Goal: Information Seeking & Learning: Find specific fact

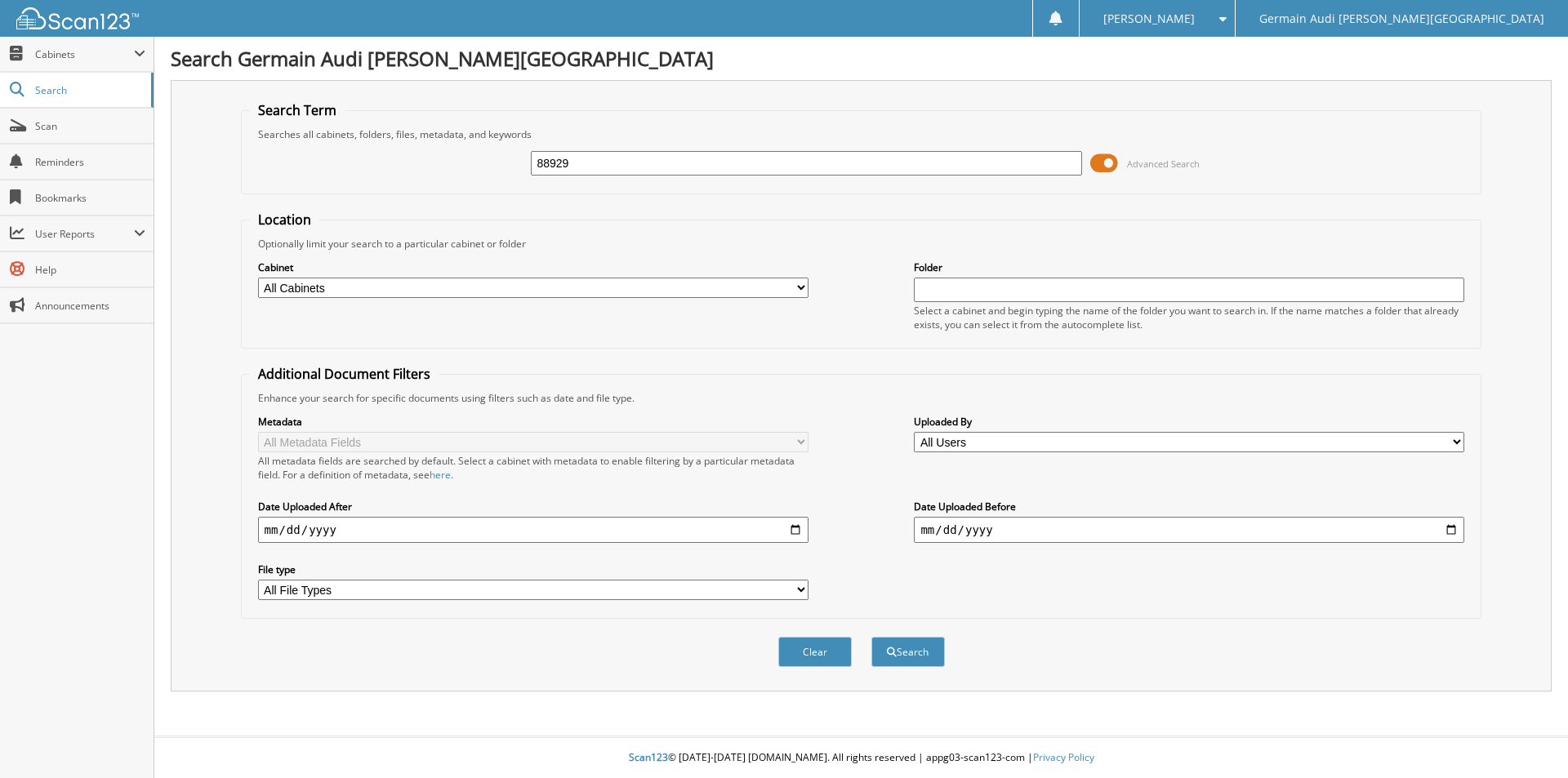
type input "88929"
click at [871, 637] on button "Search" at bounding box center [907, 652] width 73 height 30
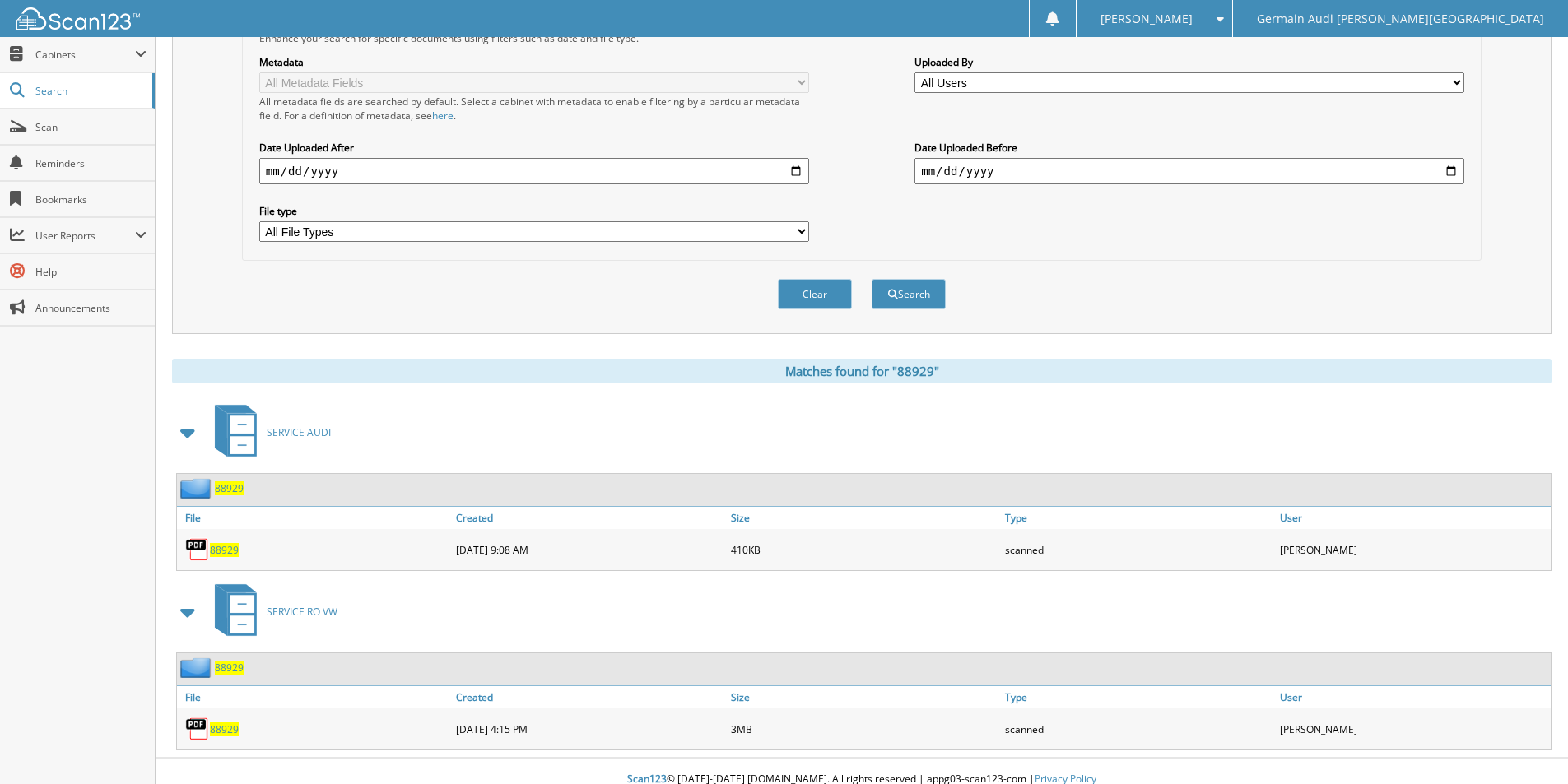
scroll to position [379, 0]
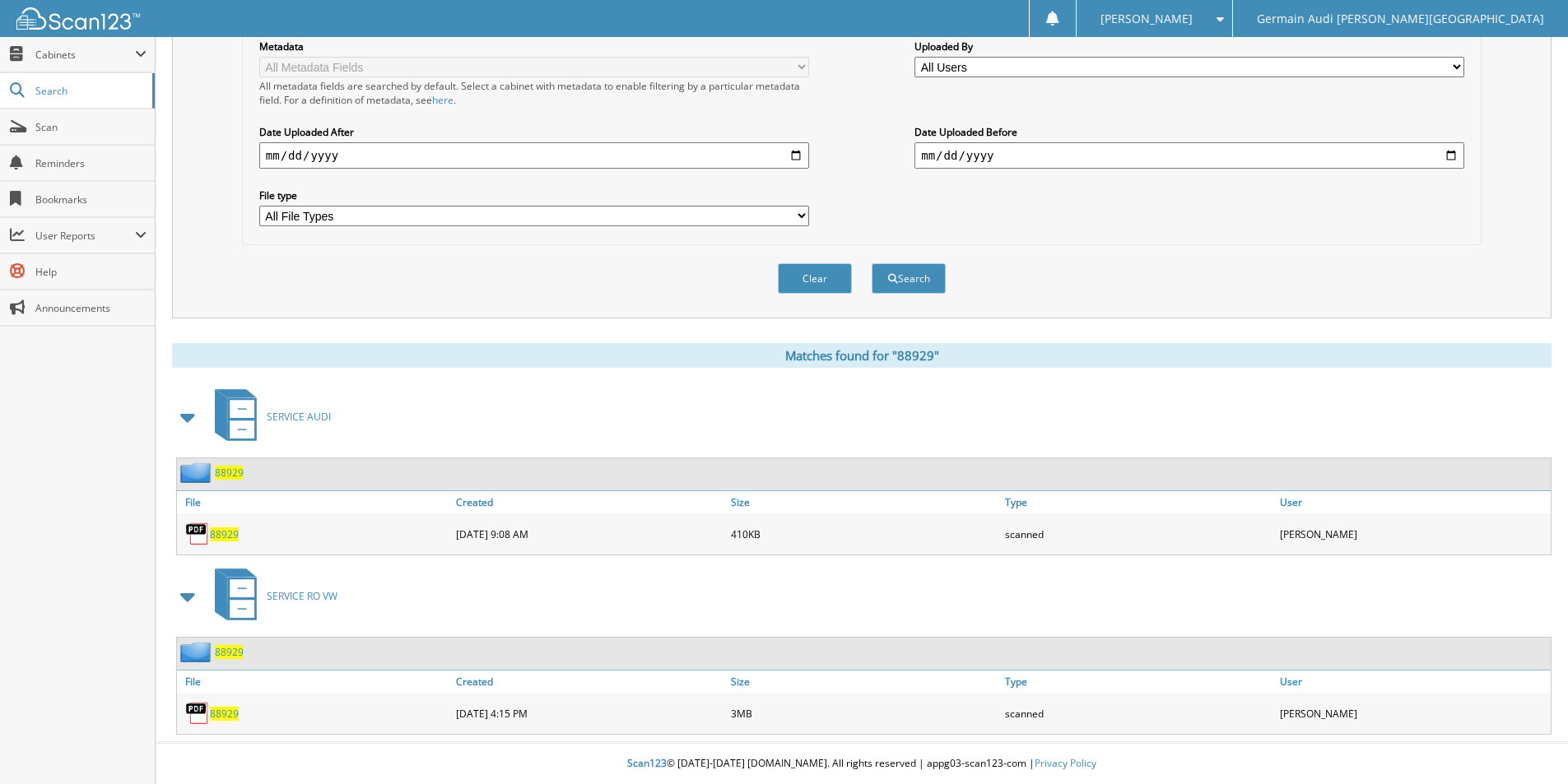
click at [230, 707] on span "88929" at bounding box center [224, 714] width 29 height 14
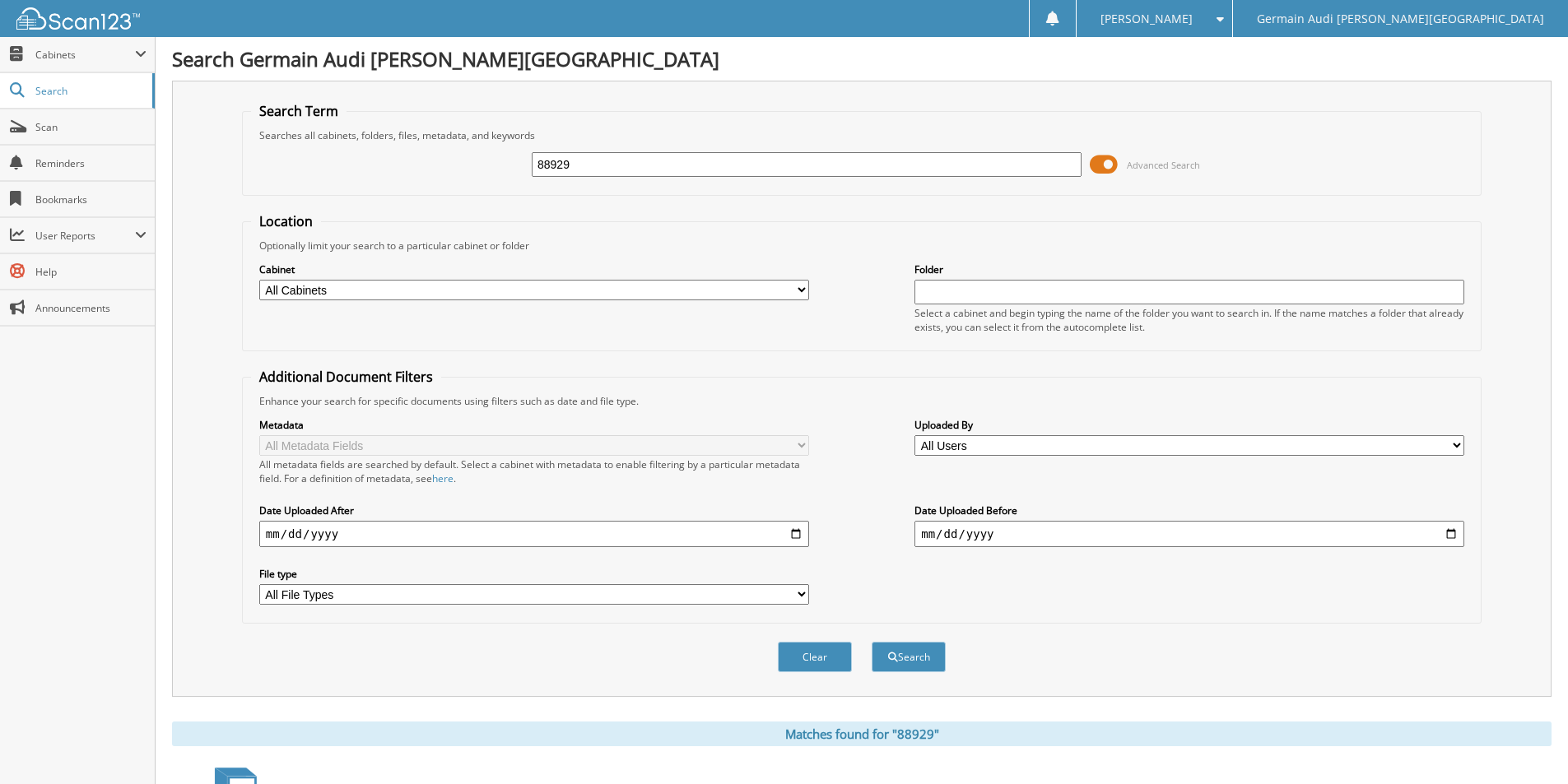
click at [589, 171] on input "88929" at bounding box center [806, 165] width 550 height 24
type input "89015"
click at [890, 651] on button "Search" at bounding box center [908, 657] width 74 height 30
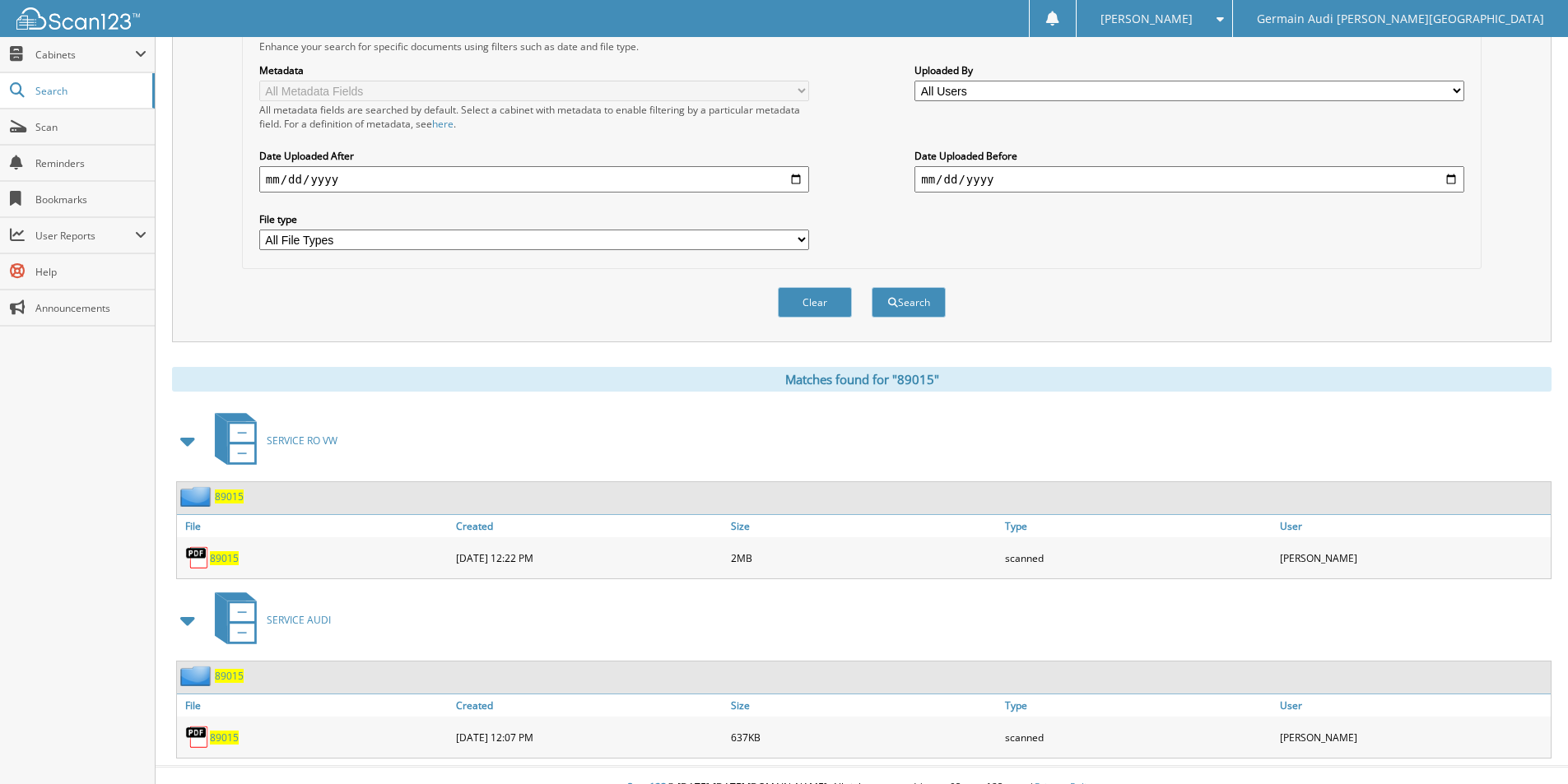
scroll to position [379, 0]
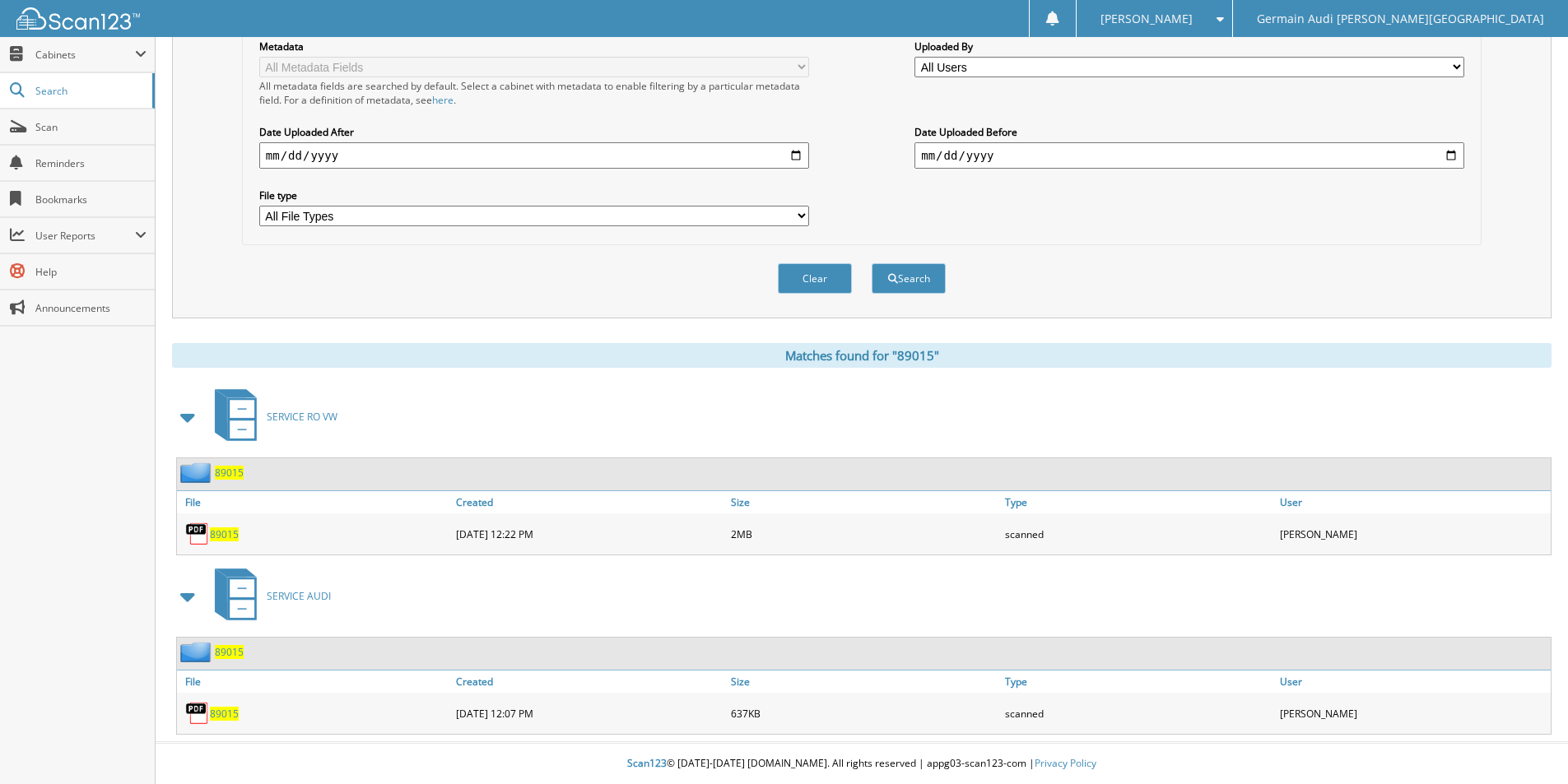
click at [219, 537] on span "89015" at bounding box center [224, 535] width 29 height 14
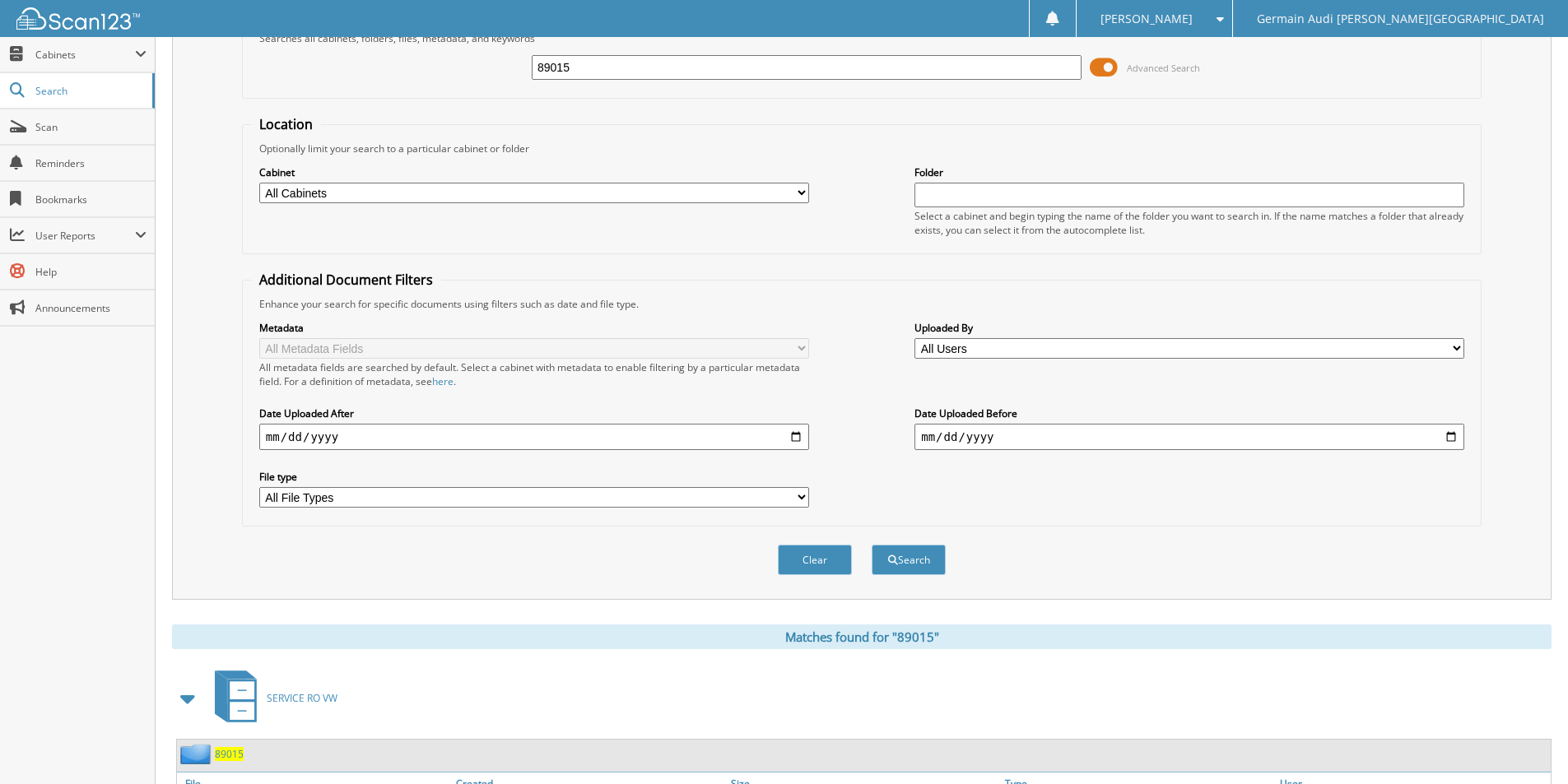
scroll to position [0, 0]
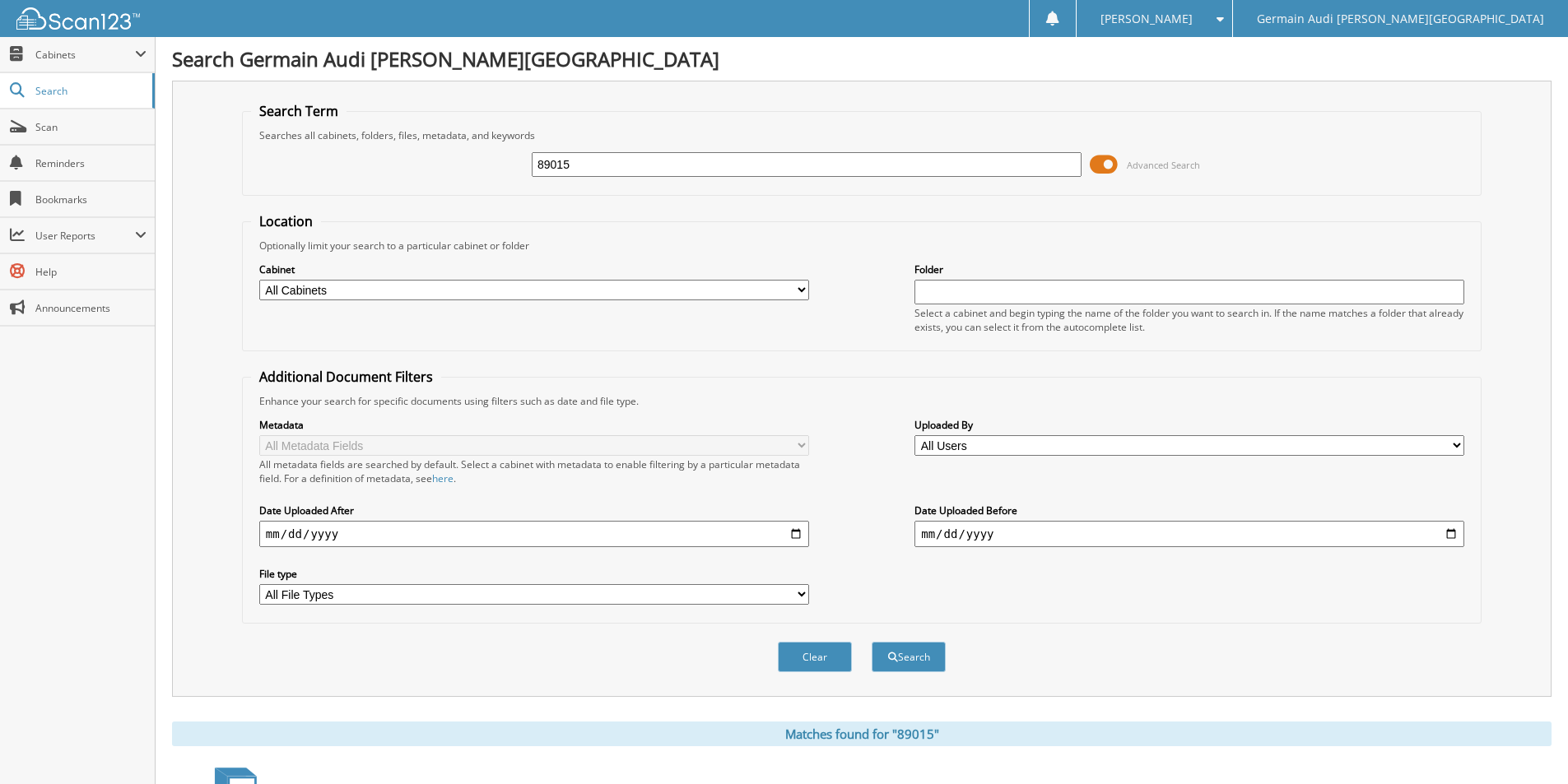
click at [581, 172] on input "89015" at bounding box center [806, 165] width 550 height 24
type input "88975"
click at [901, 658] on button "Search" at bounding box center [908, 657] width 74 height 30
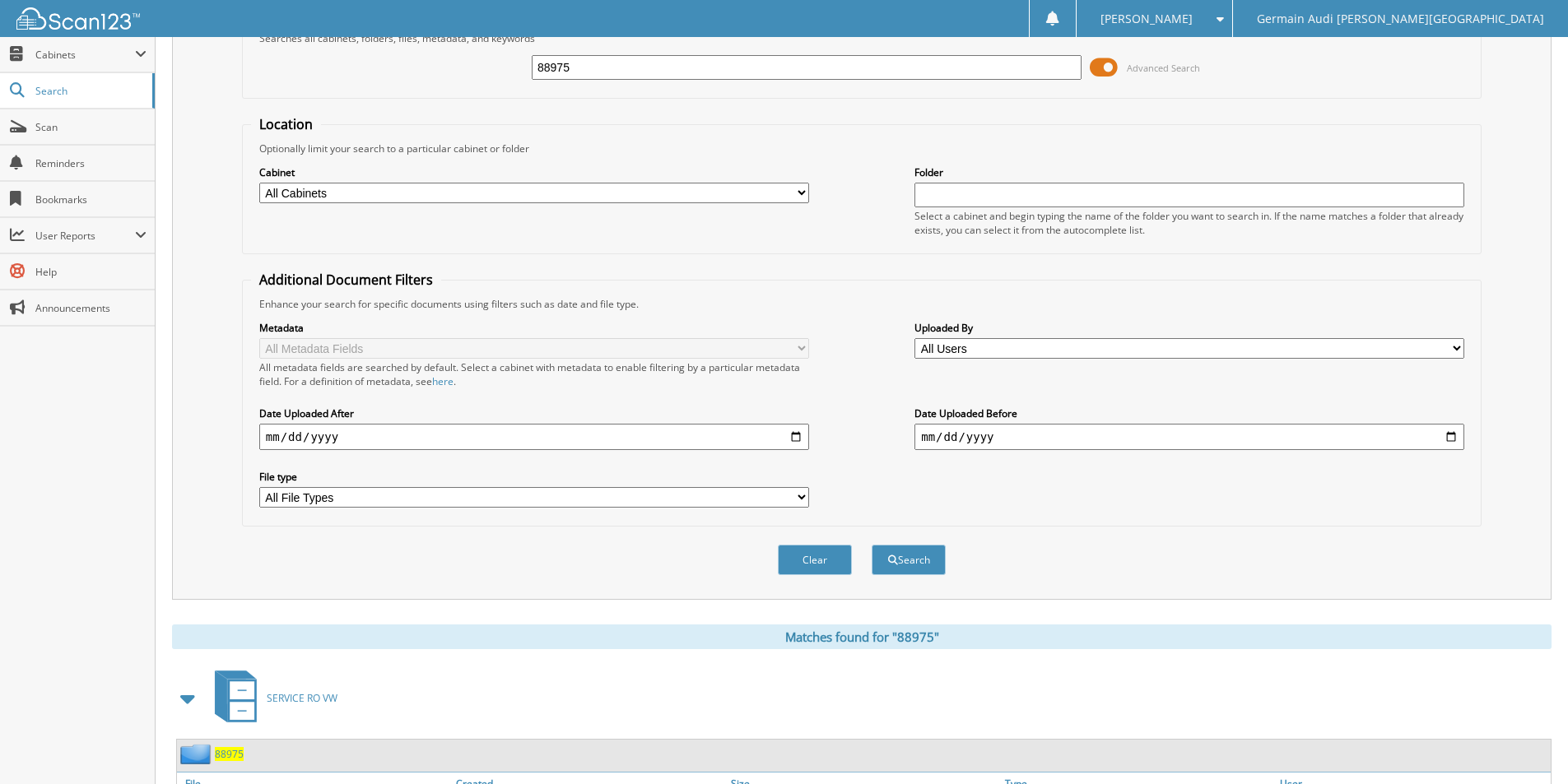
scroll to position [200, 0]
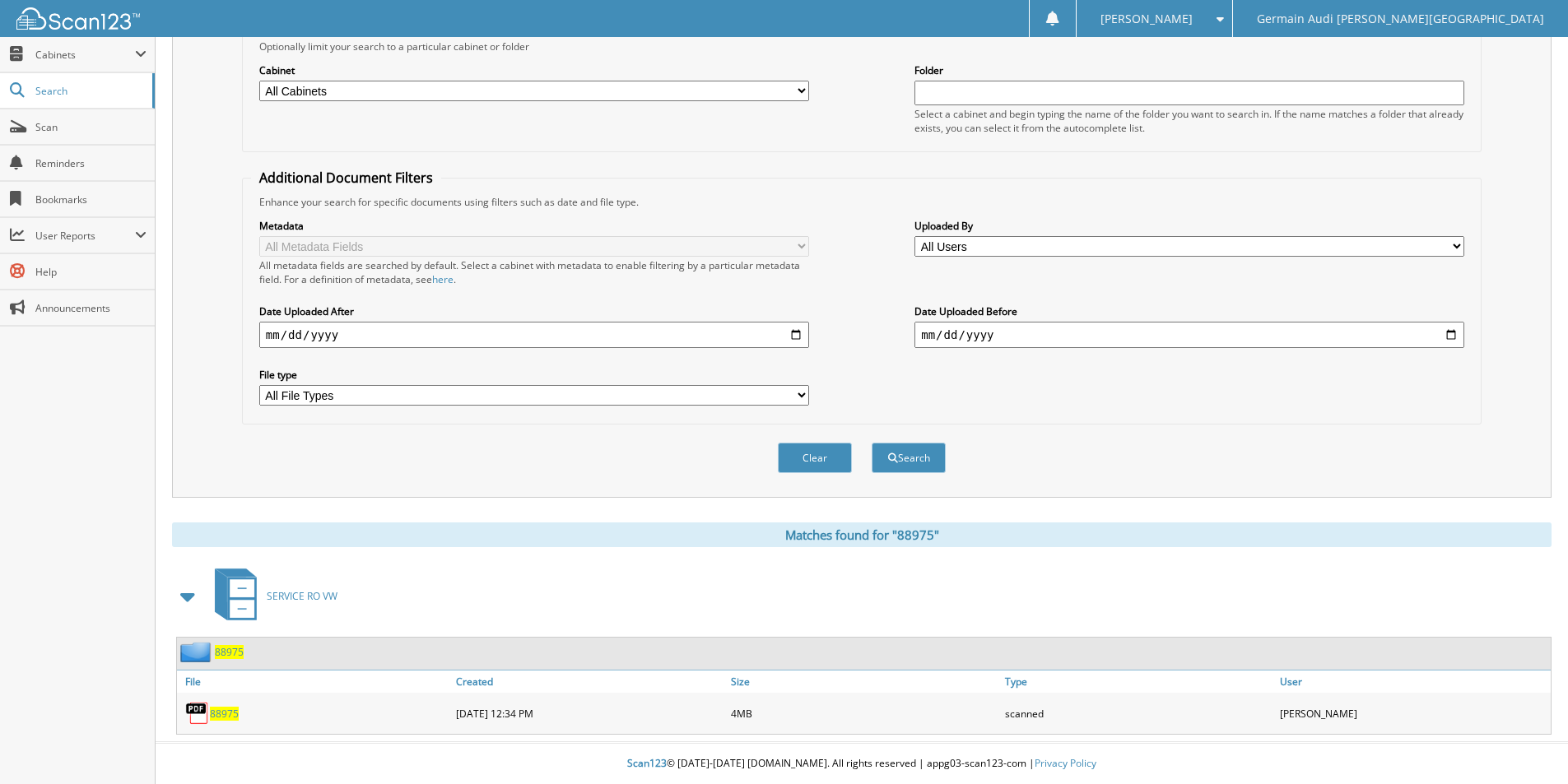
click at [218, 711] on span "88975" at bounding box center [224, 714] width 29 height 14
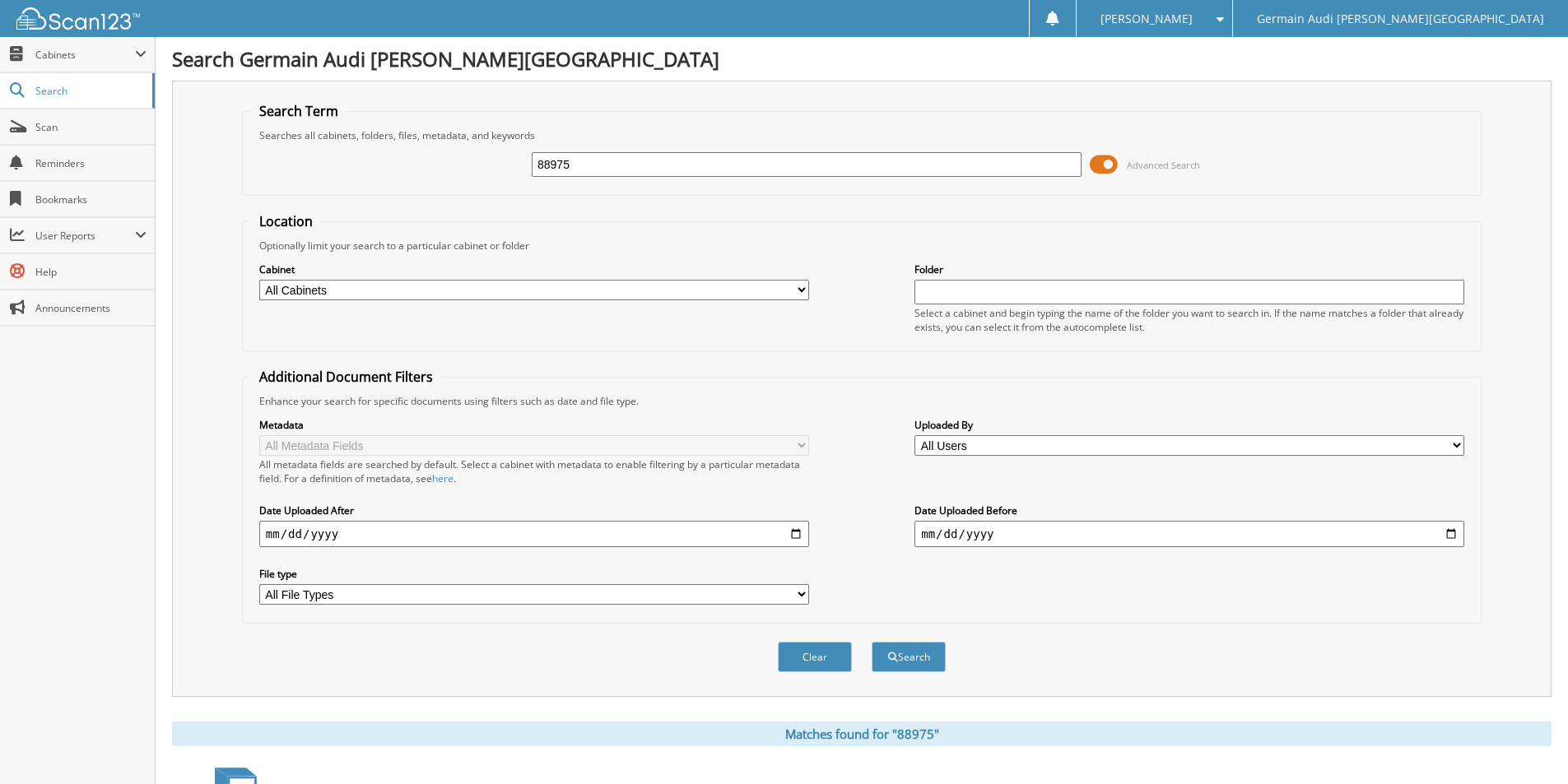
click at [609, 159] on input "88975" at bounding box center [806, 165] width 550 height 24
type input "9"
type input "89026"
click at [871, 642] on button "Search" at bounding box center [908, 657] width 74 height 30
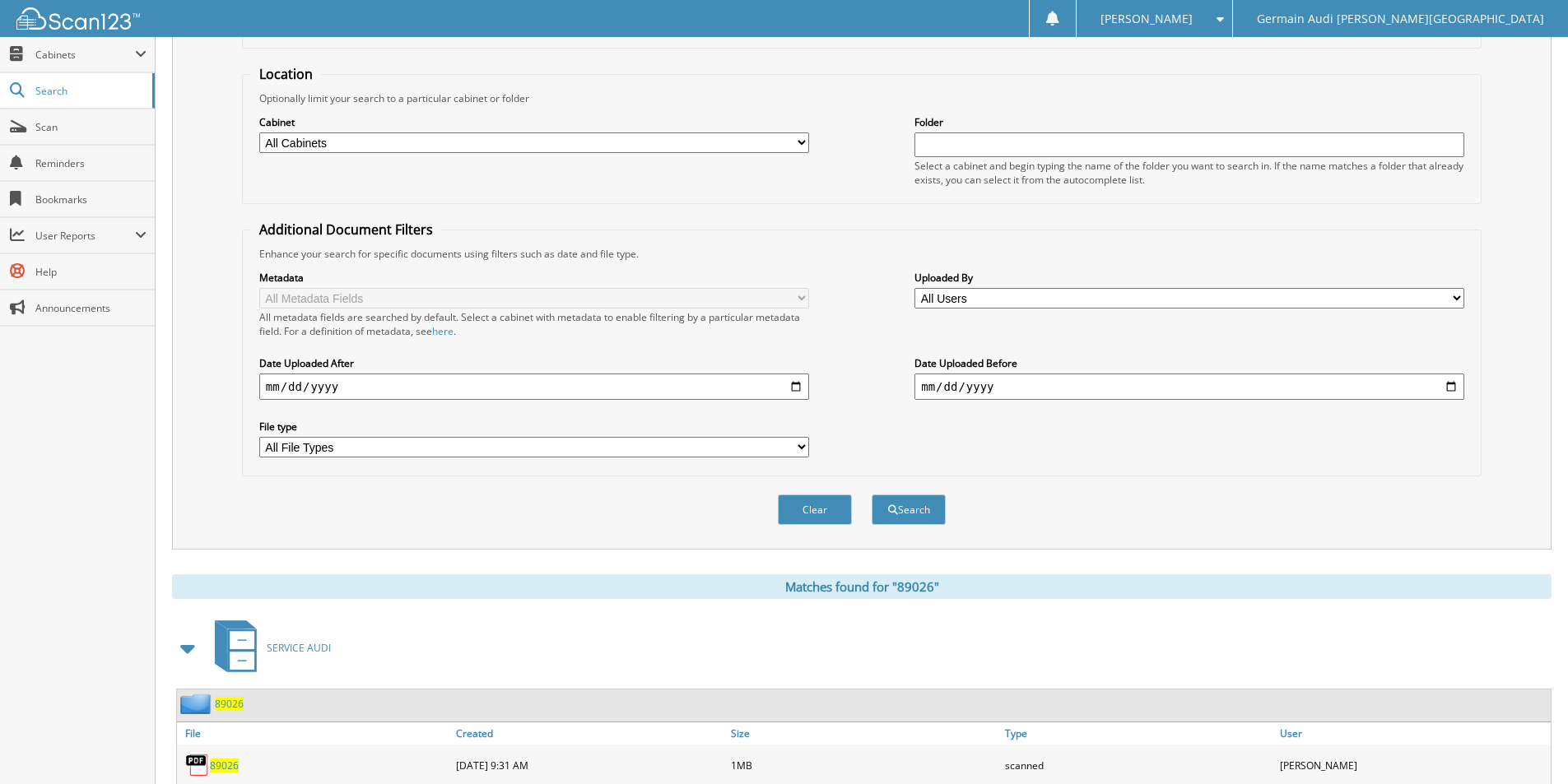
scroll to position [379, 0]
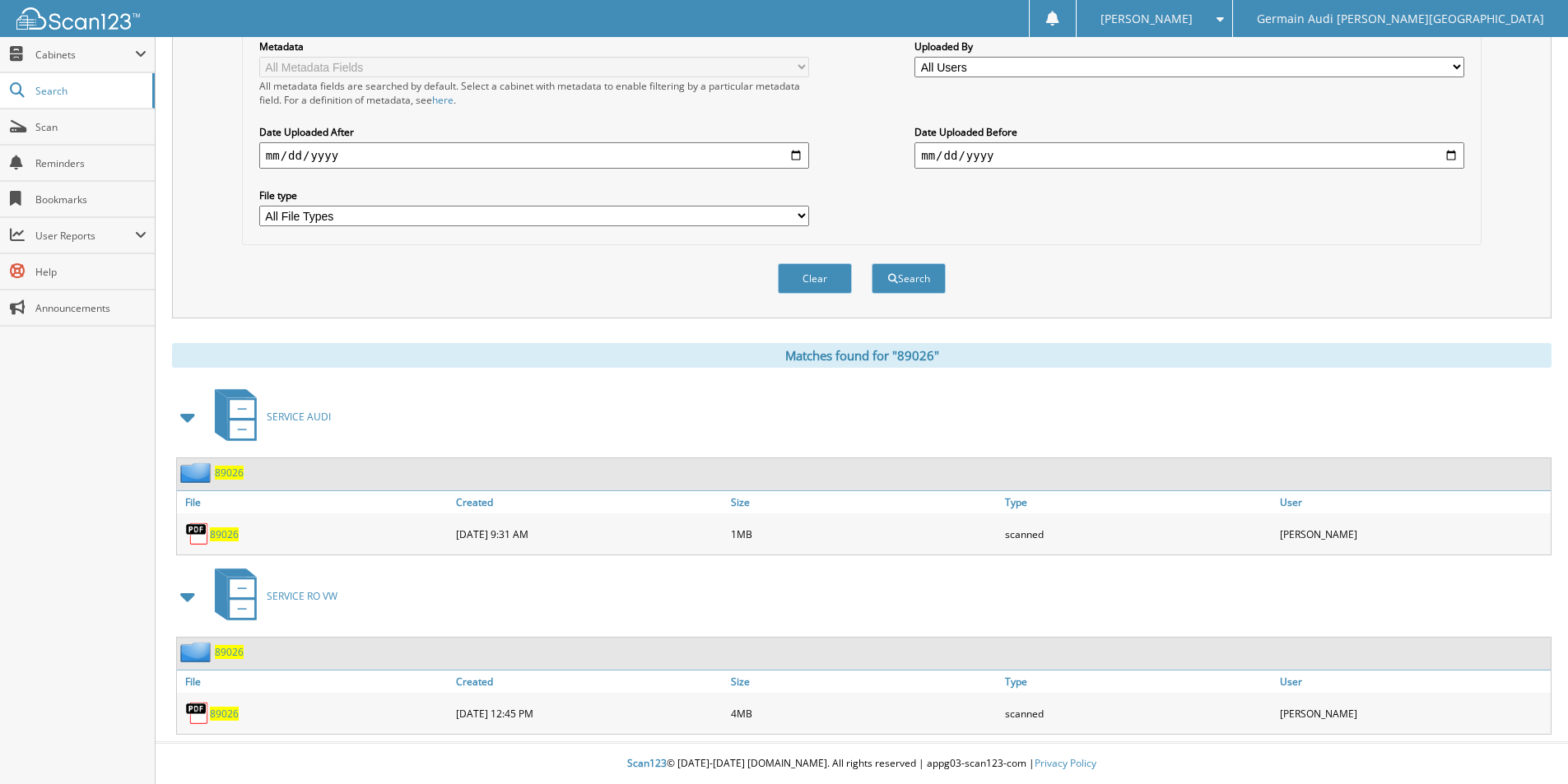
click at [224, 716] on span "89026" at bounding box center [224, 714] width 29 height 14
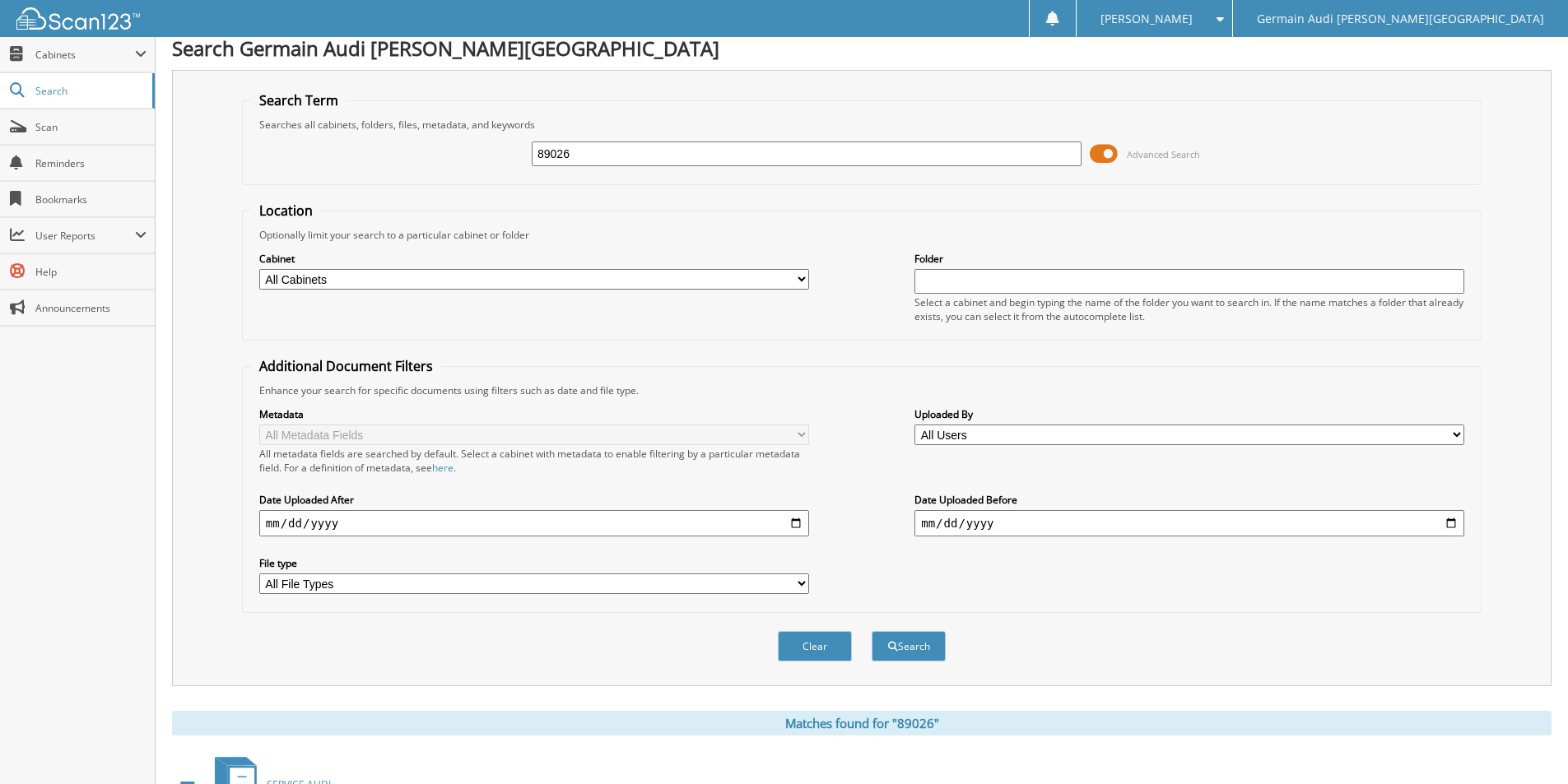
scroll to position [0, 0]
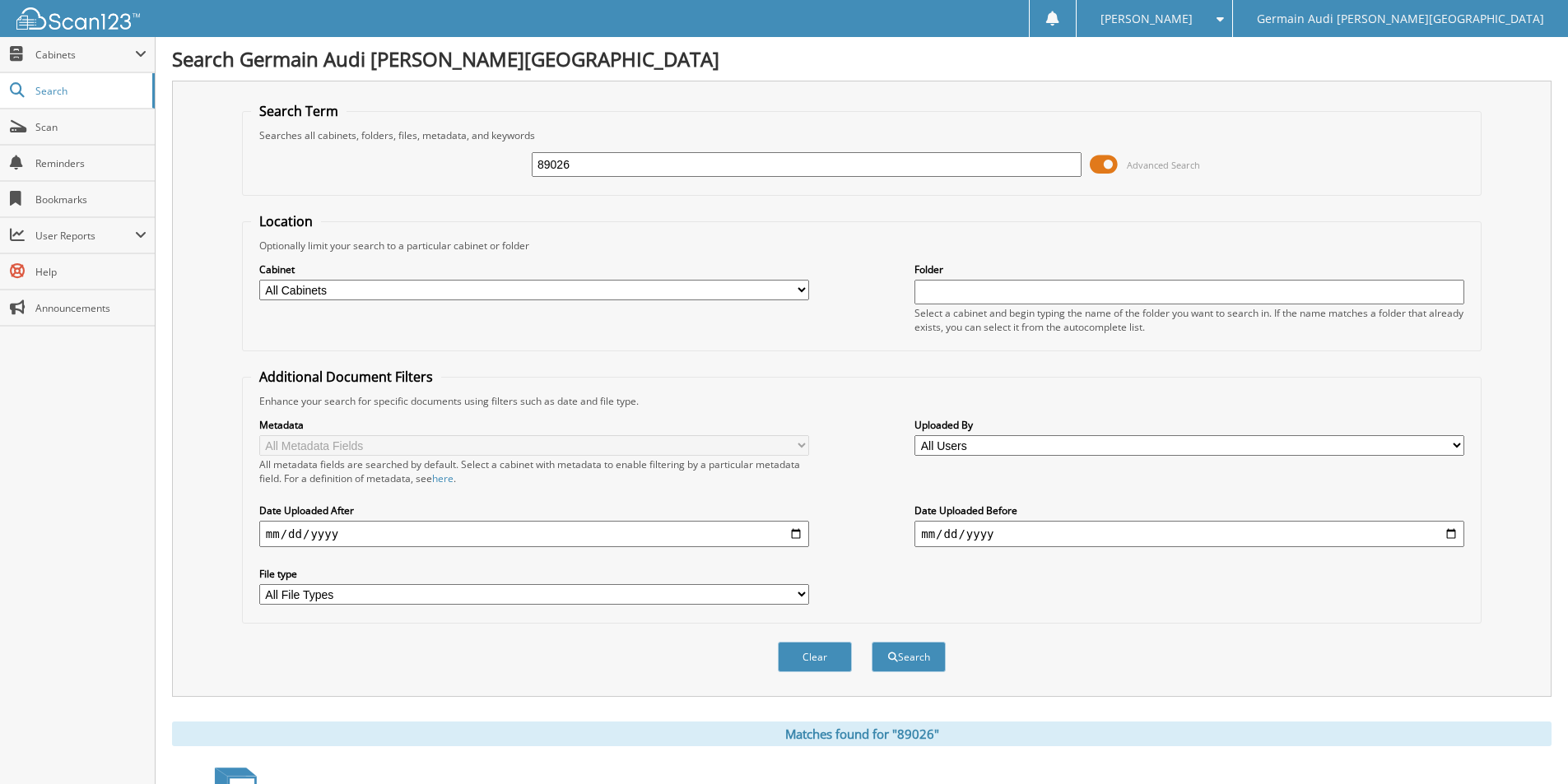
click at [573, 162] on input "89026" at bounding box center [806, 165] width 550 height 24
type input "89021"
click at [871, 642] on button "Search" at bounding box center [908, 657] width 74 height 30
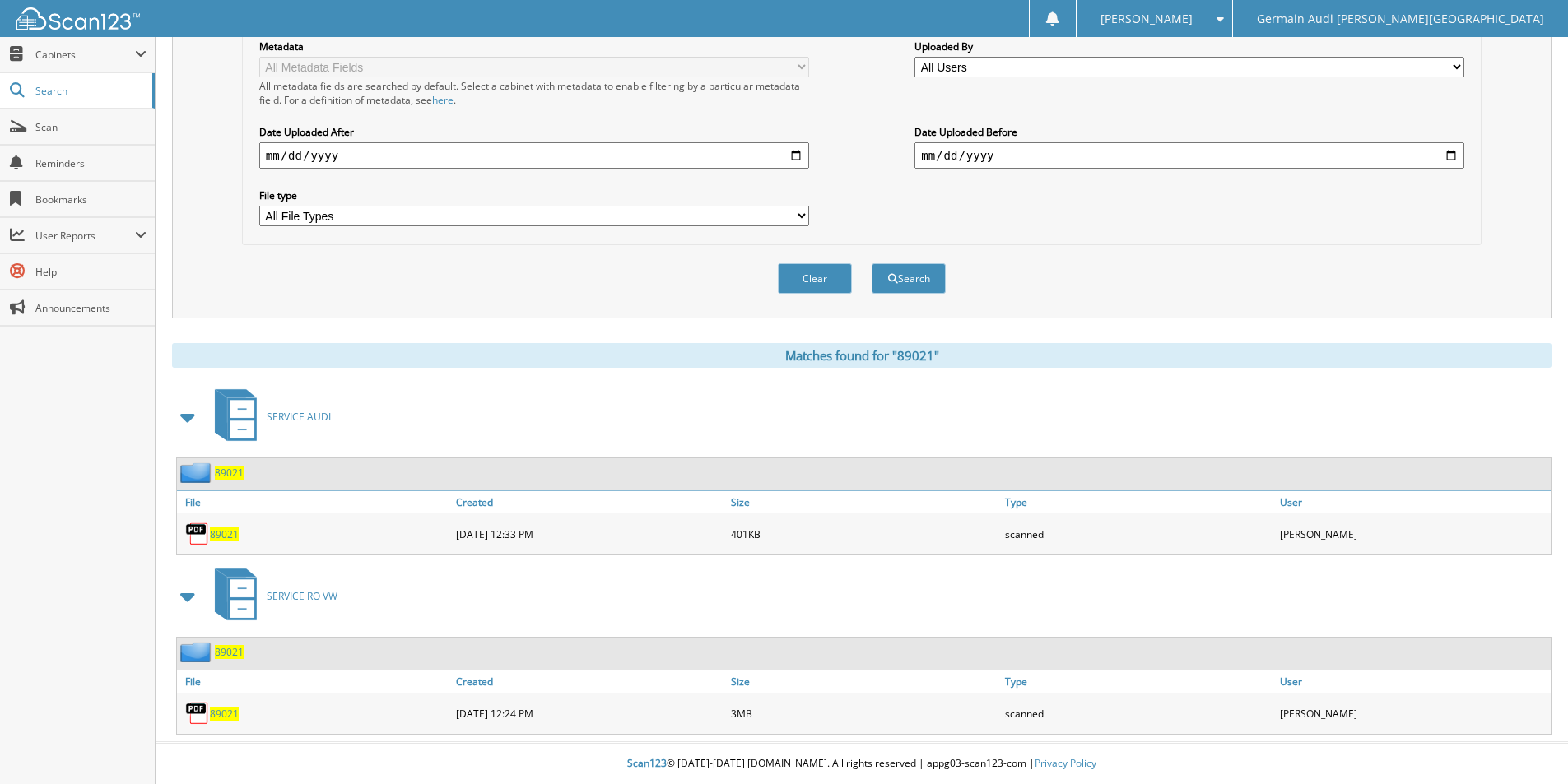
click at [232, 716] on span "89021" at bounding box center [224, 714] width 29 height 14
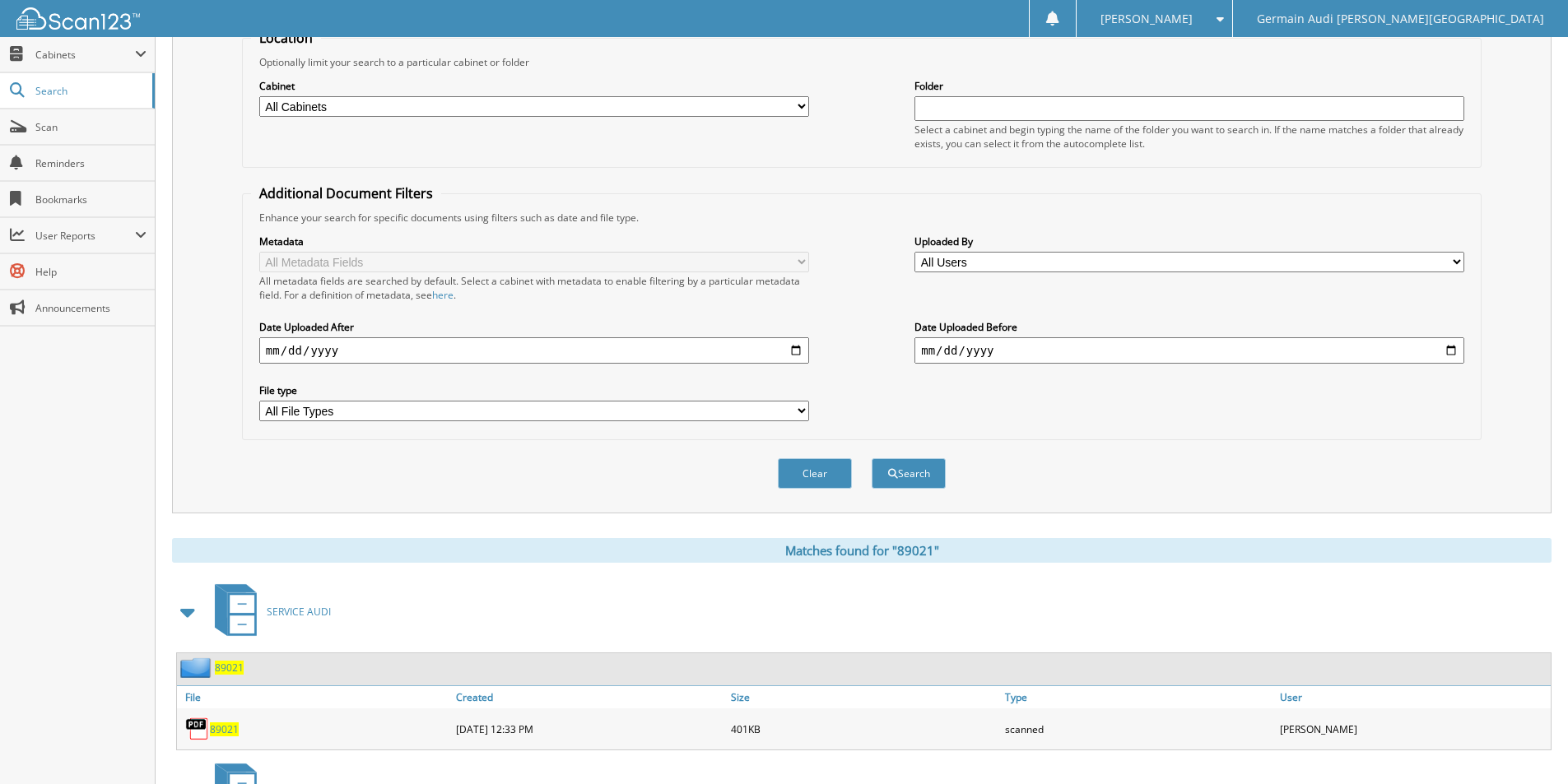
scroll to position [0, 0]
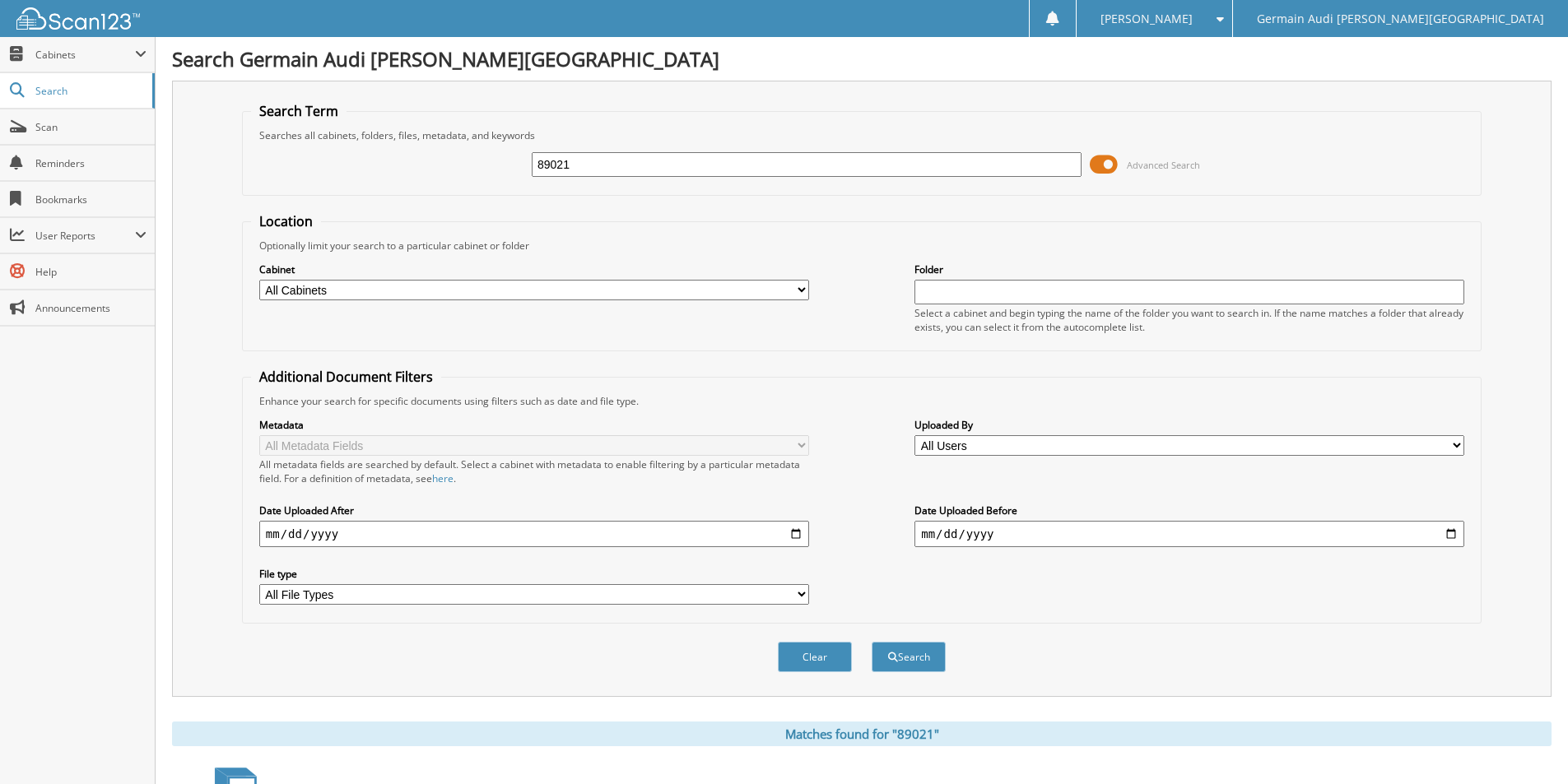
click at [584, 167] on input "89021" at bounding box center [806, 165] width 550 height 24
click at [583, 165] on input "89021" at bounding box center [806, 165] width 550 height 24
type input "89044"
click at [871, 642] on button "Search" at bounding box center [908, 657] width 74 height 30
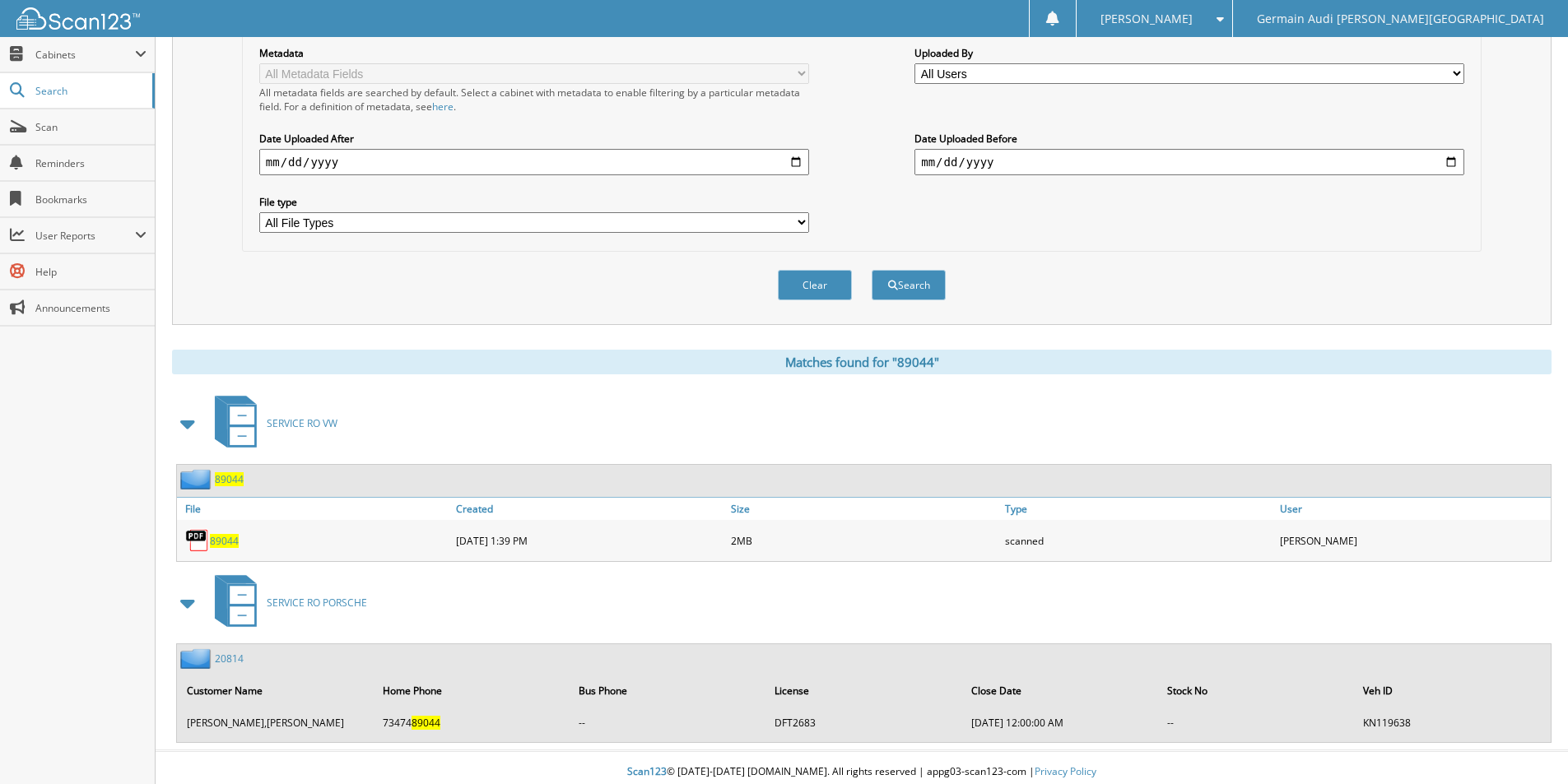
scroll to position [381, 0]
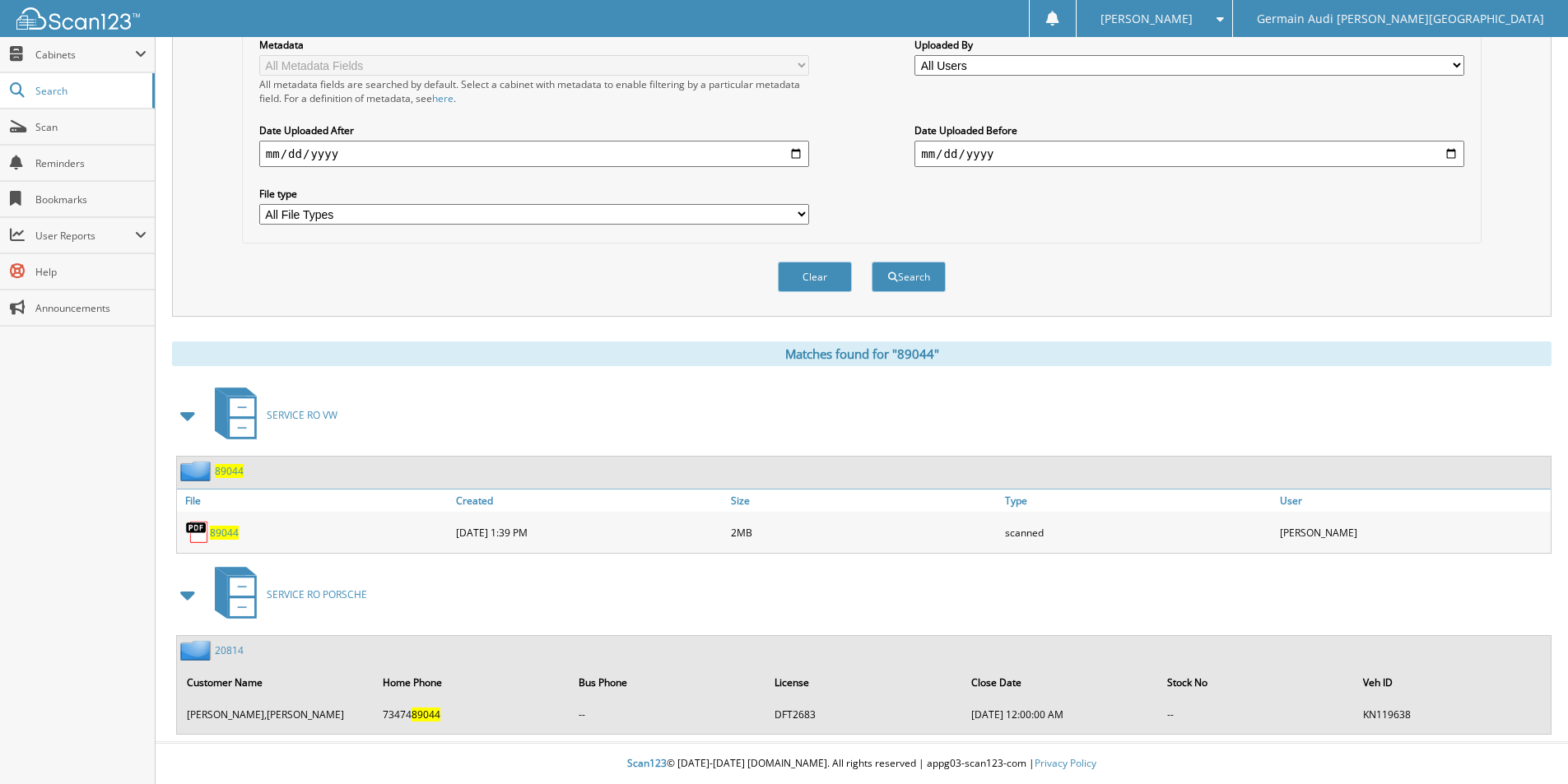
click at [230, 541] on div "89044" at bounding box center [314, 532] width 275 height 33
click at [224, 535] on span "89044" at bounding box center [224, 533] width 29 height 14
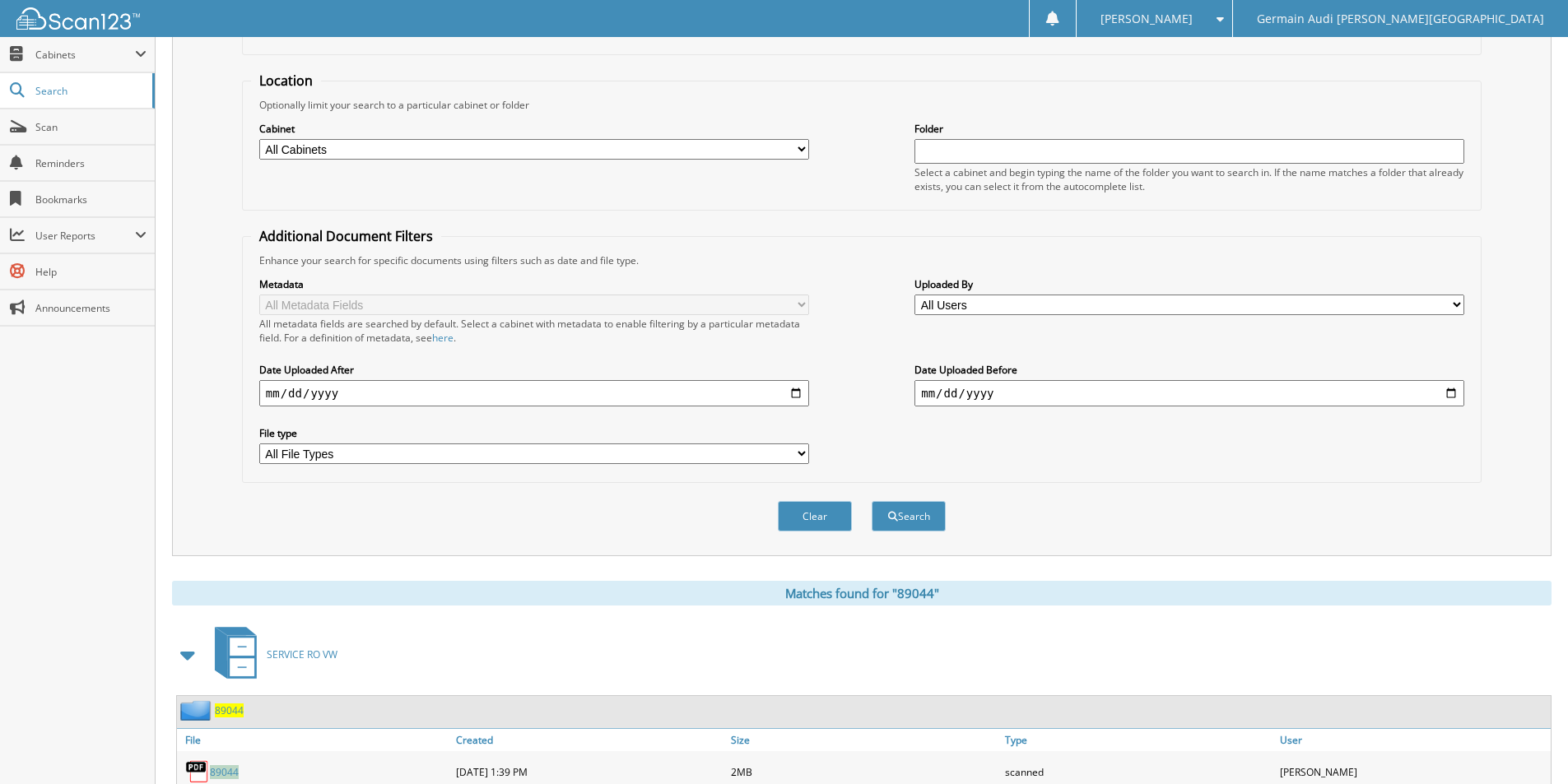
scroll to position [0, 0]
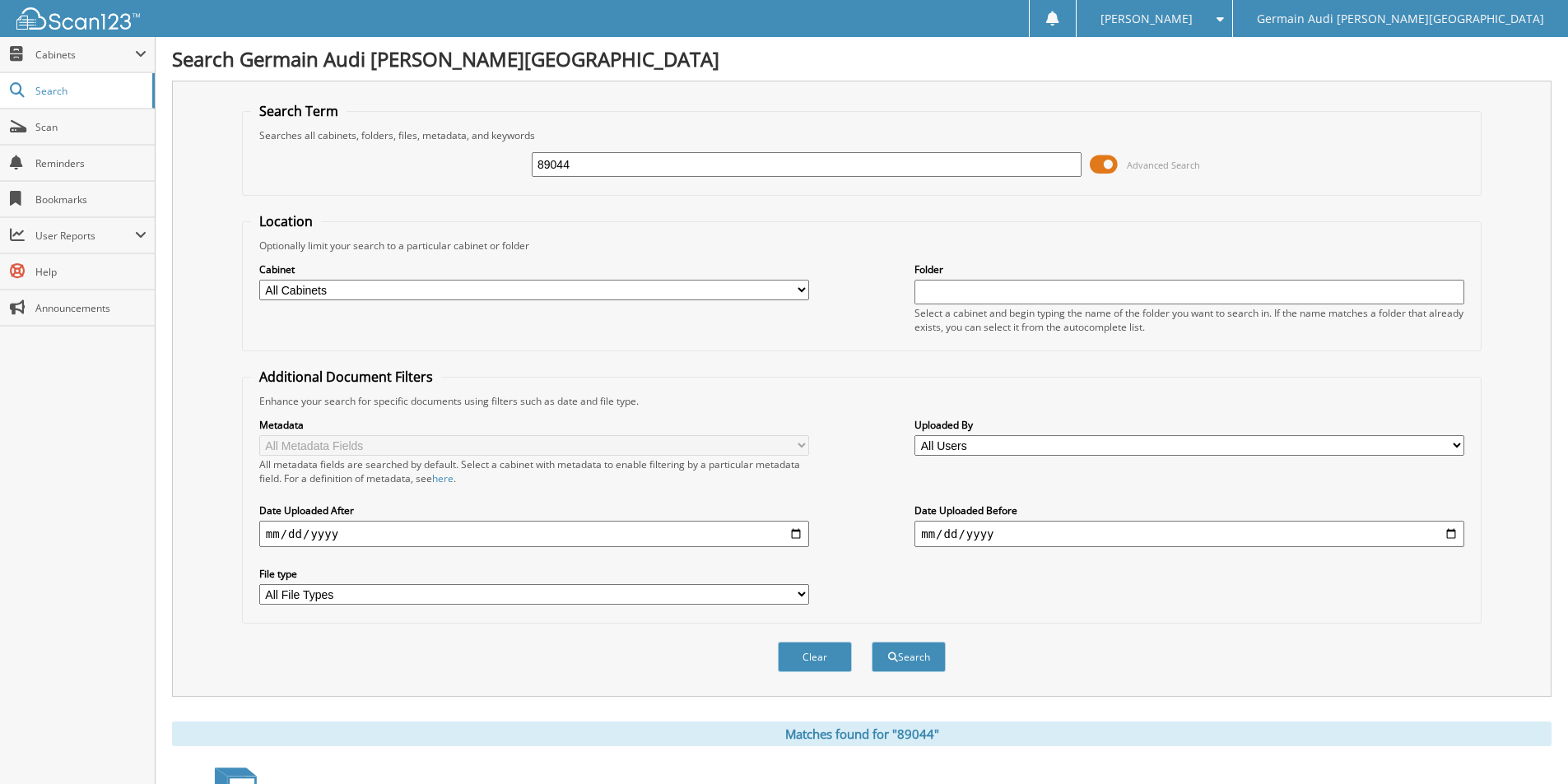
click at [575, 169] on input "89044" at bounding box center [806, 165] width 550 height 24
drag, startPoint x: 575, startPoint y: 169, endPoint x: 1035, endPoint y: 219, distance: 462.7
click at [584, 171] on input "89044" at bounding box center [806, 165] width 550 height 24
type input "89046"
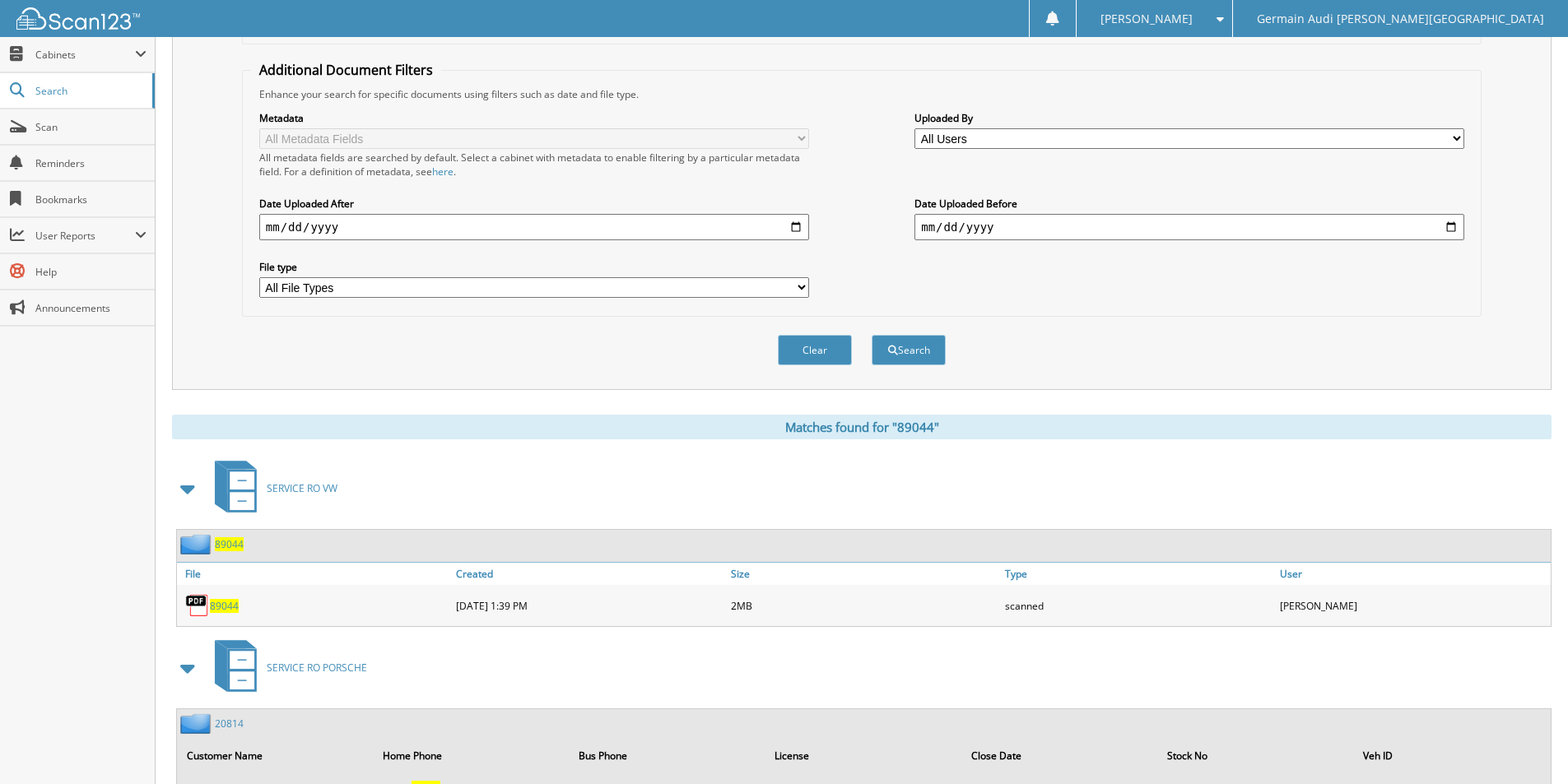
scroll to position [329, 0]
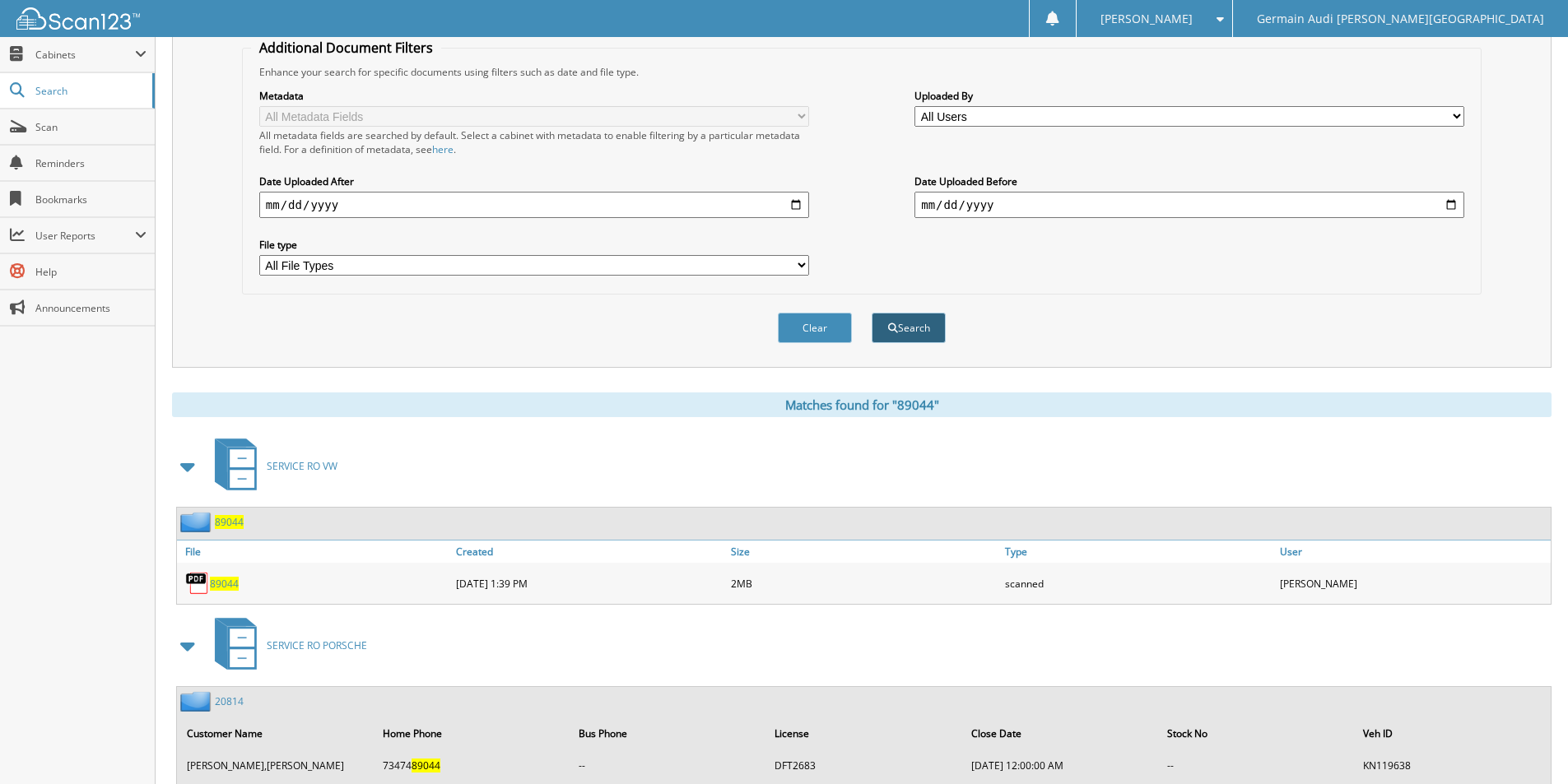
click at [921, 328] on button "Search" at bounding box center [908, 327] width 74 height 30
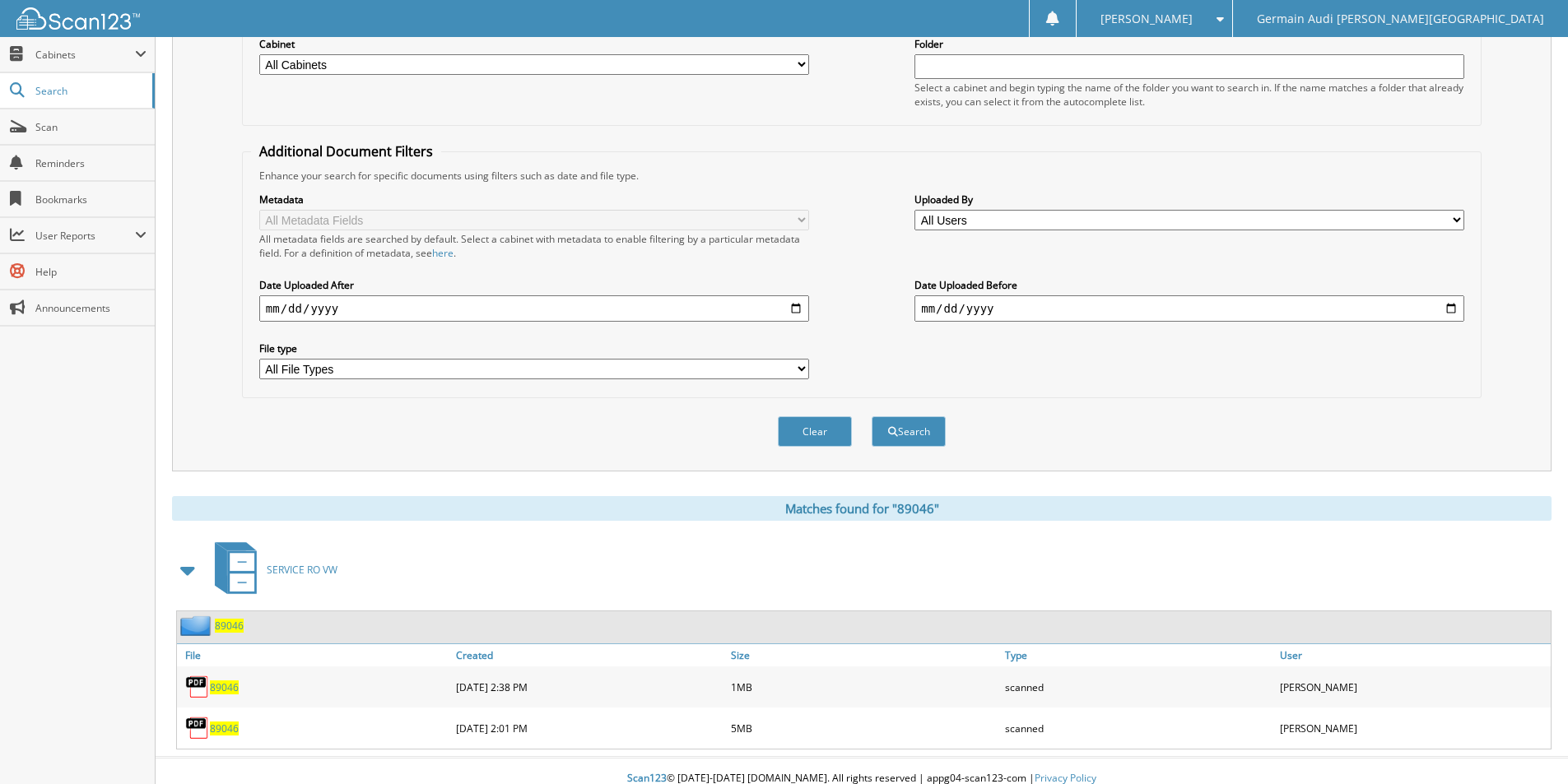
scroll to position [241, 0]
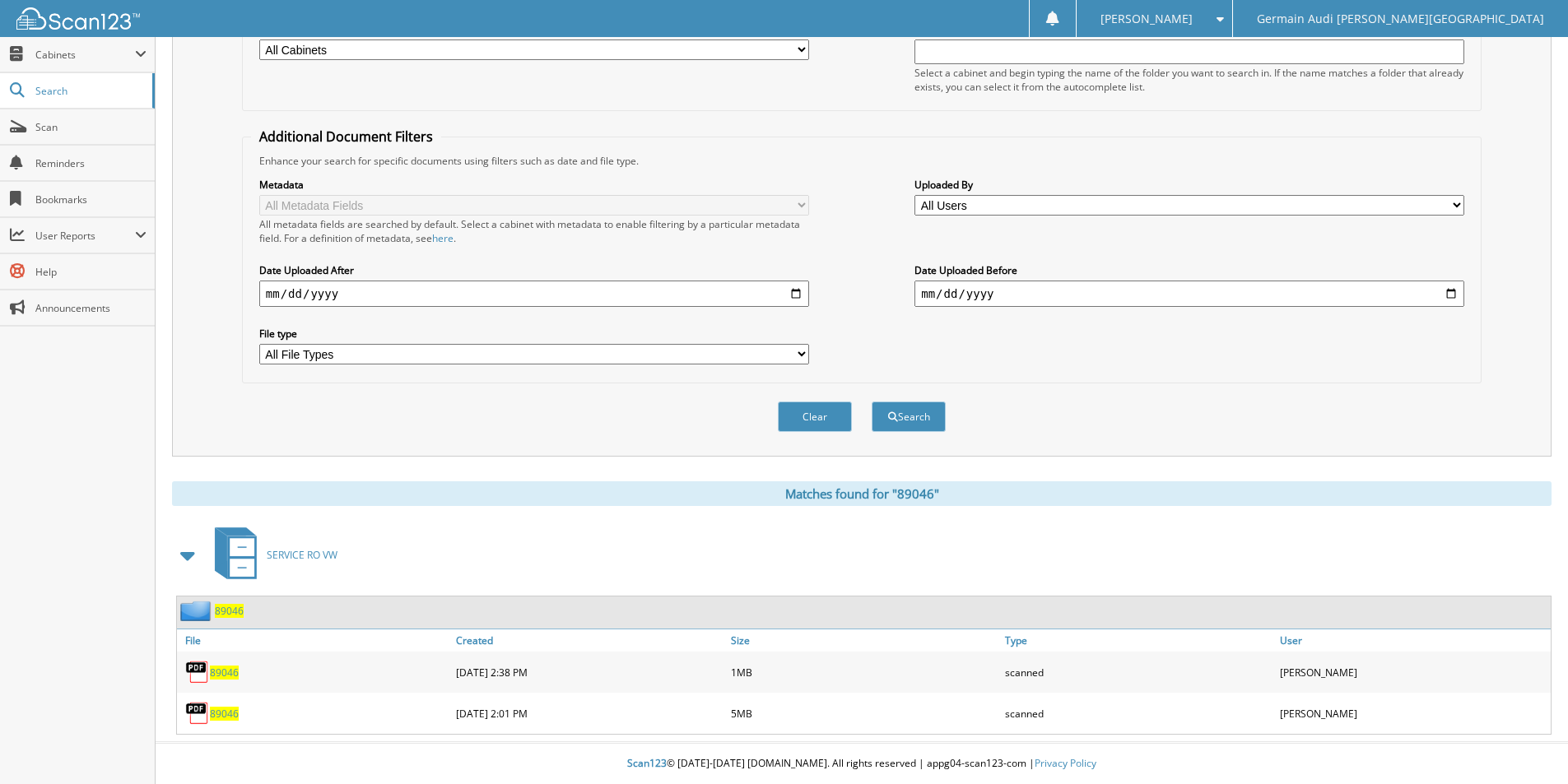
click at [224, 713] on span "89046" at bounding box center [224, 714] width 29 height 14
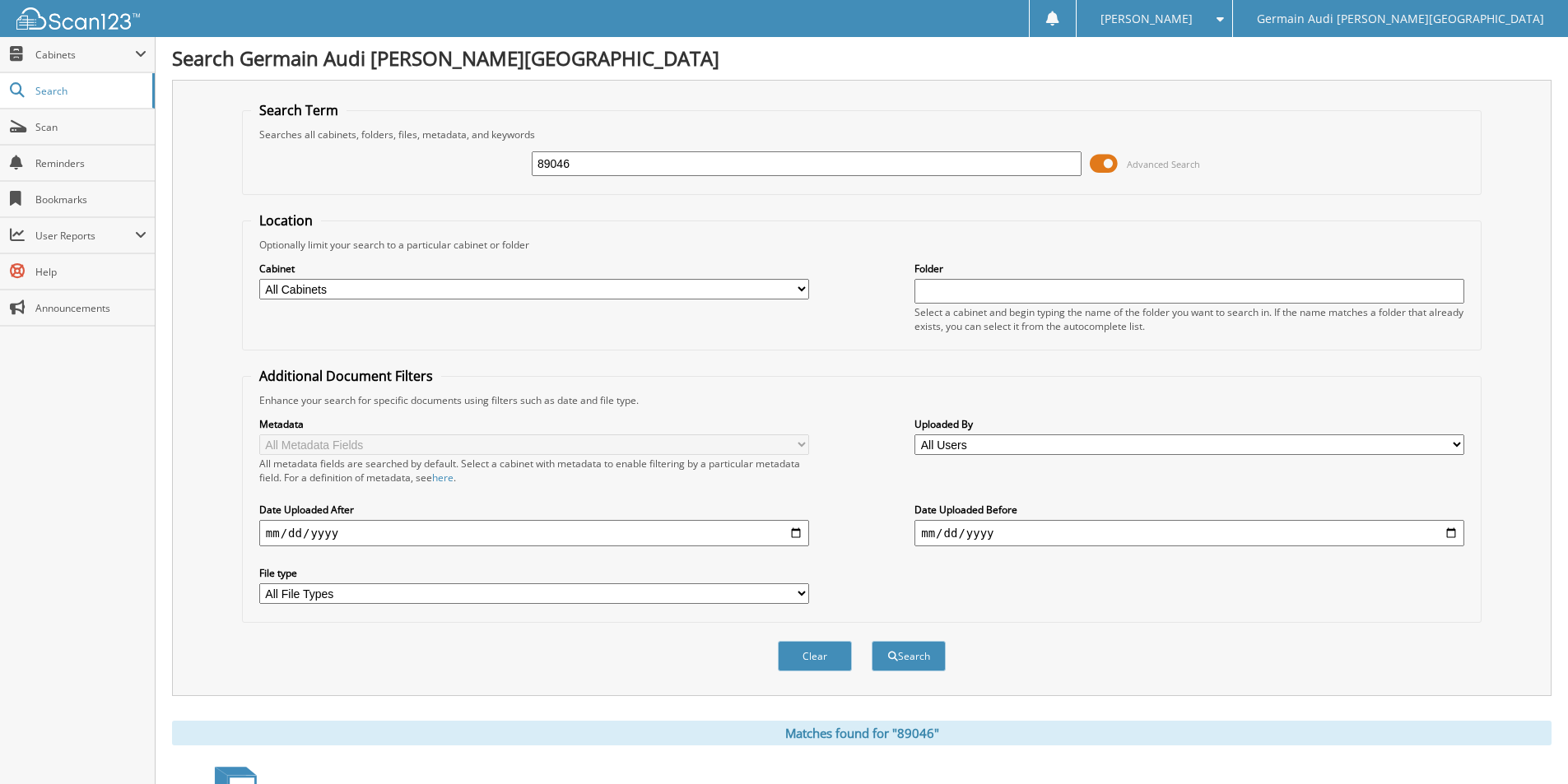
scroll to position [0, 0]
click at [582, 172] on input "89046" at bounding box center [806, 165] width 550 height 24
type input "88975"
click at [871, 642] on button "Search" at bounding box center [908, 657] width 74 height 30
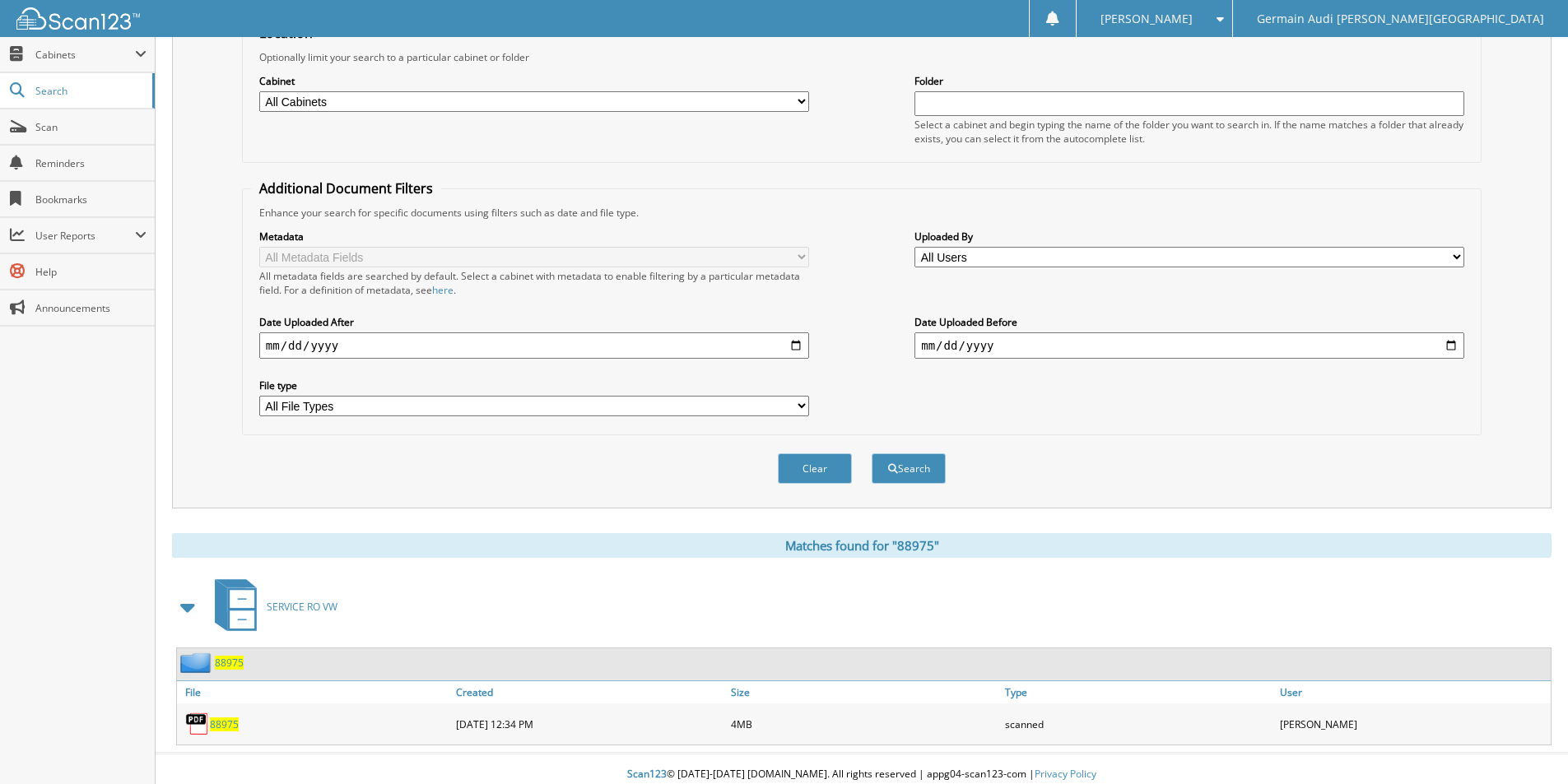
scroll to position [200, 0]
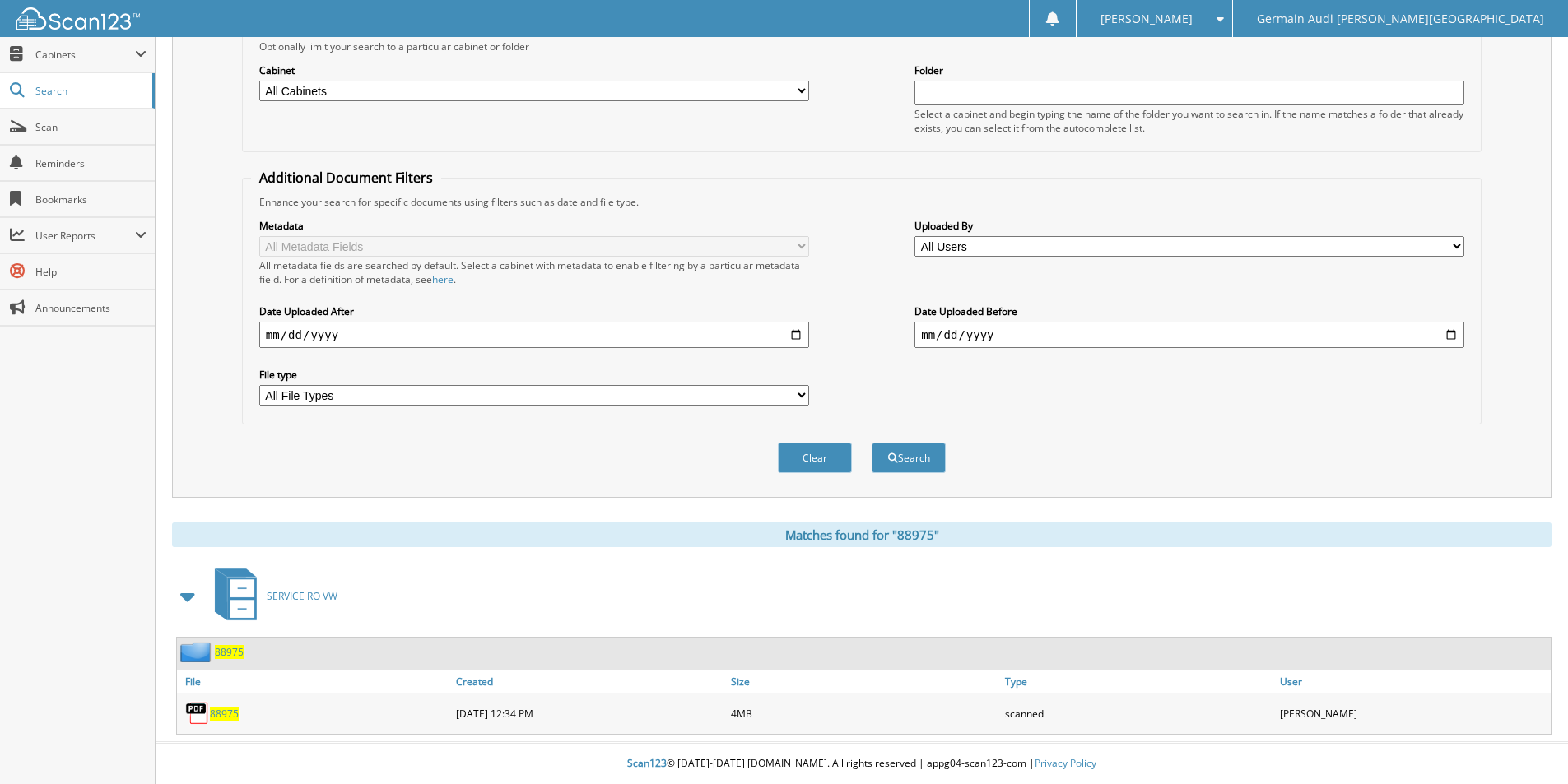
click at [216, 713] on span "88975" at bounding box center [224, 714] width 29 height 14
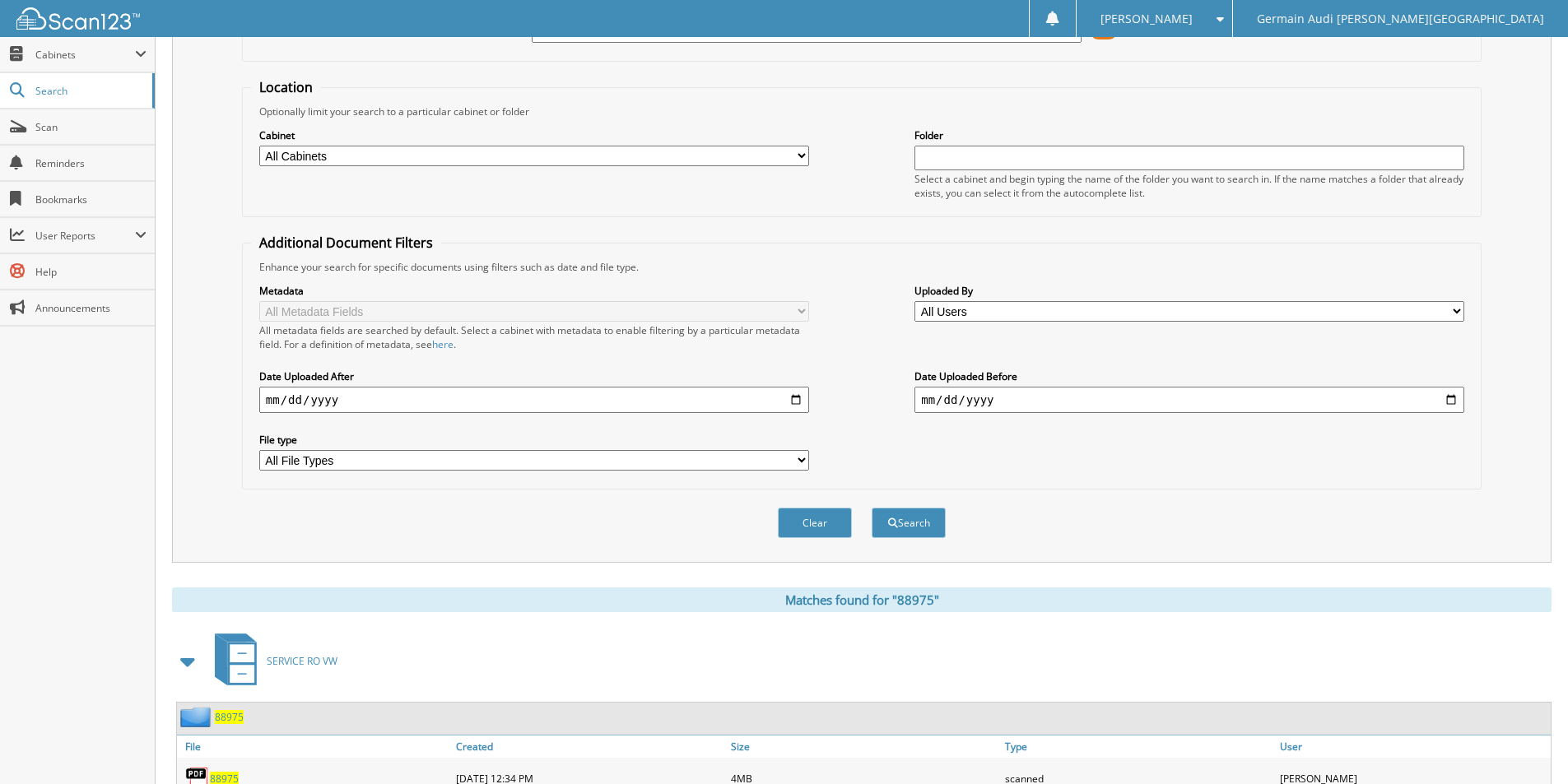
scroll to position [0, 0]
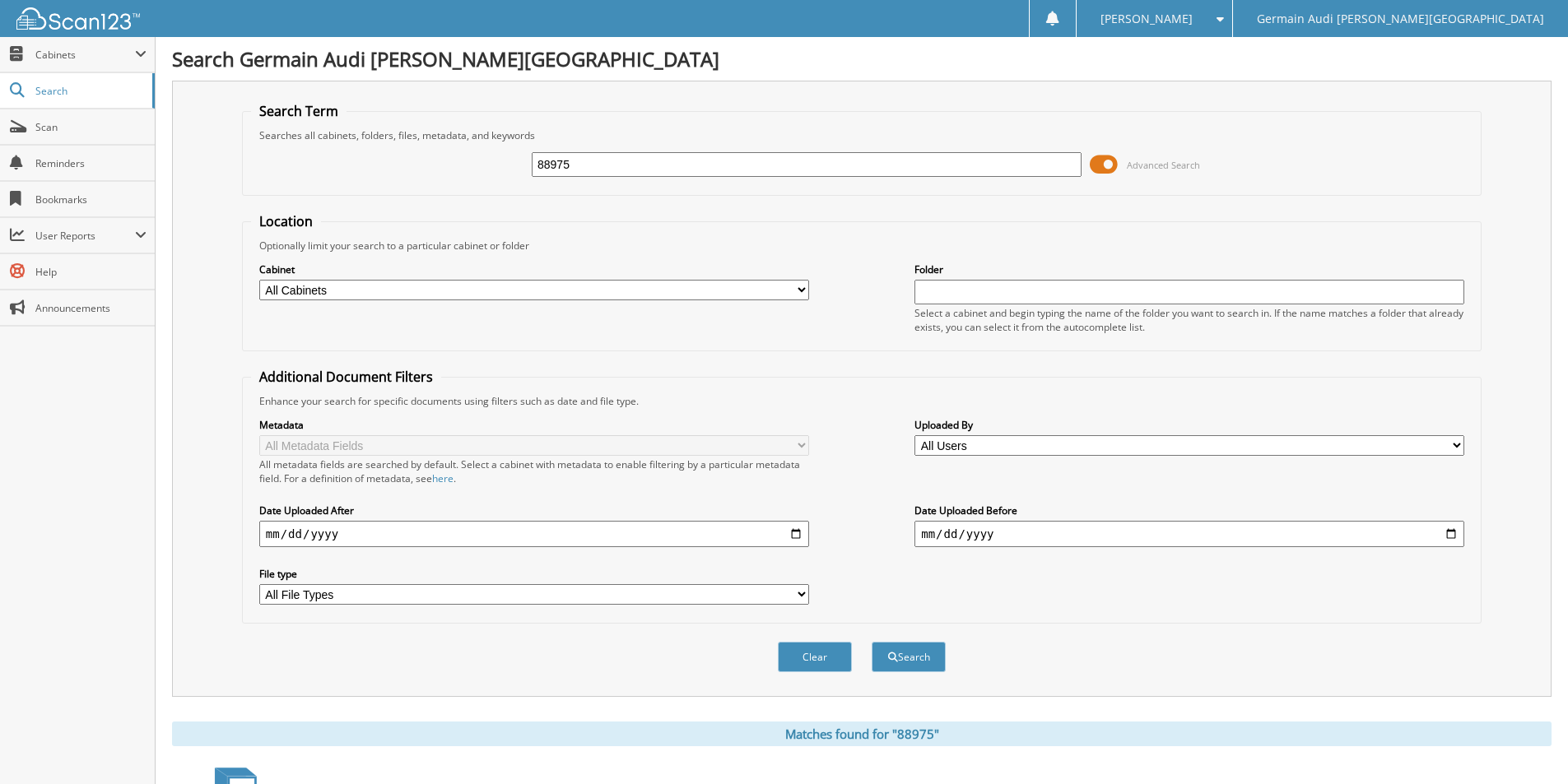
click at [591, 171] on input "88975" at bounding box center [806, 165] width 550 height 24
type input "88997"
click at [871, 642] on button "Search" at bounding box center [908, 657] width 74 height 30
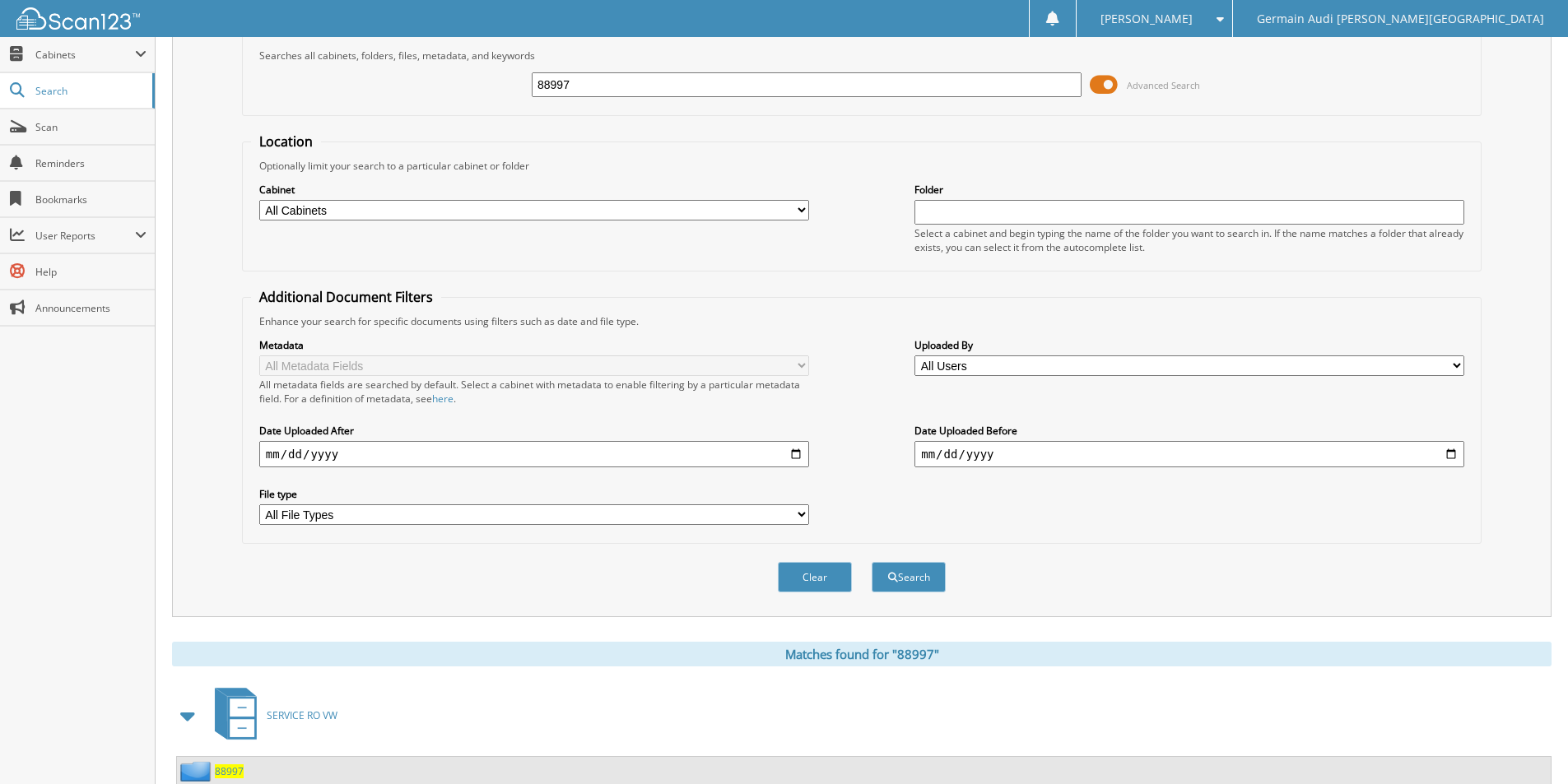
scroll to position [200, 0]
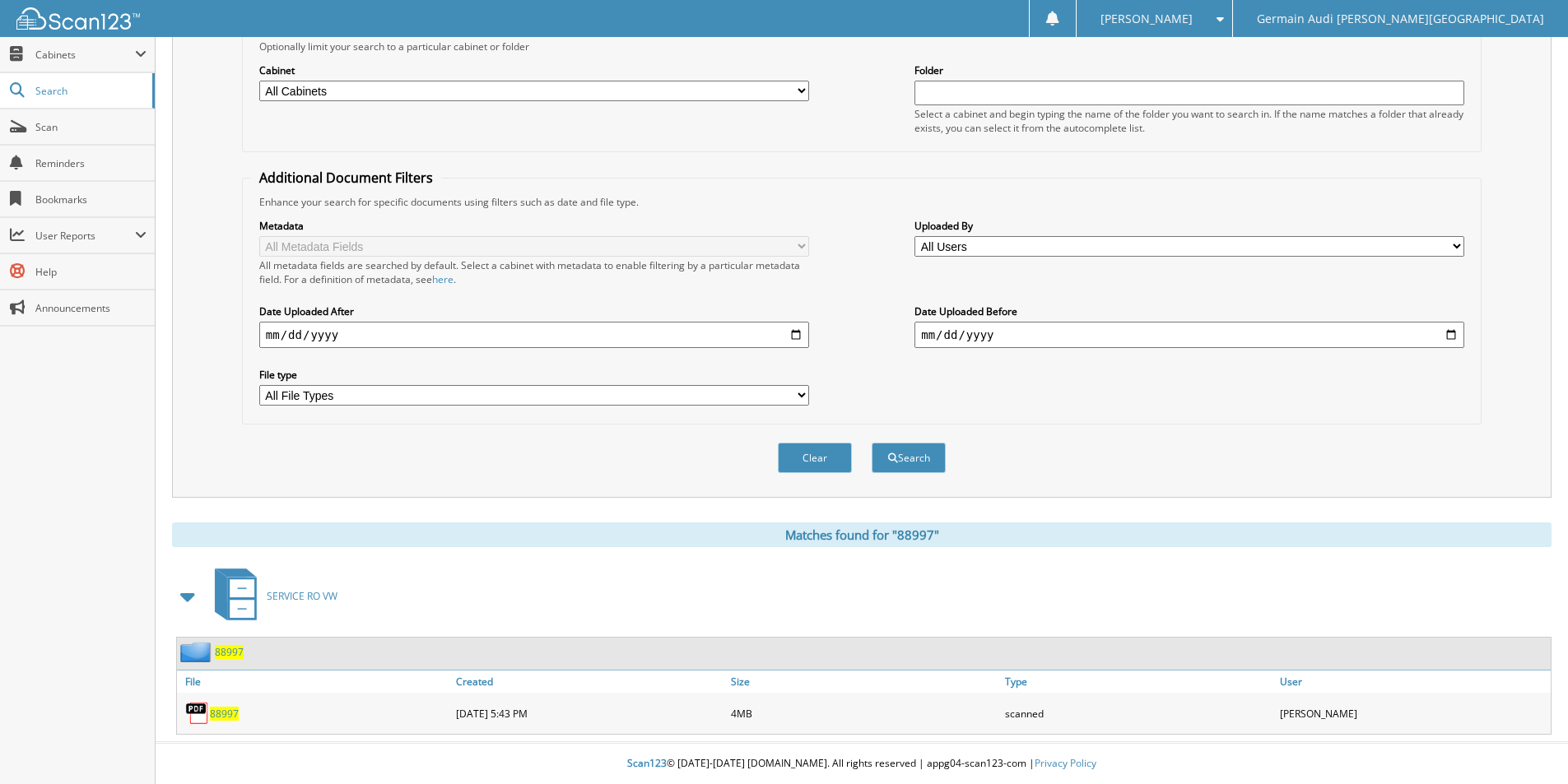
click at [232, 716] on span "88997" at bounding box center [224, 714] width 29 height 14
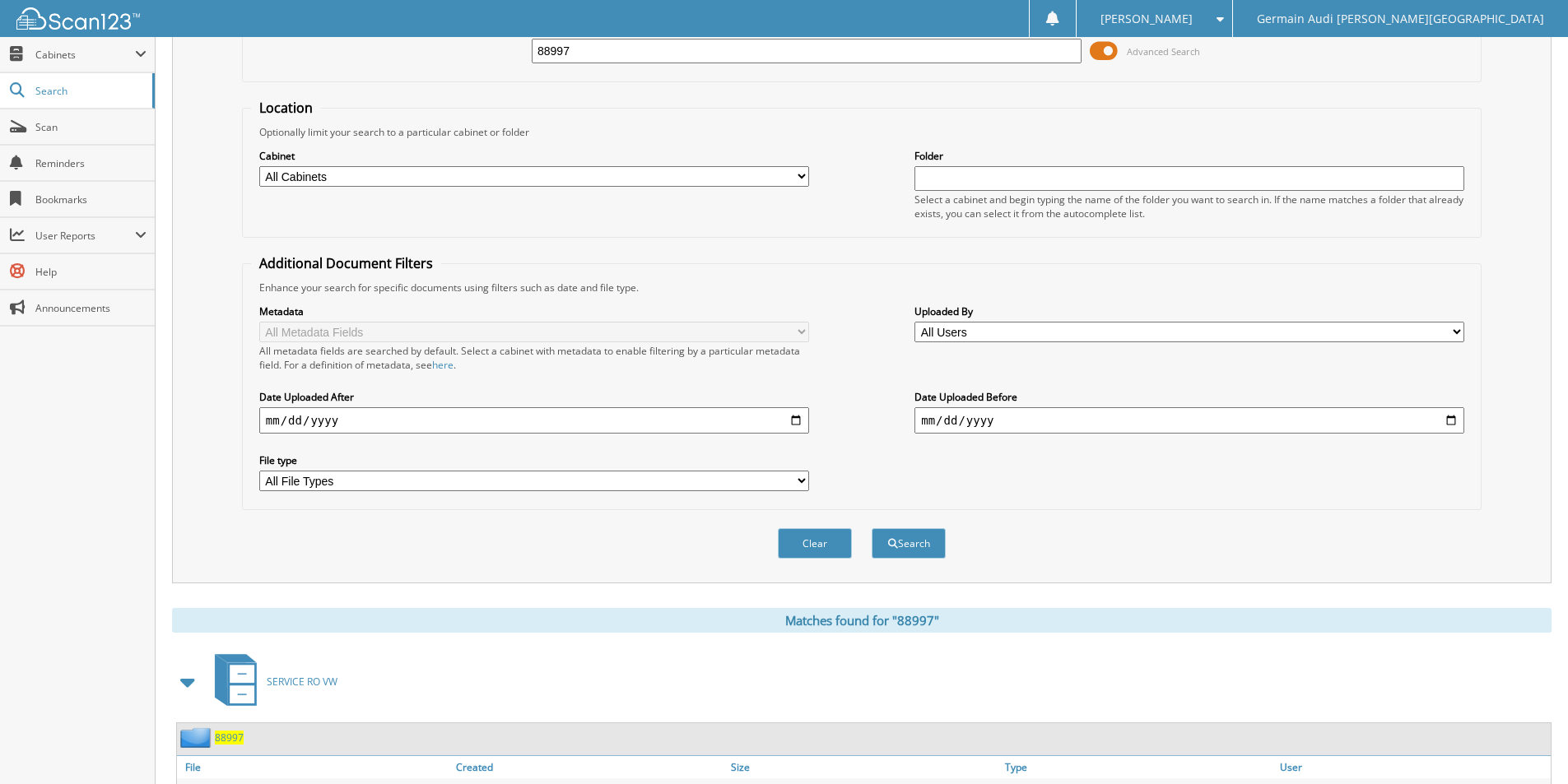
scroll to position [0, 0]
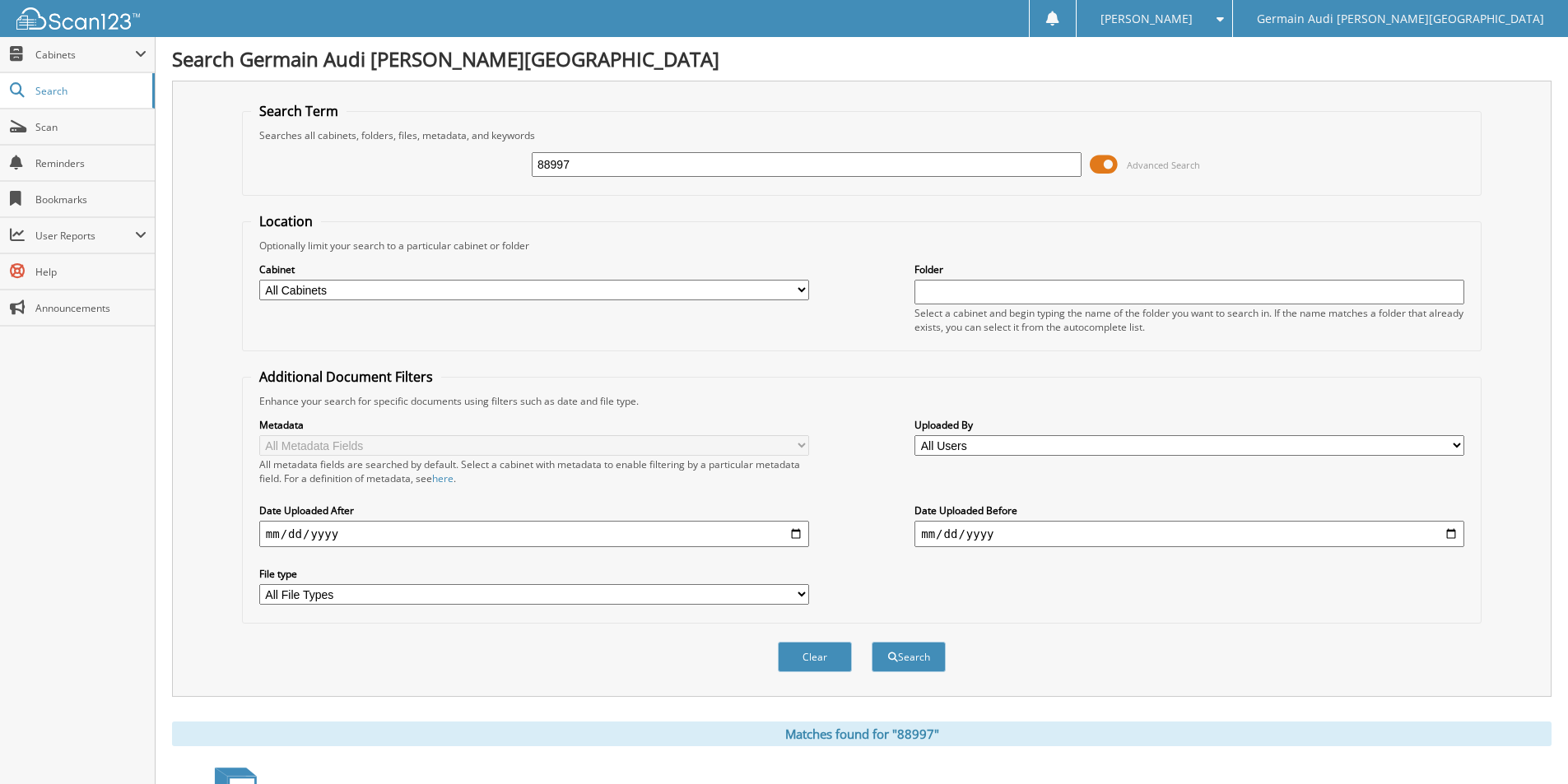
click at [574, 172] on input "88997" at bounding box center [806, 165] width 550 height 24
type input "89022"
click at [871, 642] on button "Search" at bounding box center [908, 657] width 74 height 30
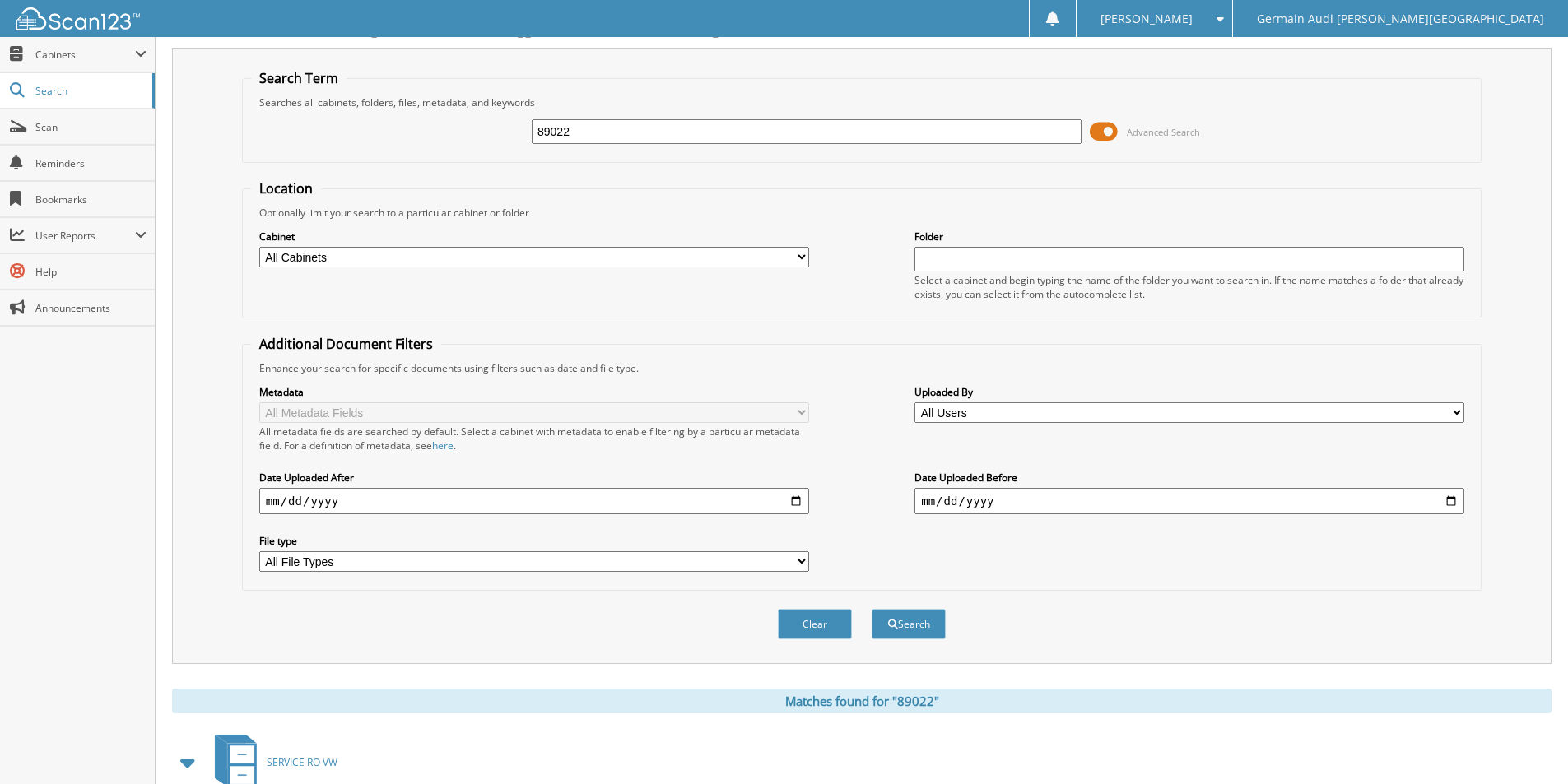
scroll to position [406, 0]
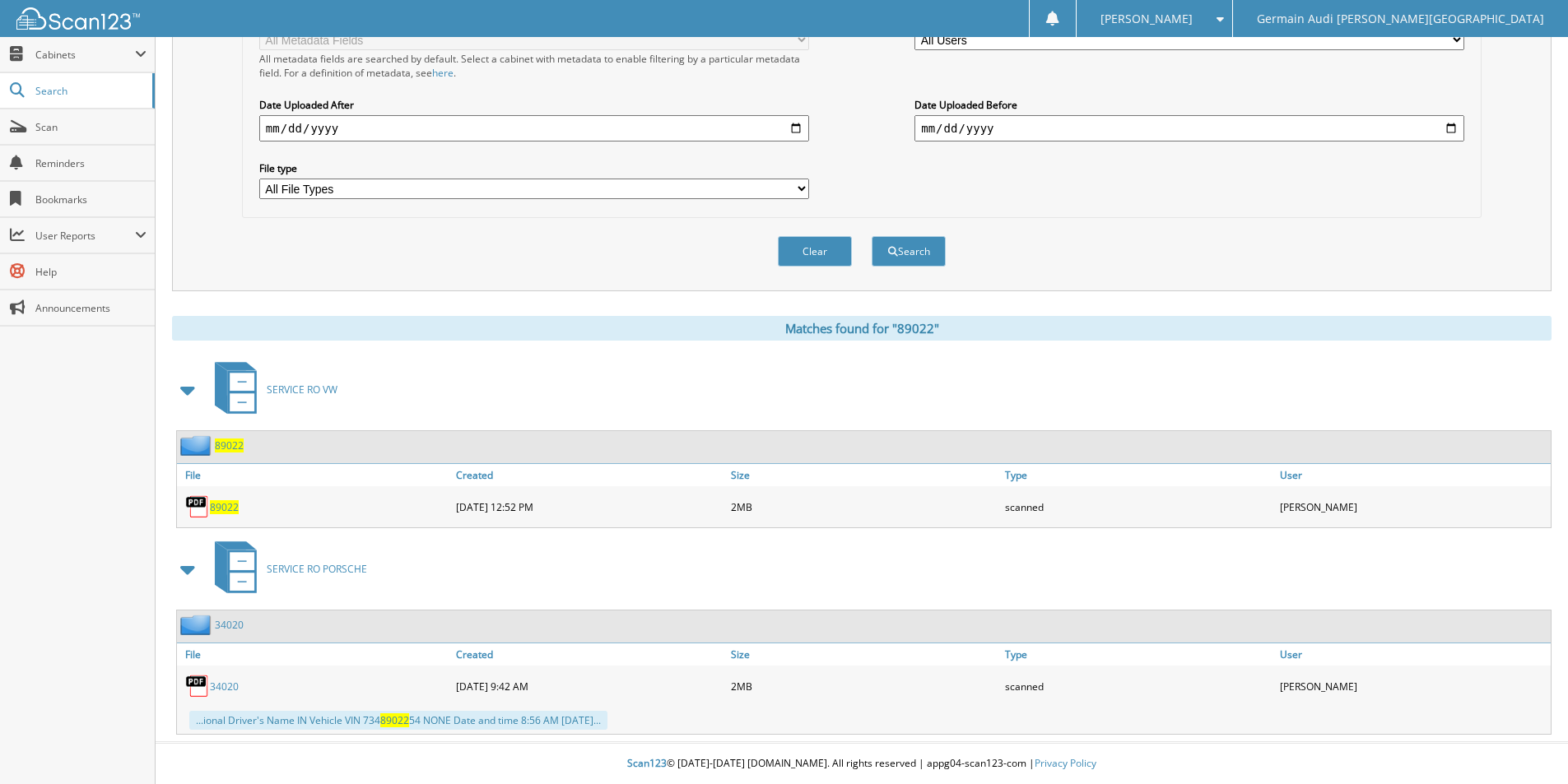
click at [230, 512] on span "89022" at bounding box center [224, 507] width 29 height 14
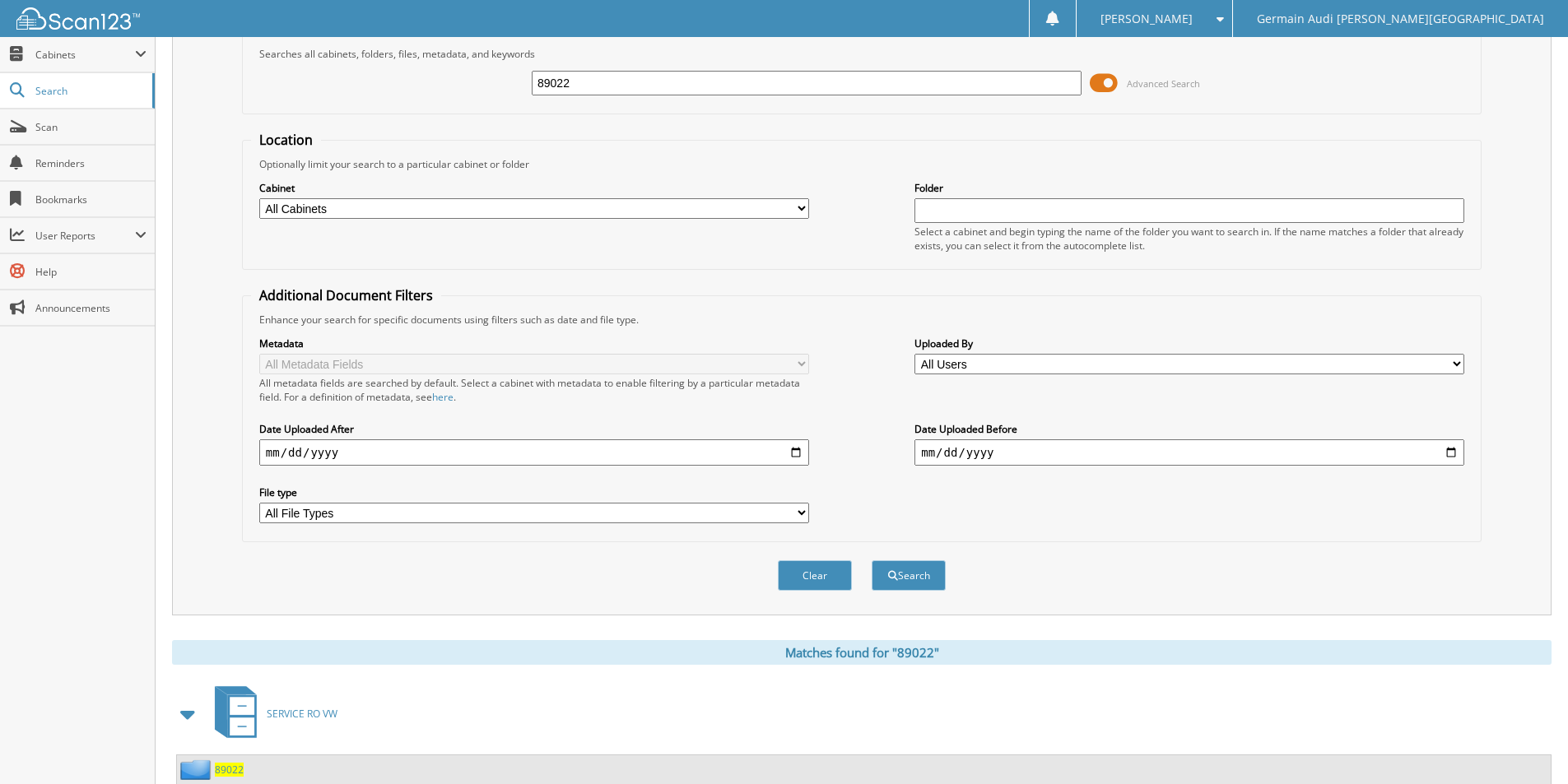
scroll to position [0, 0]
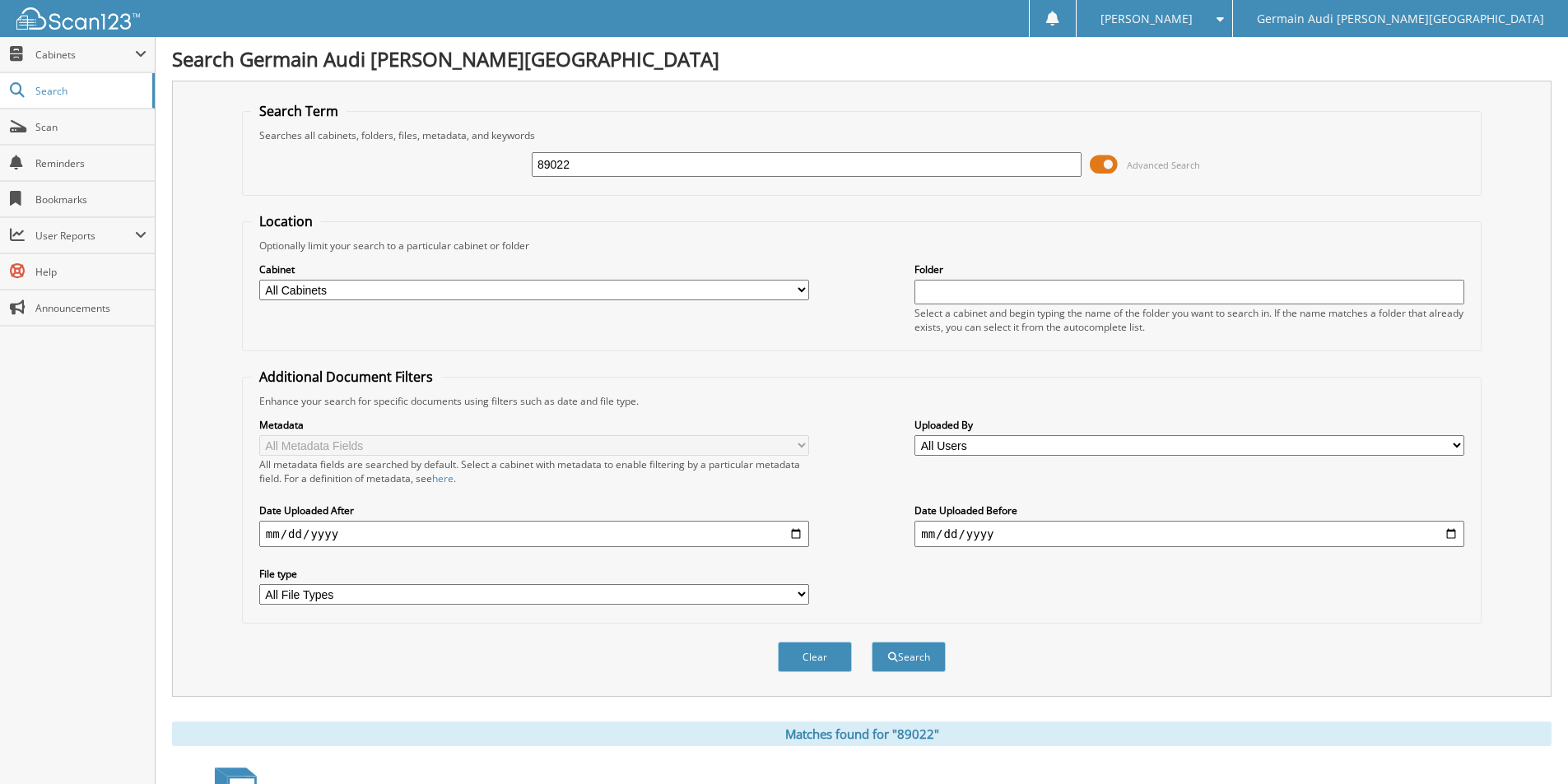
click at [602, 156] on input "89022" at bounding box center [806, 165] width 550 height 24
type input "89030"
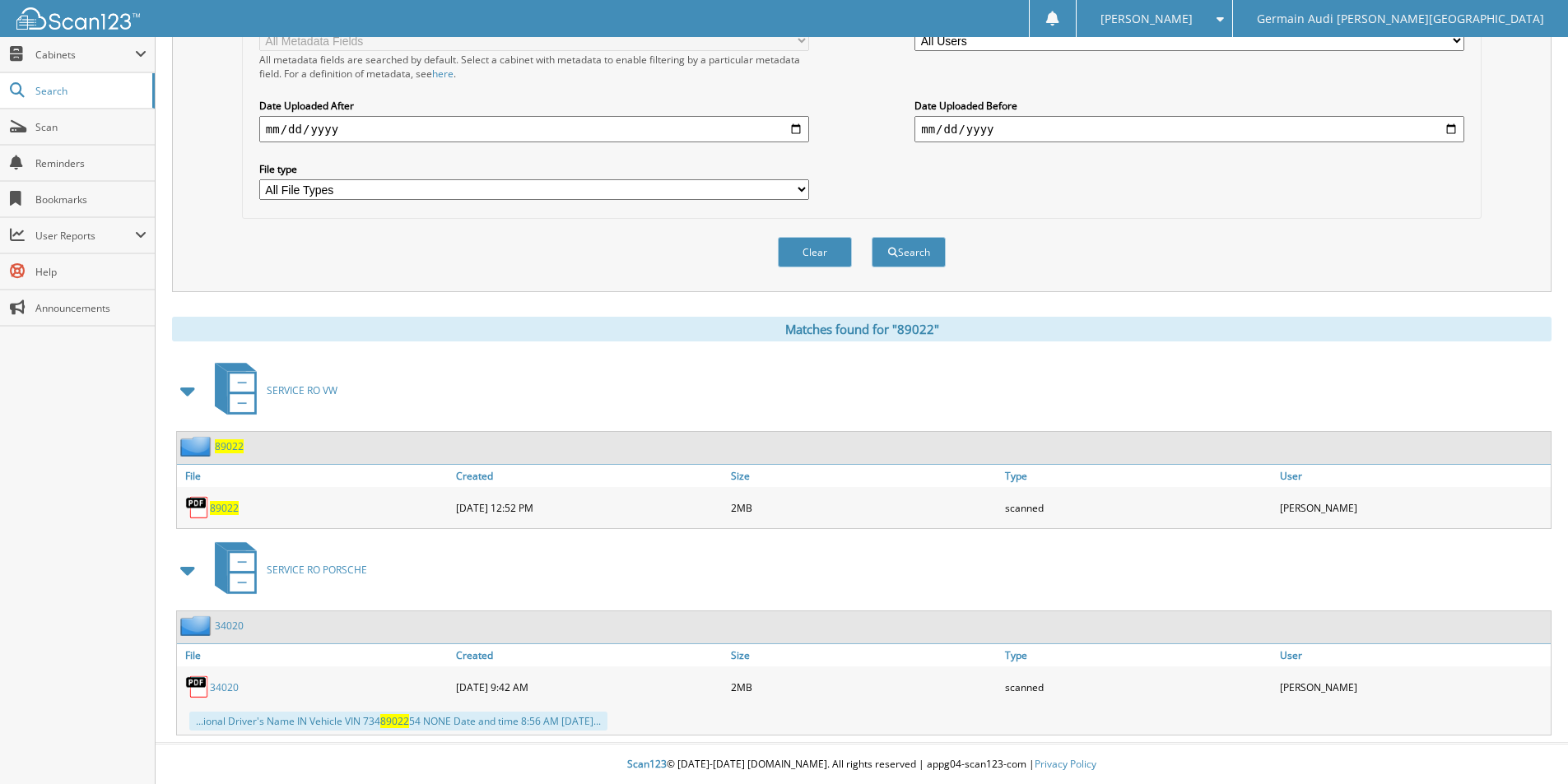
scroll to position [406, 0]
click at [908, 252] on button "Search" at bounding box center [908, 250] width 74 height 30
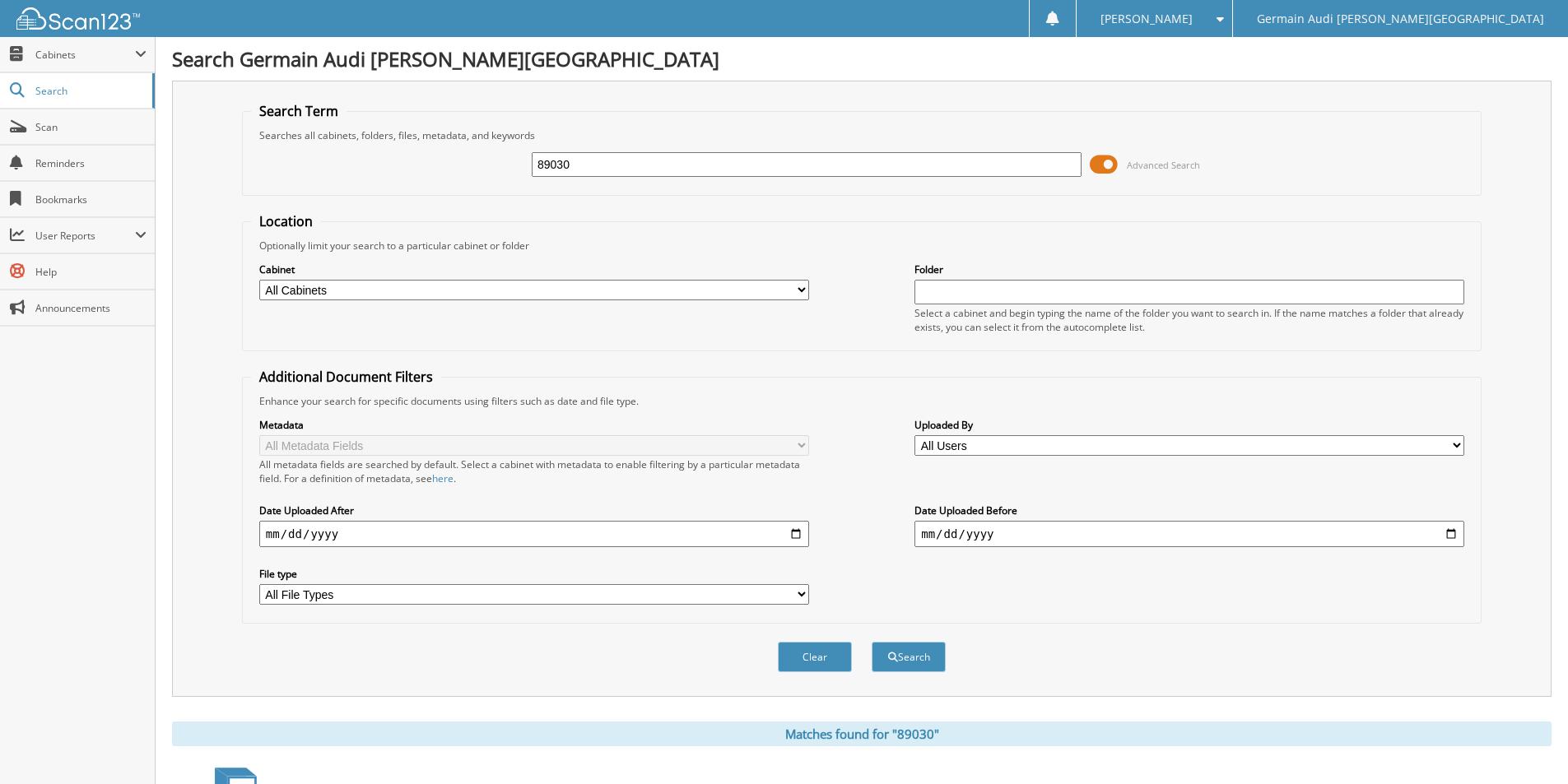
scroll to position [241, 0]
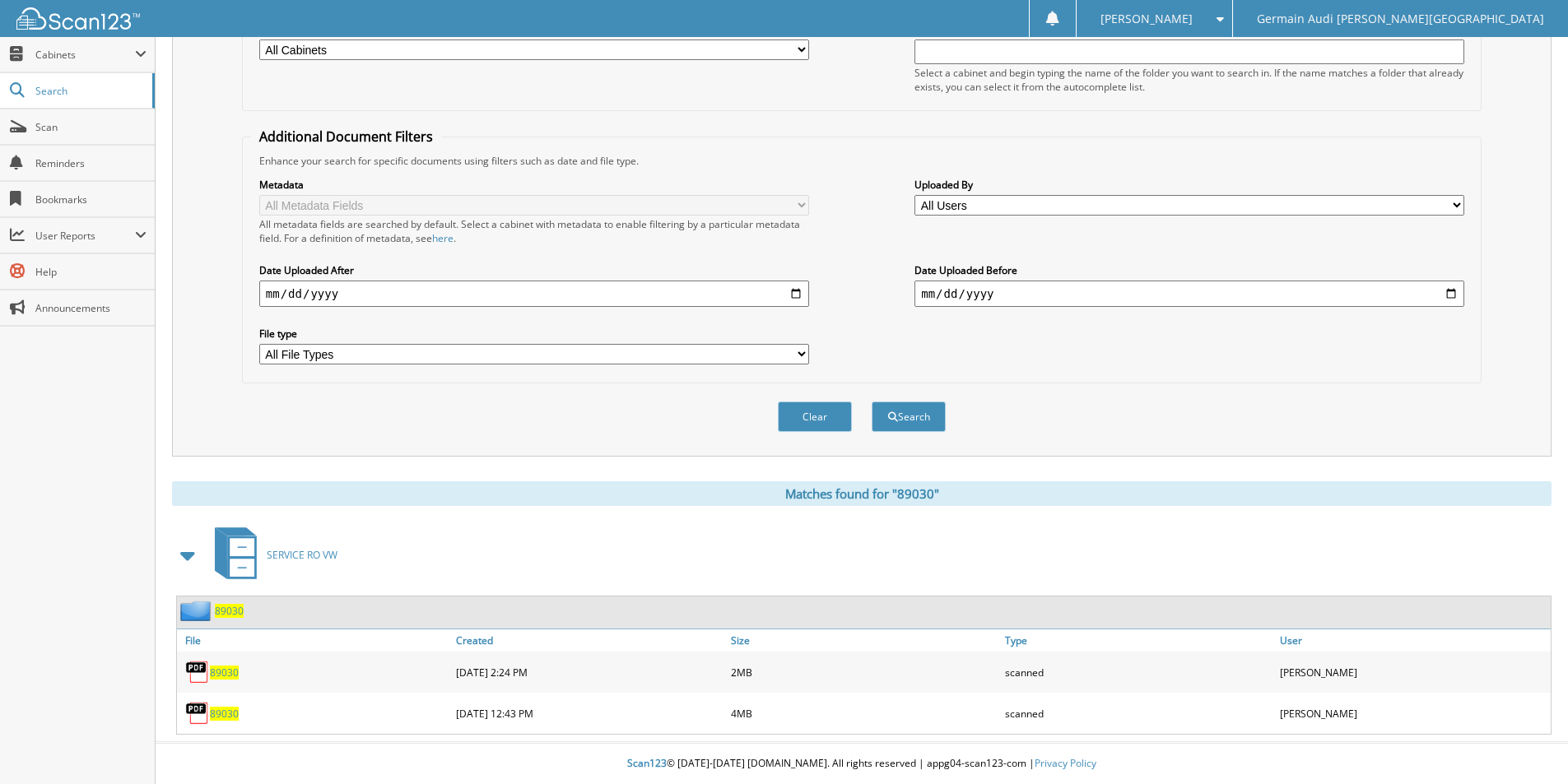
click at [221, 710] on span "89030" at bounding box center [224, 714] width 29 height 14
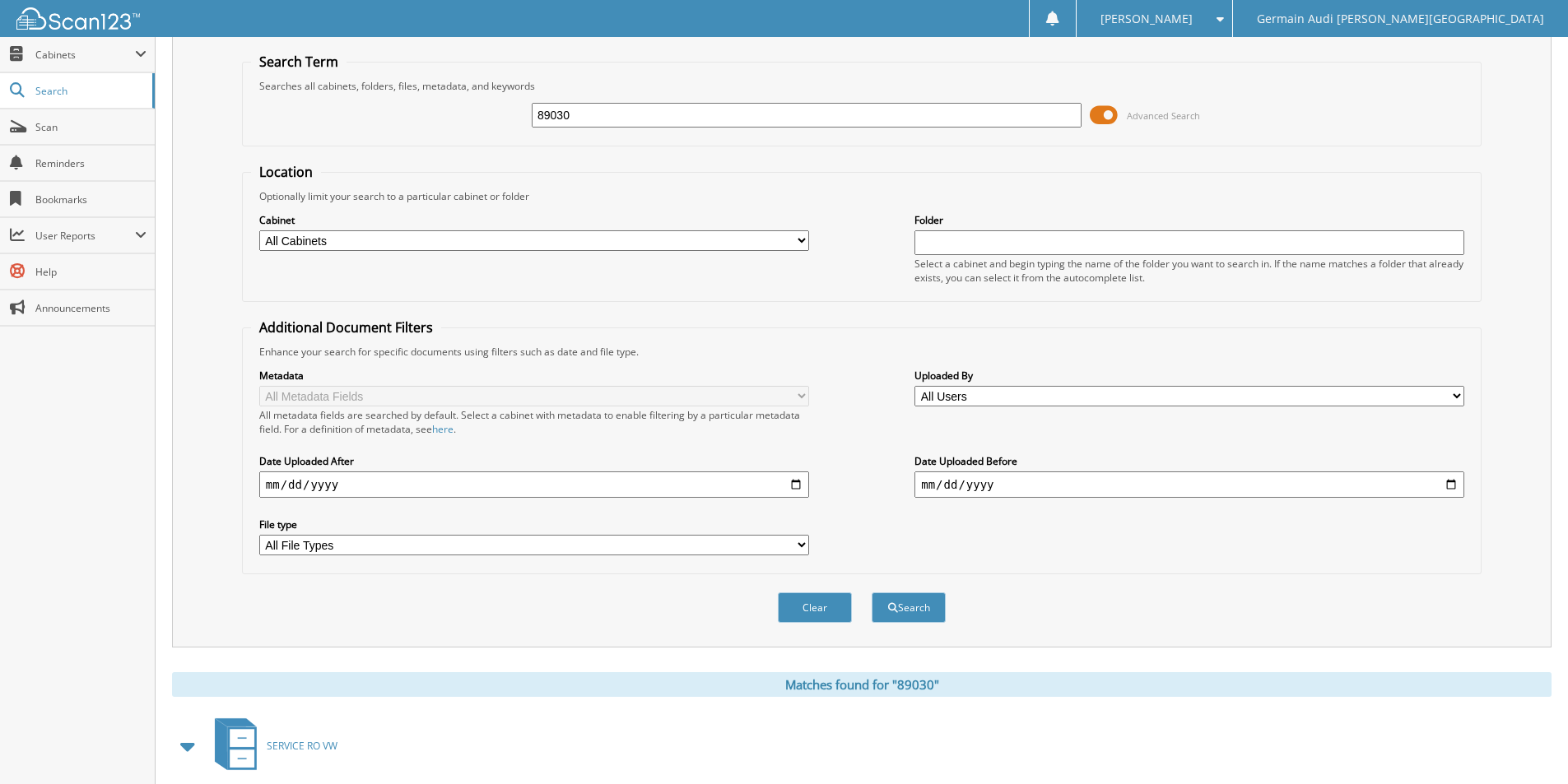
scroll to position [0, 0]
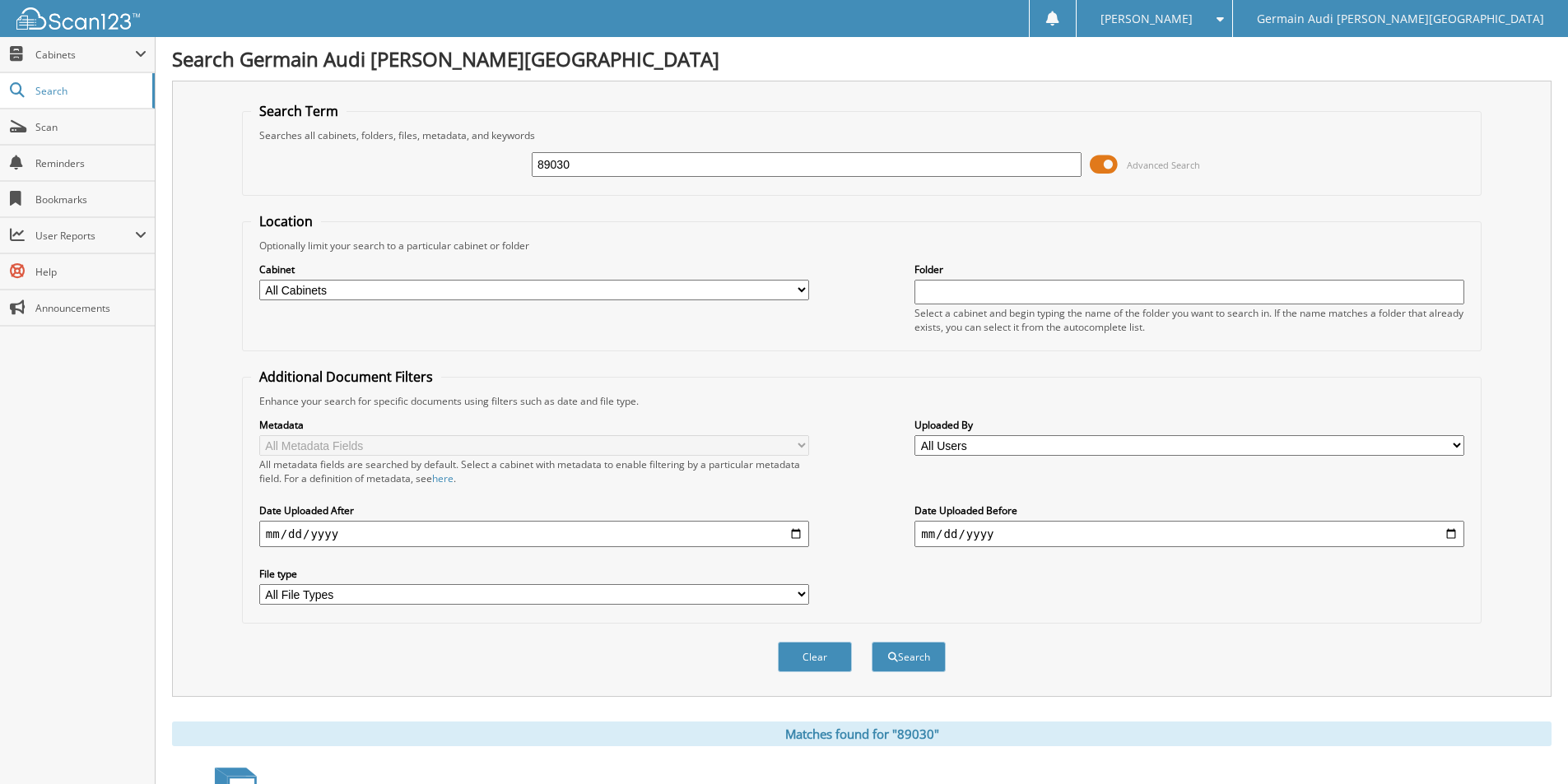
click at [571, 158] on input "89030" at bounding box center [806, 165] width 550 height 24
drag, startPoint x: 571, startPoint y: 158, endPoint x: 965, endPoint y: 255, distance: 405.8
click at [578, 158] on input "89030" at bounding box center [806, 165] width 550 height 24
type input "89035"
click at [871, 642] on button "Search" at bounding box center [908, 657] width 74 height 30
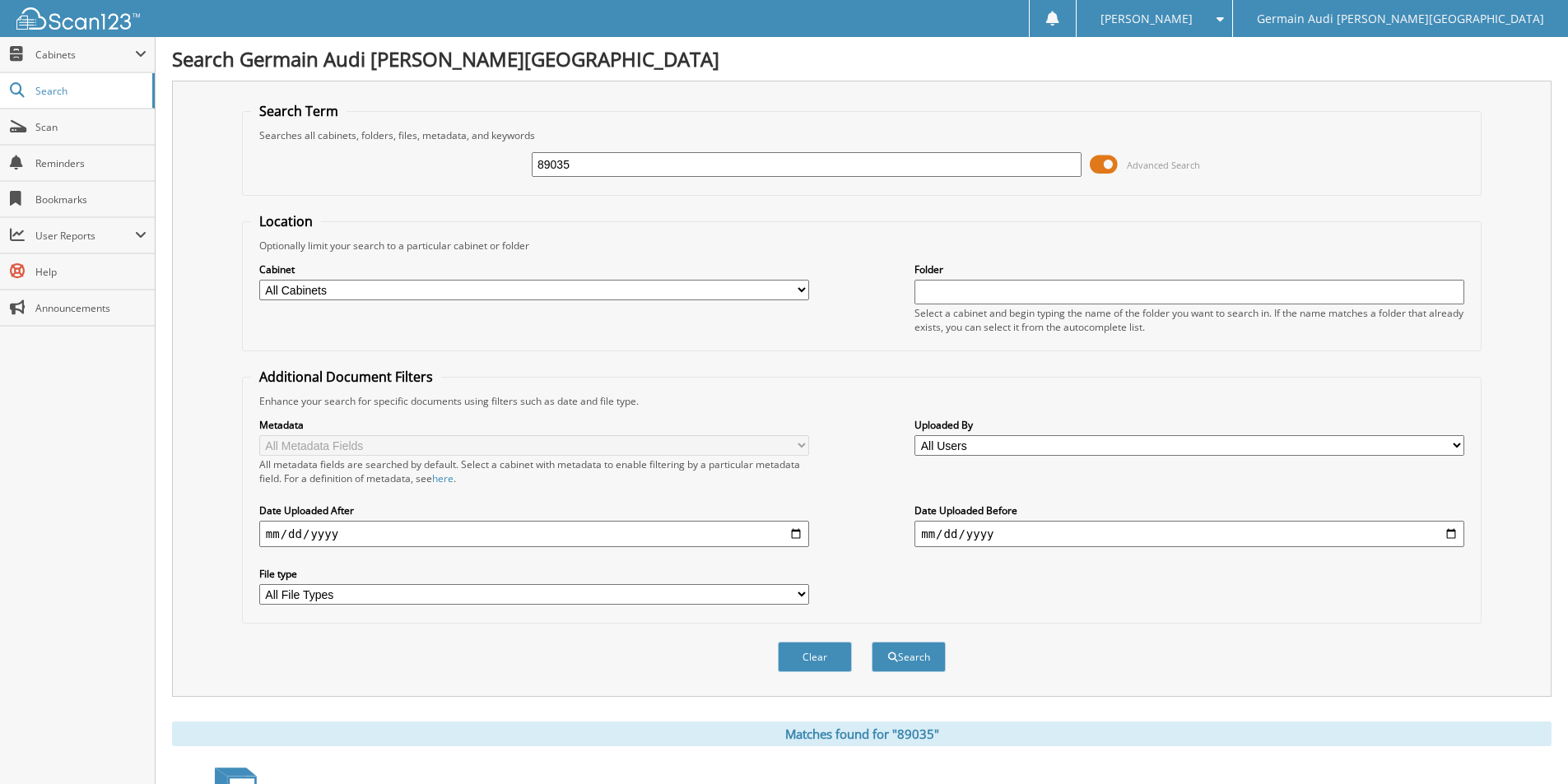
scroll to position [241, 0]
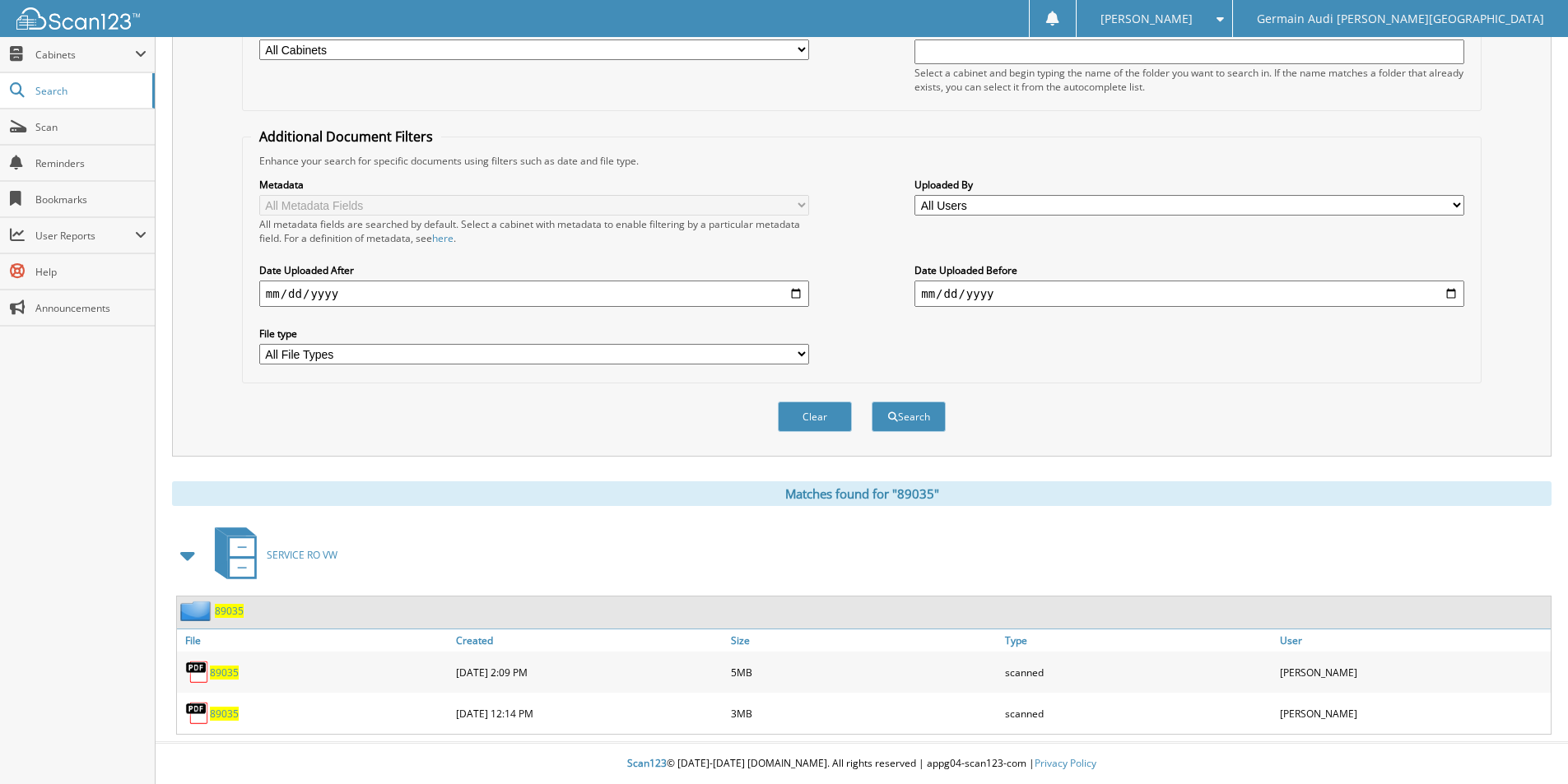
click at [222, 677] on span "89035" at bounding box center [224, 672] width 29 height 14
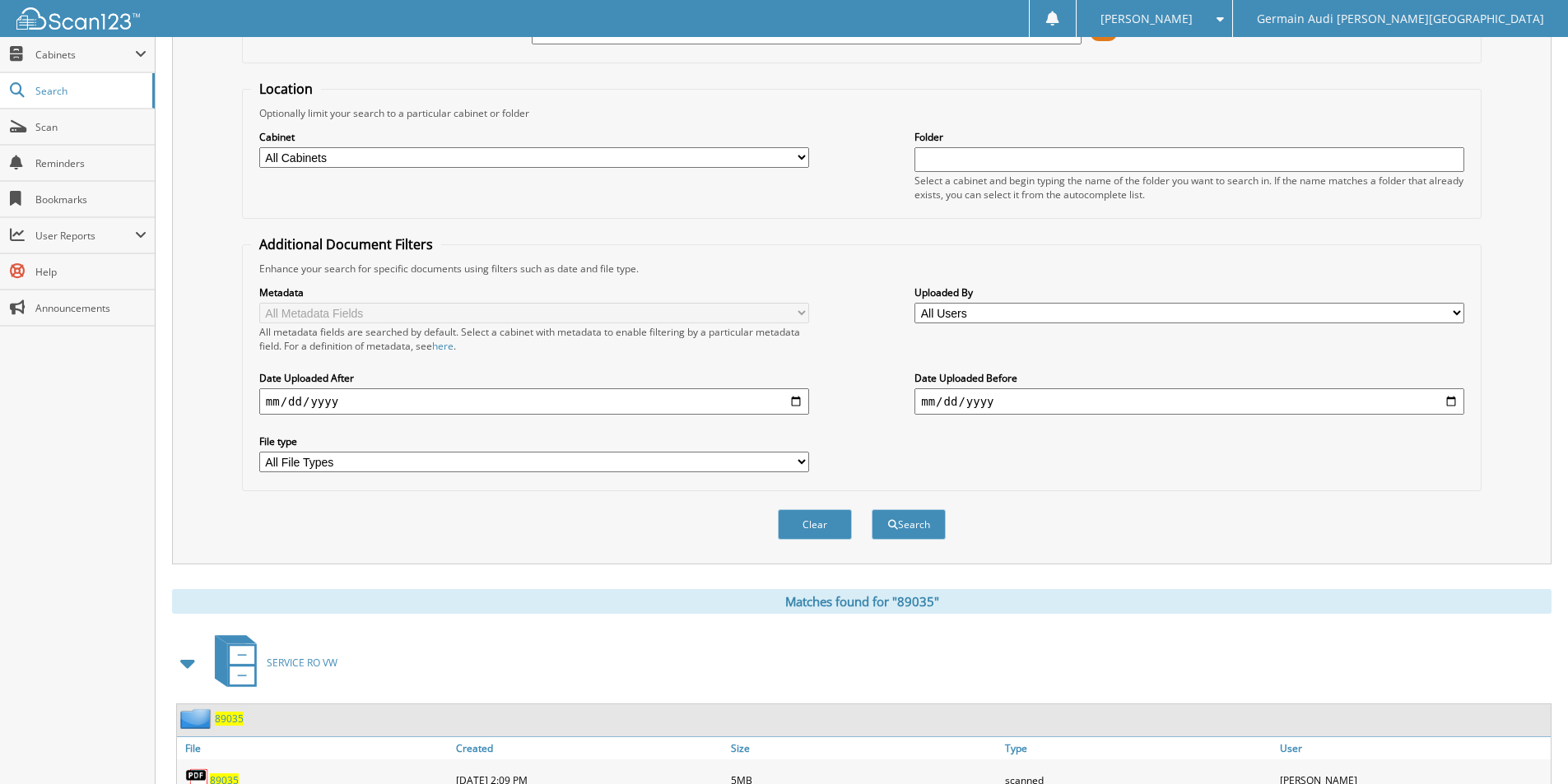
scroll to position [0, 0]
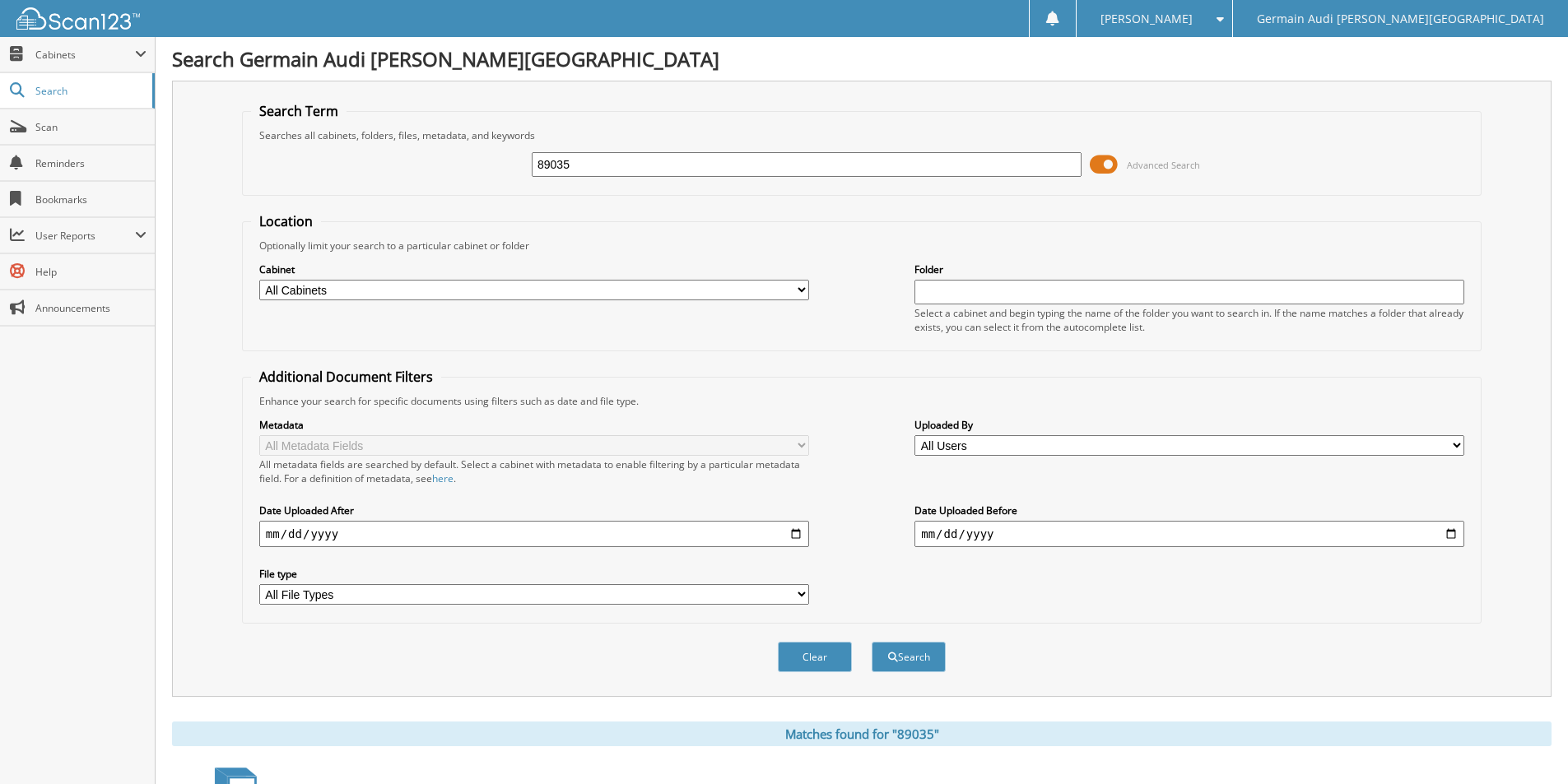
click at [582, 159] on input "89035" at bounding box center [806, 165] width 550 height 24
click at [596, 173] on input "89035" at bounding box center [806, 165] width 550 height 24
type input "88991"
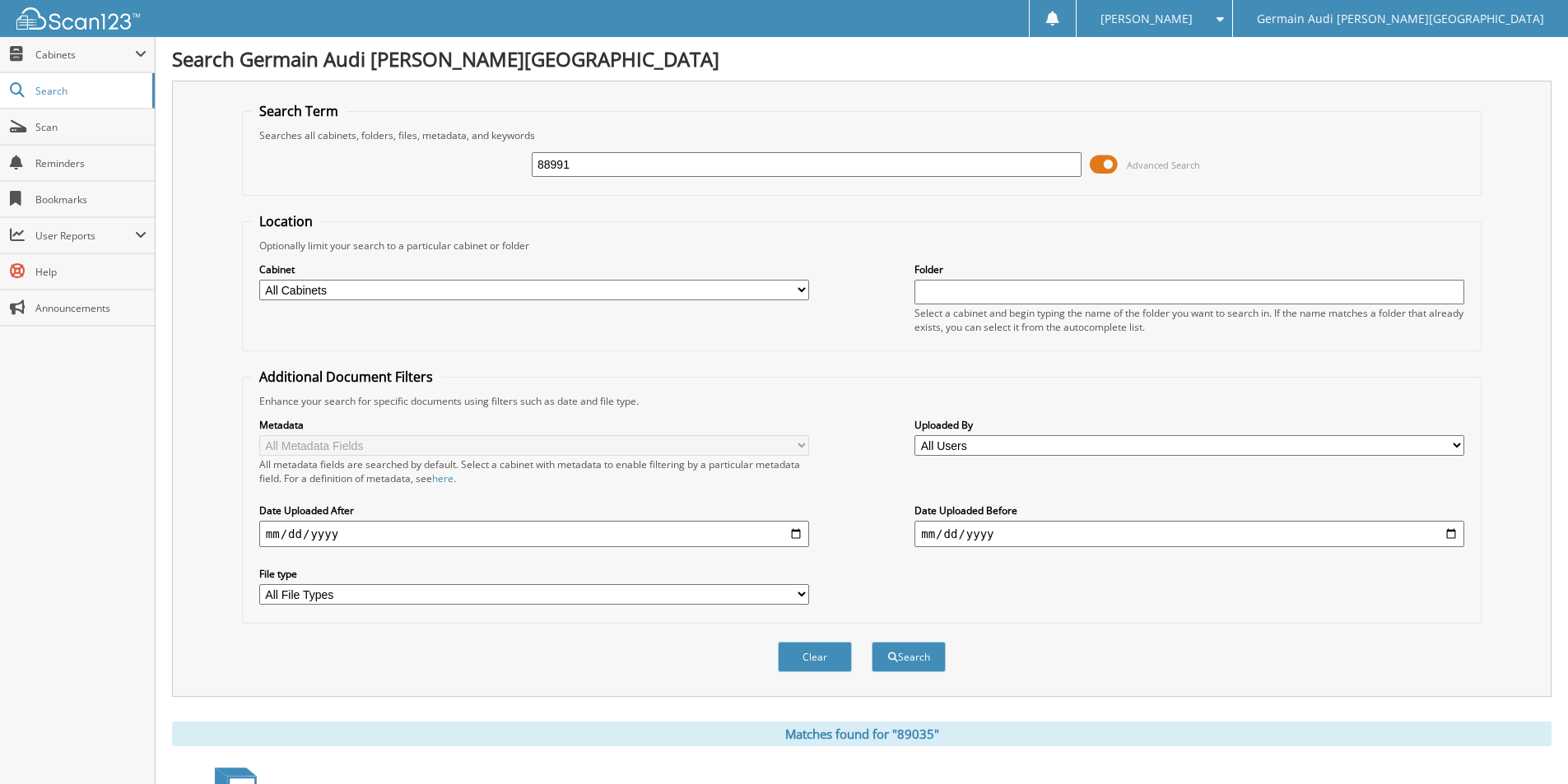
click at [871, 642] on button "Search" at bounding box center [908, 657] width 74 height 30
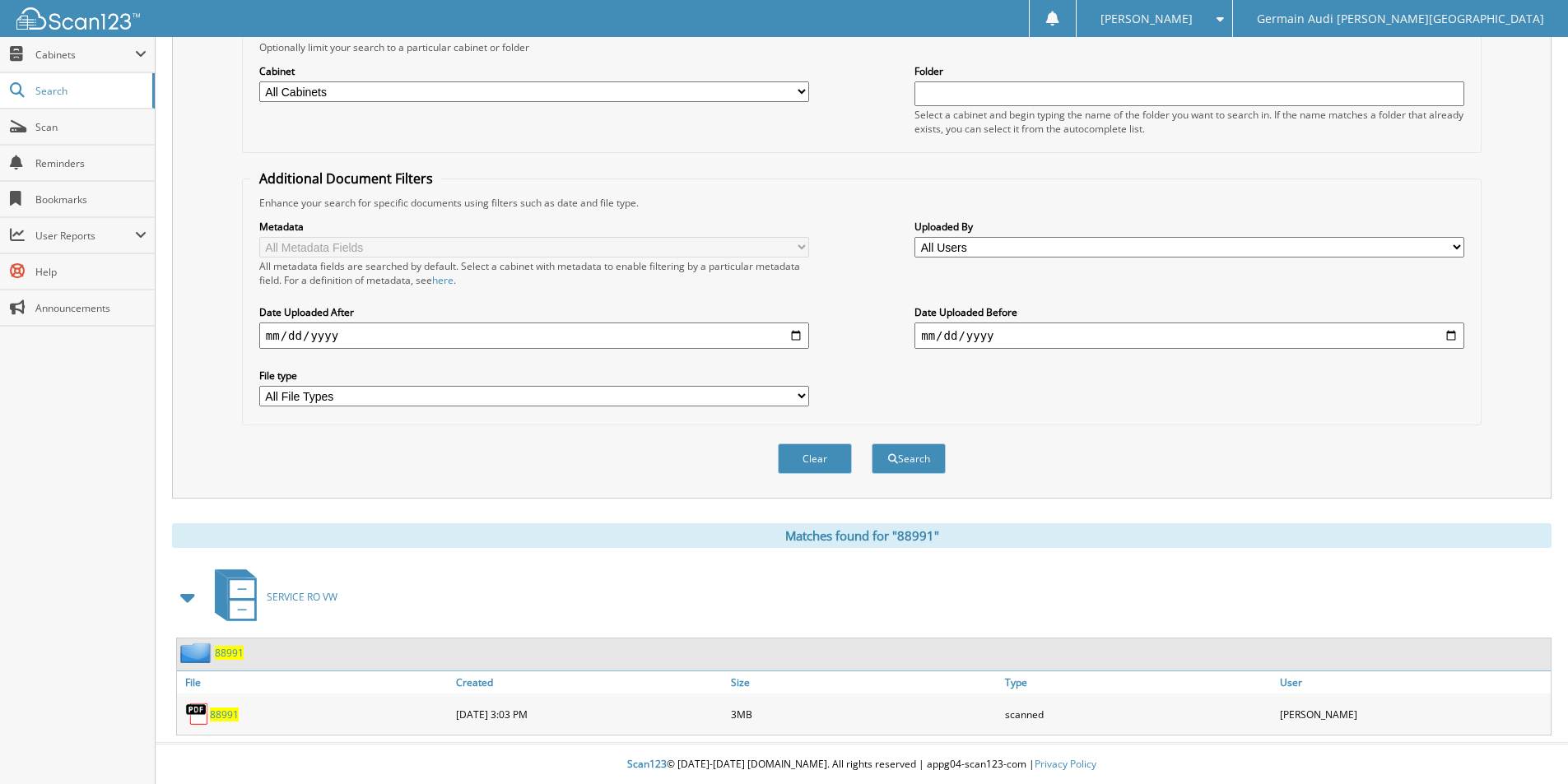
scroll to position [200, 0]
click at [224, 711] on span "88991" at bounding box center [224, 714] width 29 height 14
drag, startPoint x: 224, startPoint y: 711, endPoint x: 235, endPoint y: 692, distance: 22.0
click at [227, 701] on div "88991" at bounding box center [314, 713] width 275 height 33
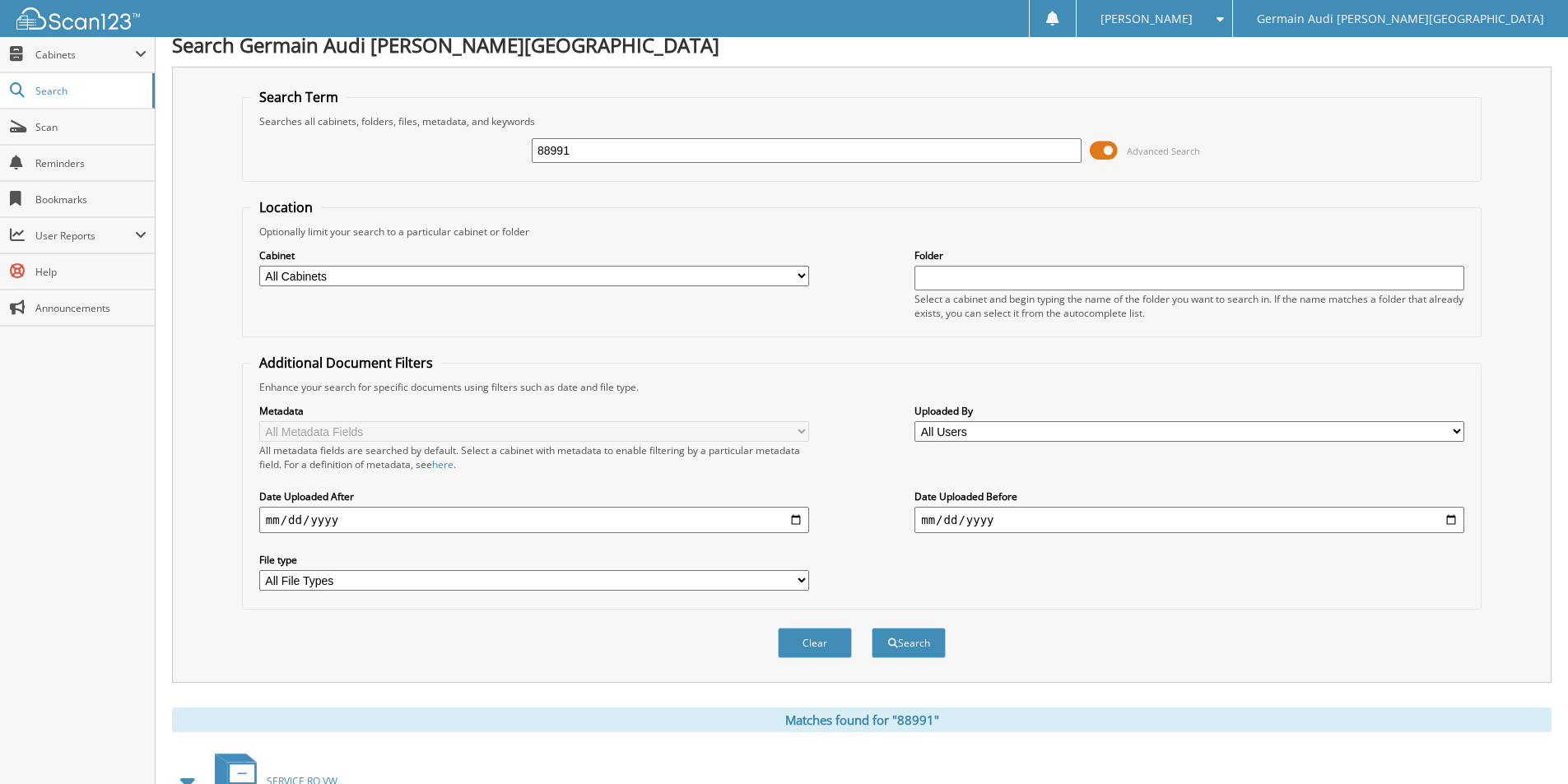
scroll to position [0, 0]
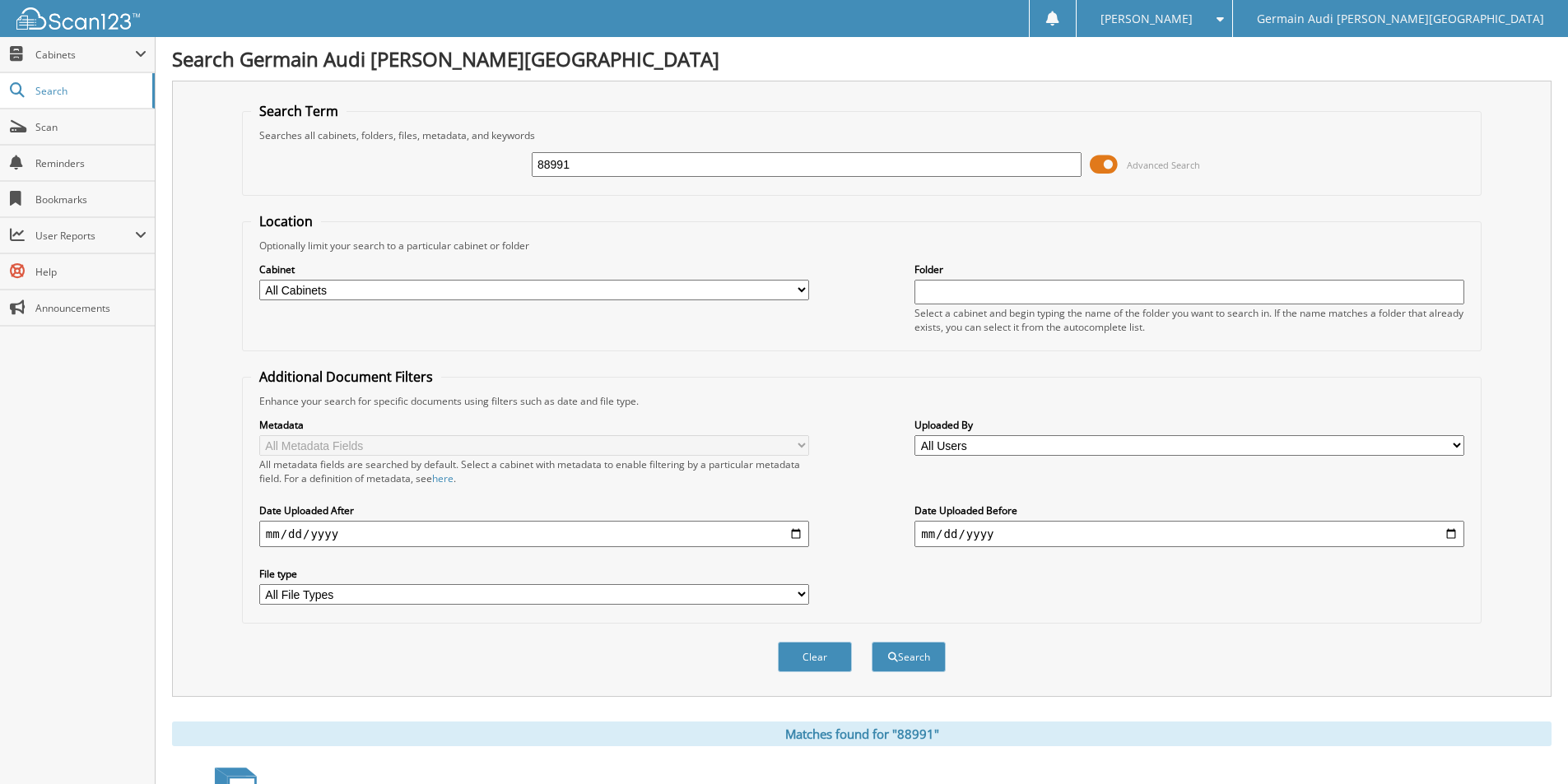
click at [597, 167] on input "88991" at bounding box center [806, 165] width 550 height 24
type input "89038"
click at [871, 642] on button "Search" at bounding box center [908, 657] width 74 height 30
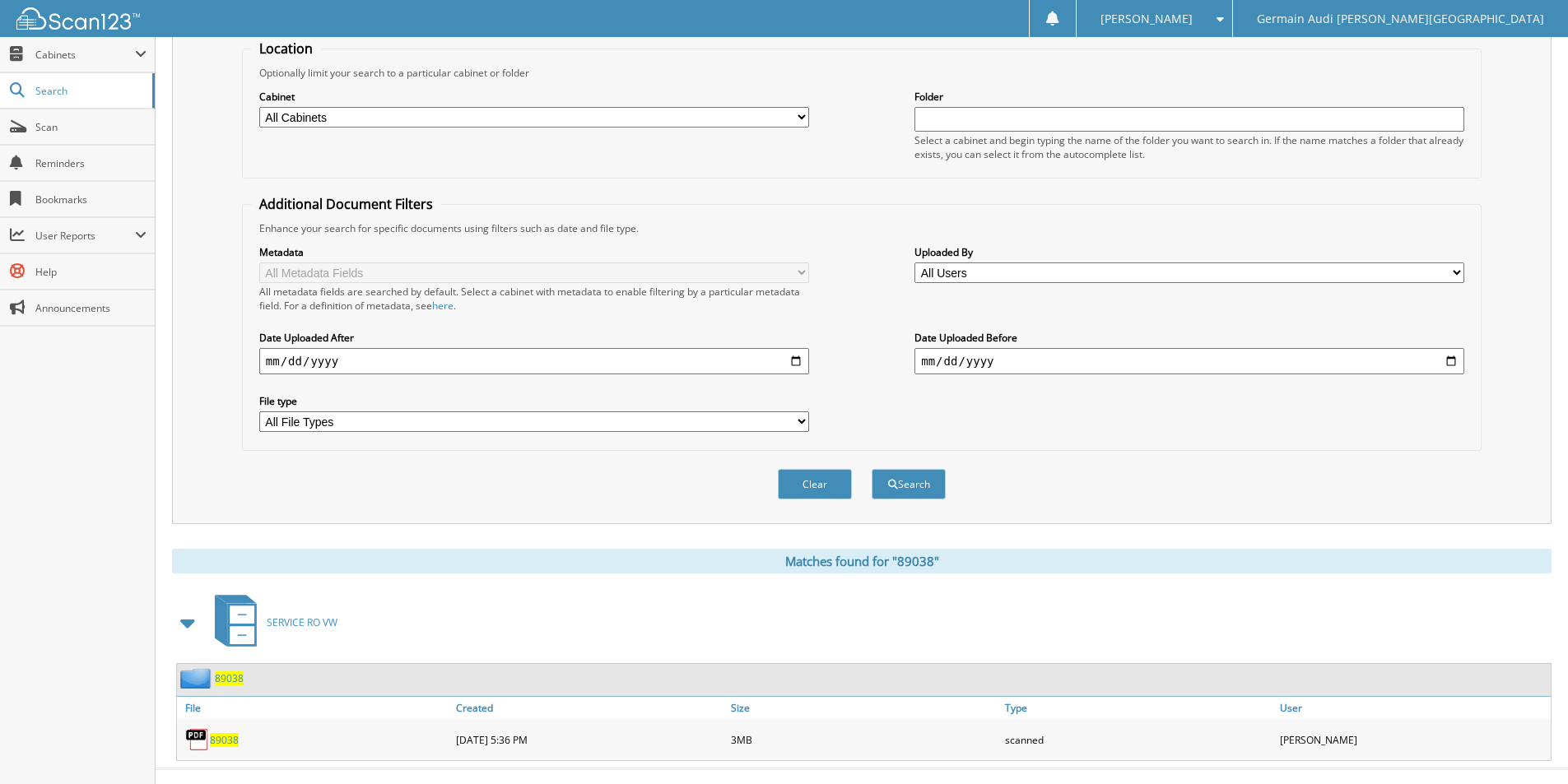
scroll to position [200, 0]
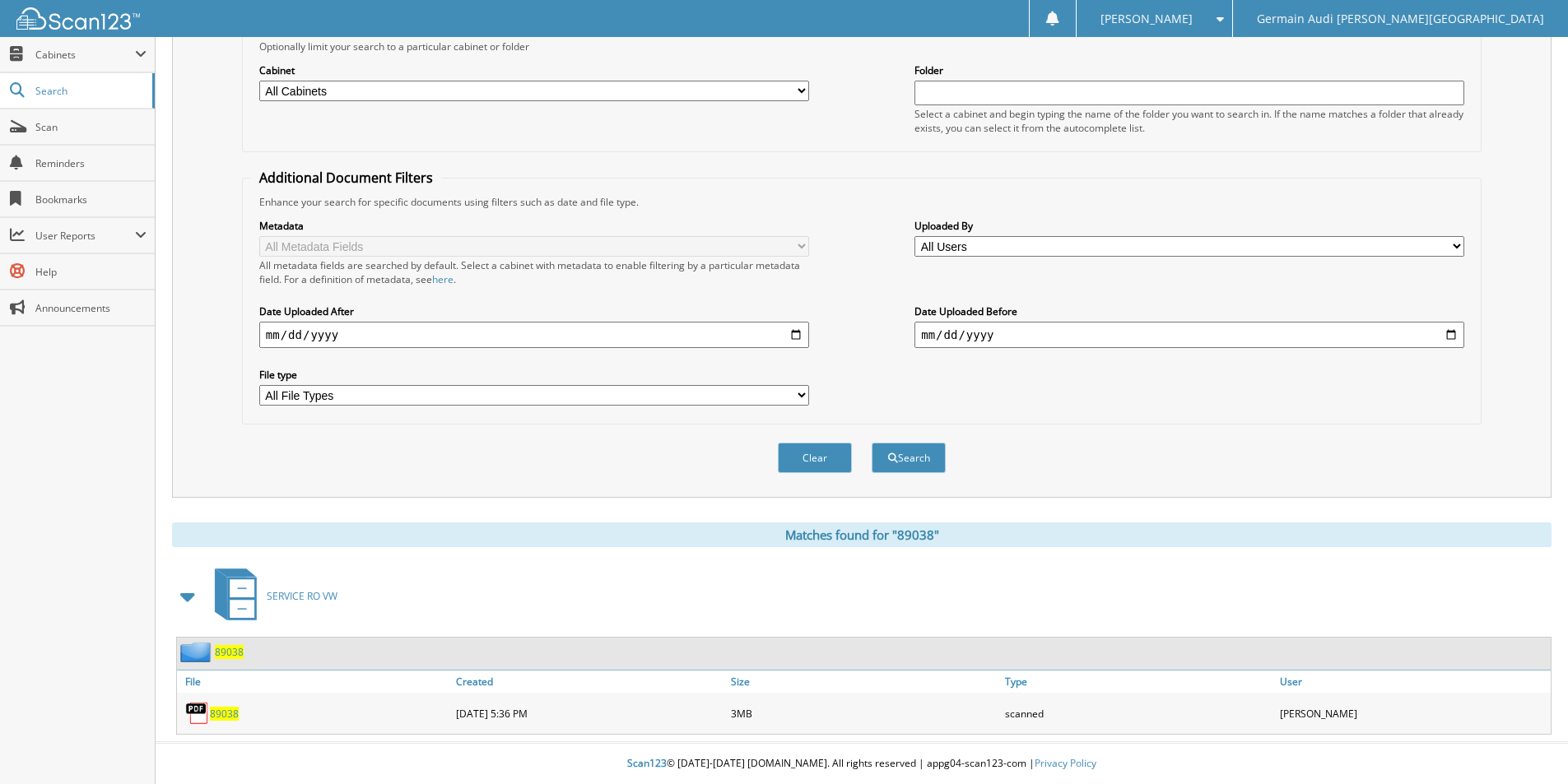
click at [228, 717] on span "89038" at bounding box center [224, 714] width 29 height 14
drag, startPoint x: 228, startPoint y: 717, endPoint x: 511, endPoint y: 488, distance: 364.0
click at [239, 698] on div "89038" at bounding box center [314, 713] width 275 height 33
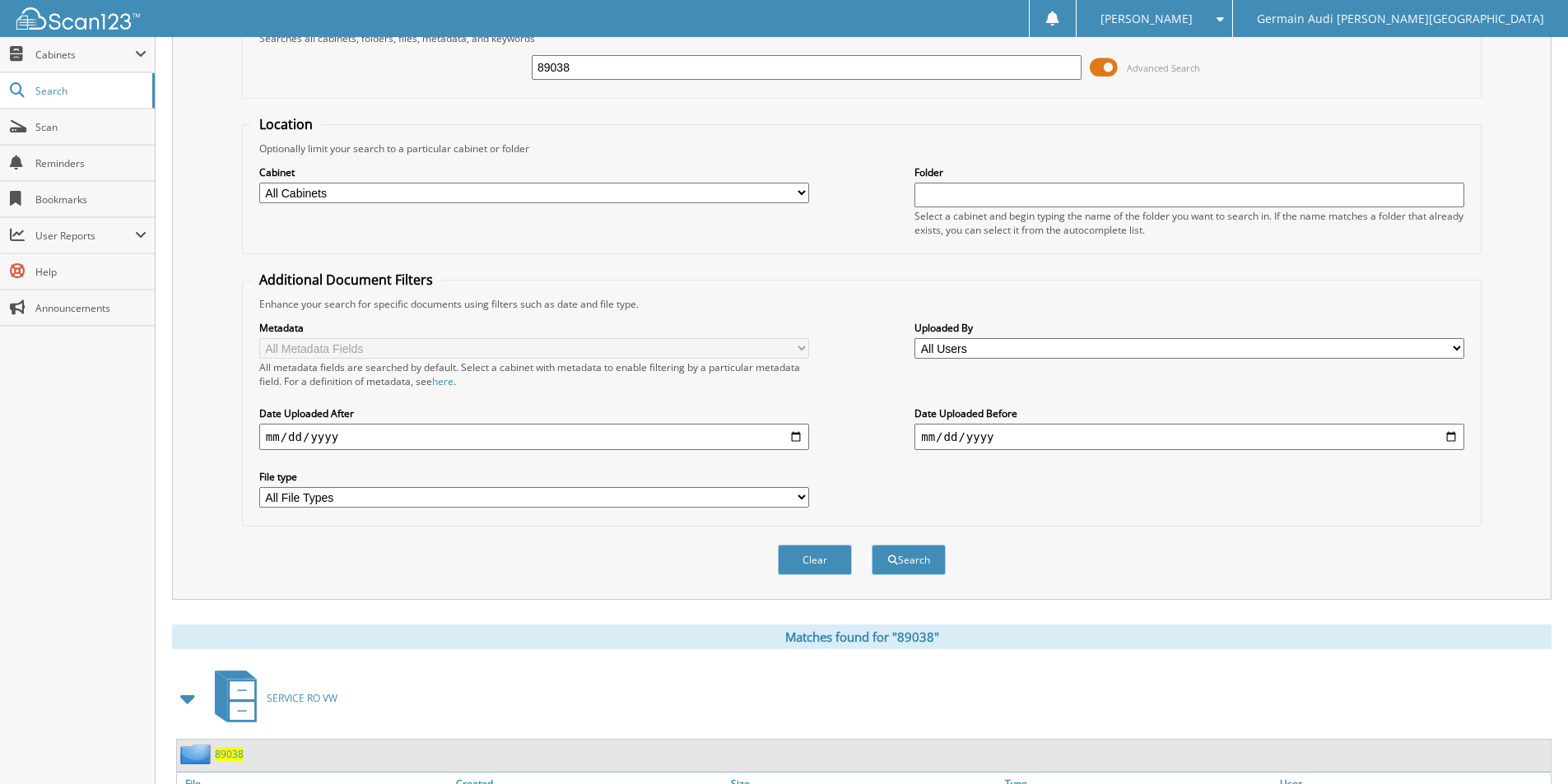
scroll to position [0, 0]
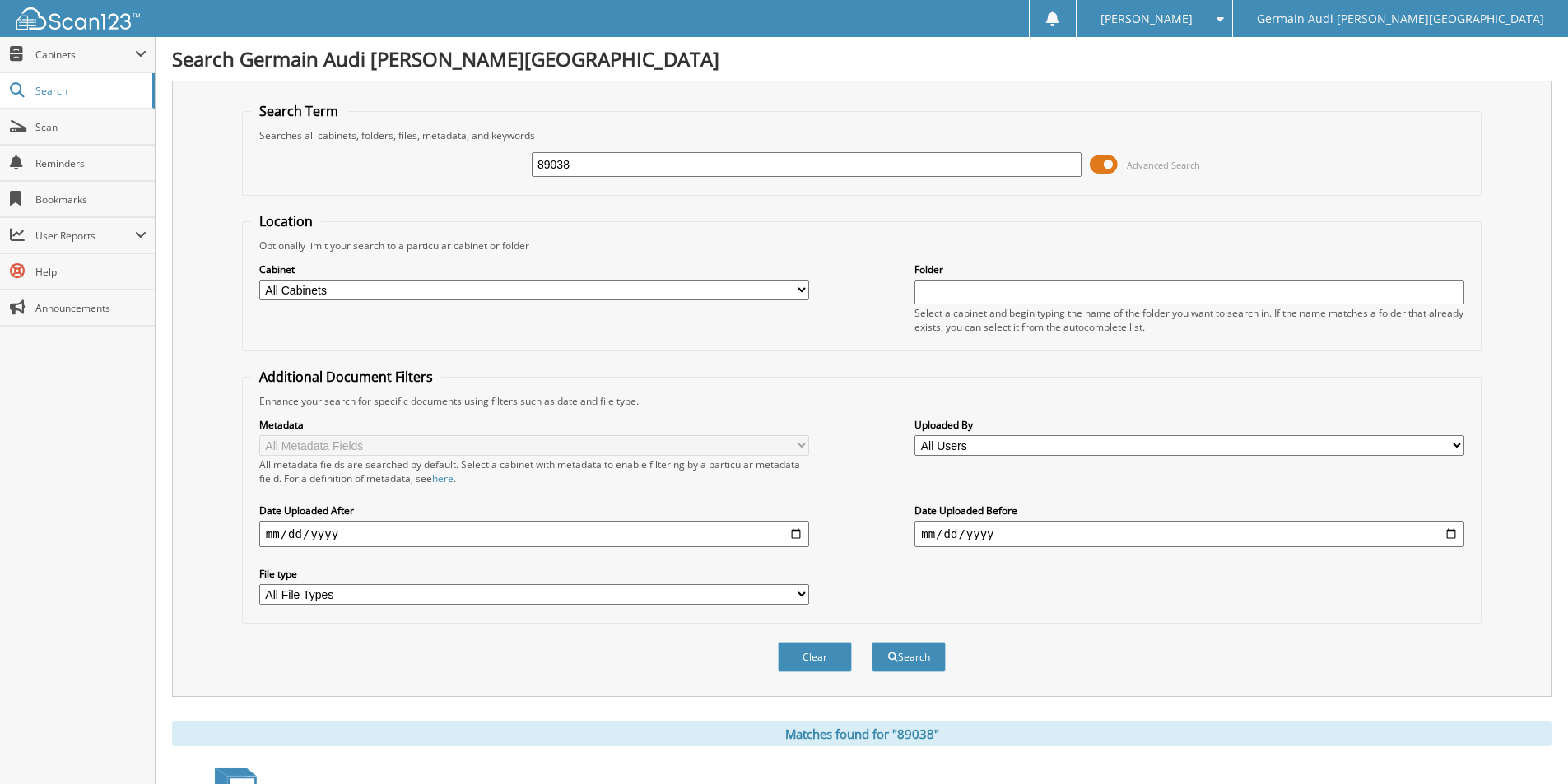
click at [579, 170] on input "89038" at bounding box center [806, 165] width 550 height 24
type input "88937"
click at [871, 642] on button "Search" at bounding box center [908, 657] width 74 height 30
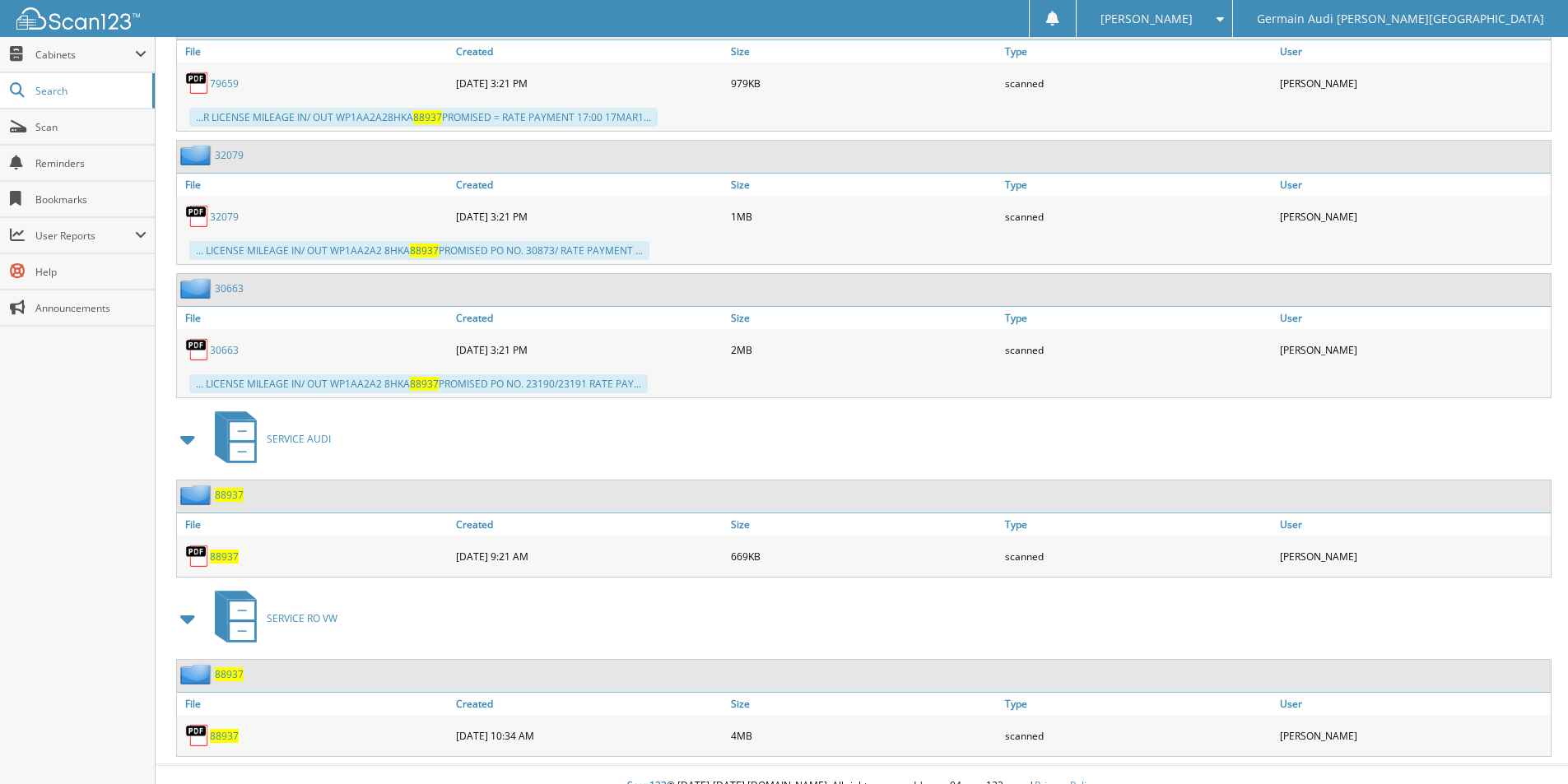
scroll to position [1545, 0]
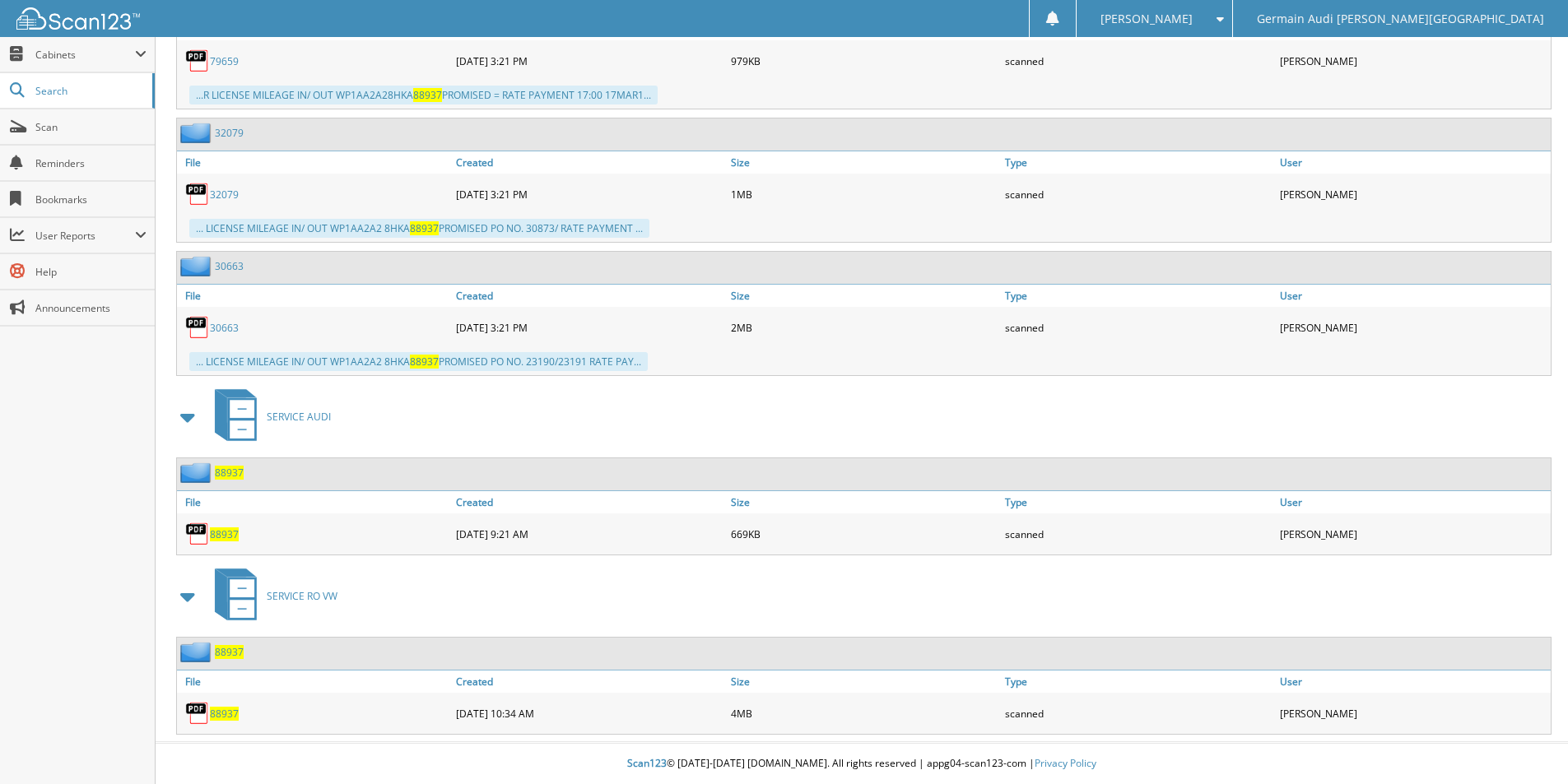
click at [225, 716] on span "88937" at bounding box center [224, 714] width 29 height 14
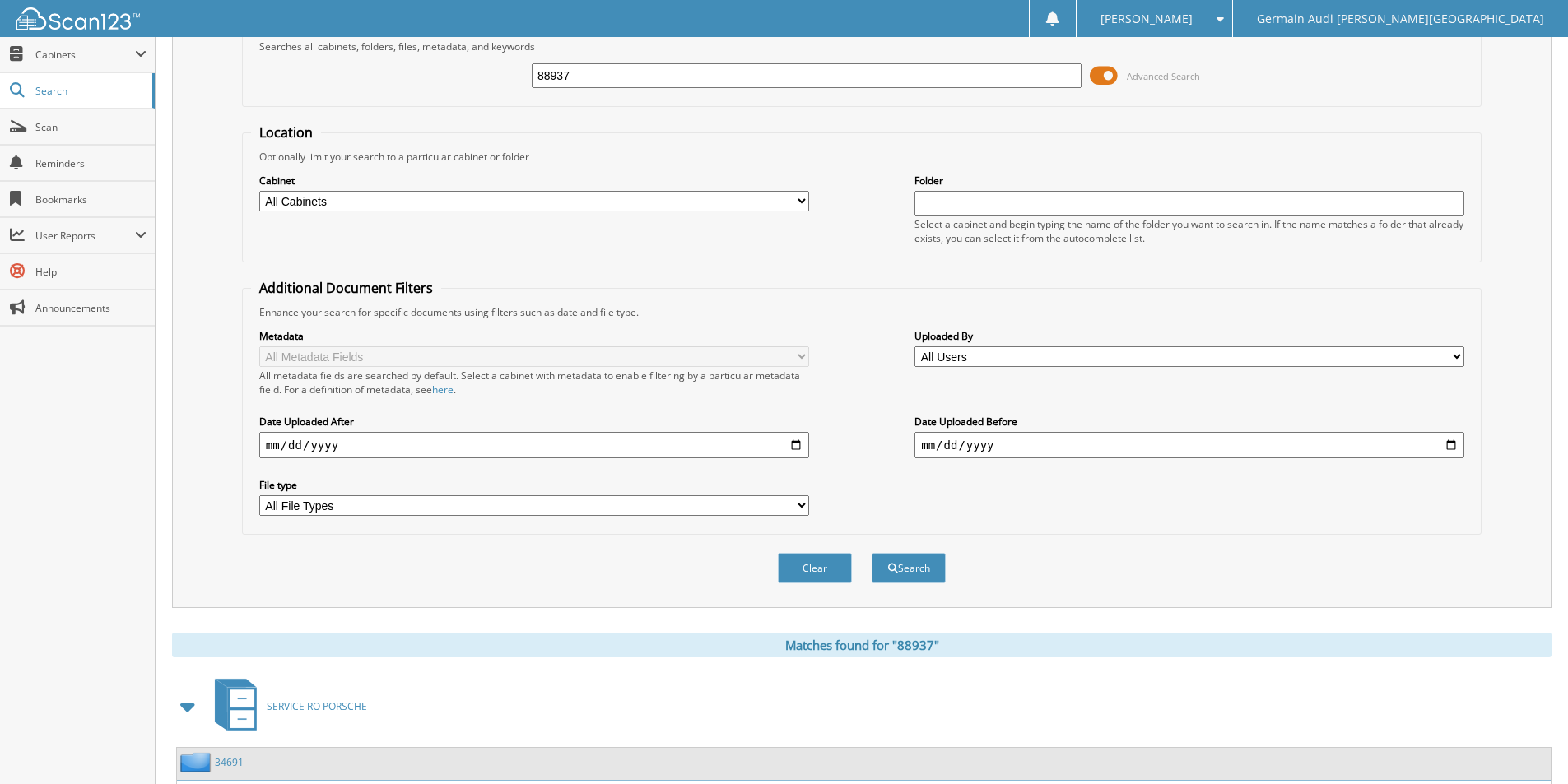
scroll to position [0, 0]
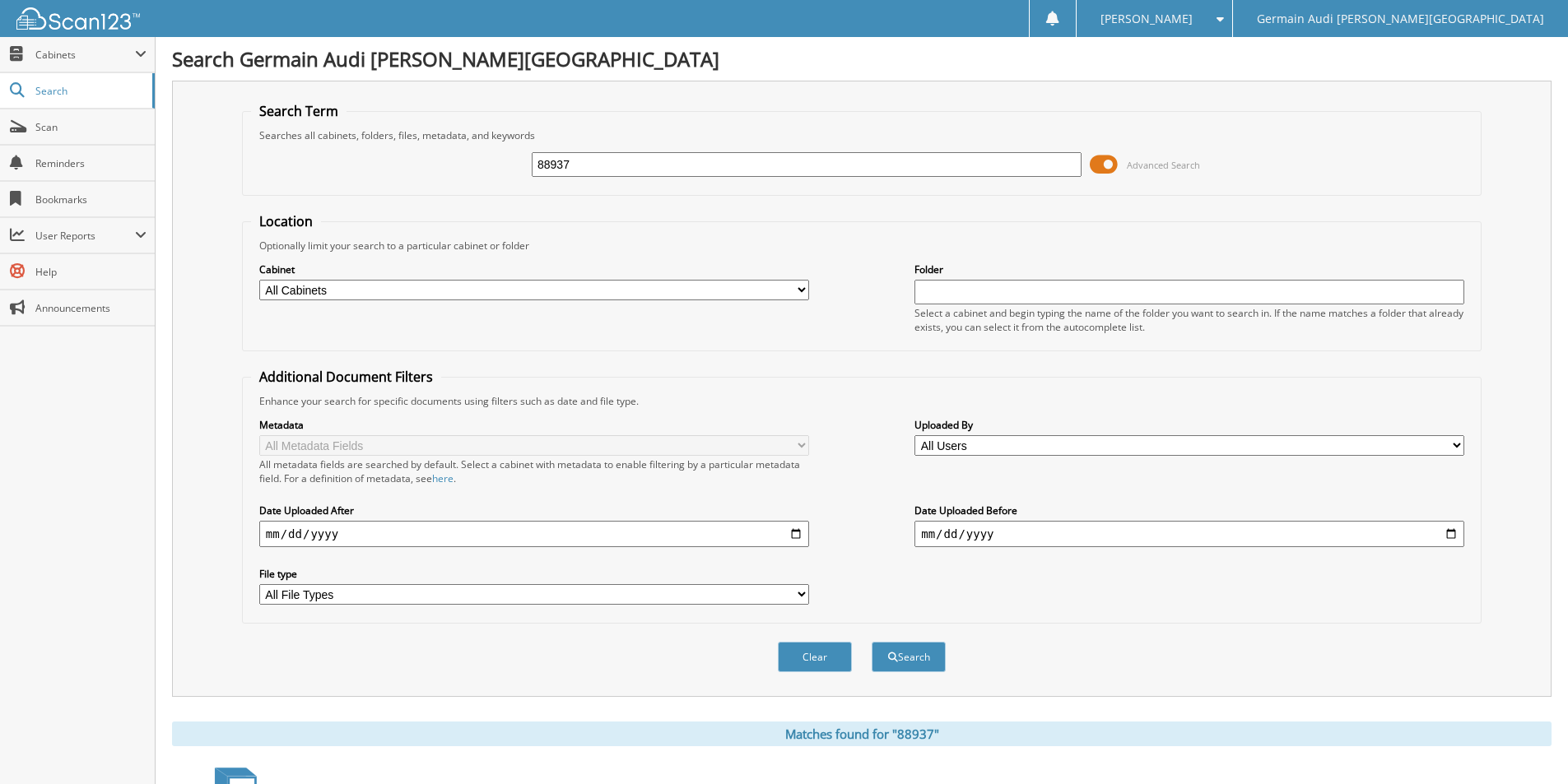
click at [611, 162] on input "88937" at bounding box center [806, 165] width 550 height 24
click at [610, 162] on input "88937" at bounding box center [806, 165] width 550 height 24
type input "42382"
click at [871, 642] on button "Search" at bounding box center [908, 657] width 74 height 30
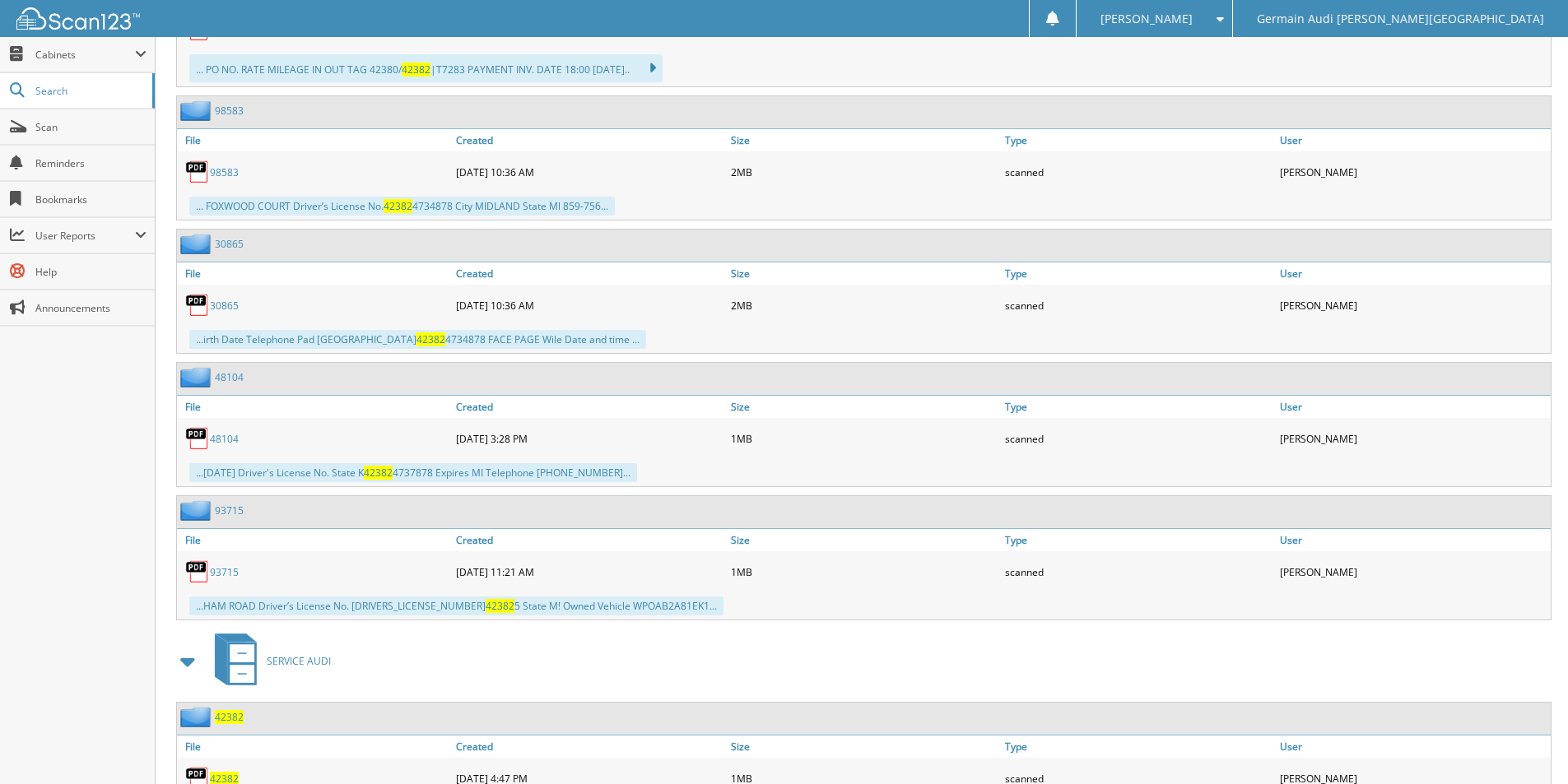
scroll to position [1091, 0]
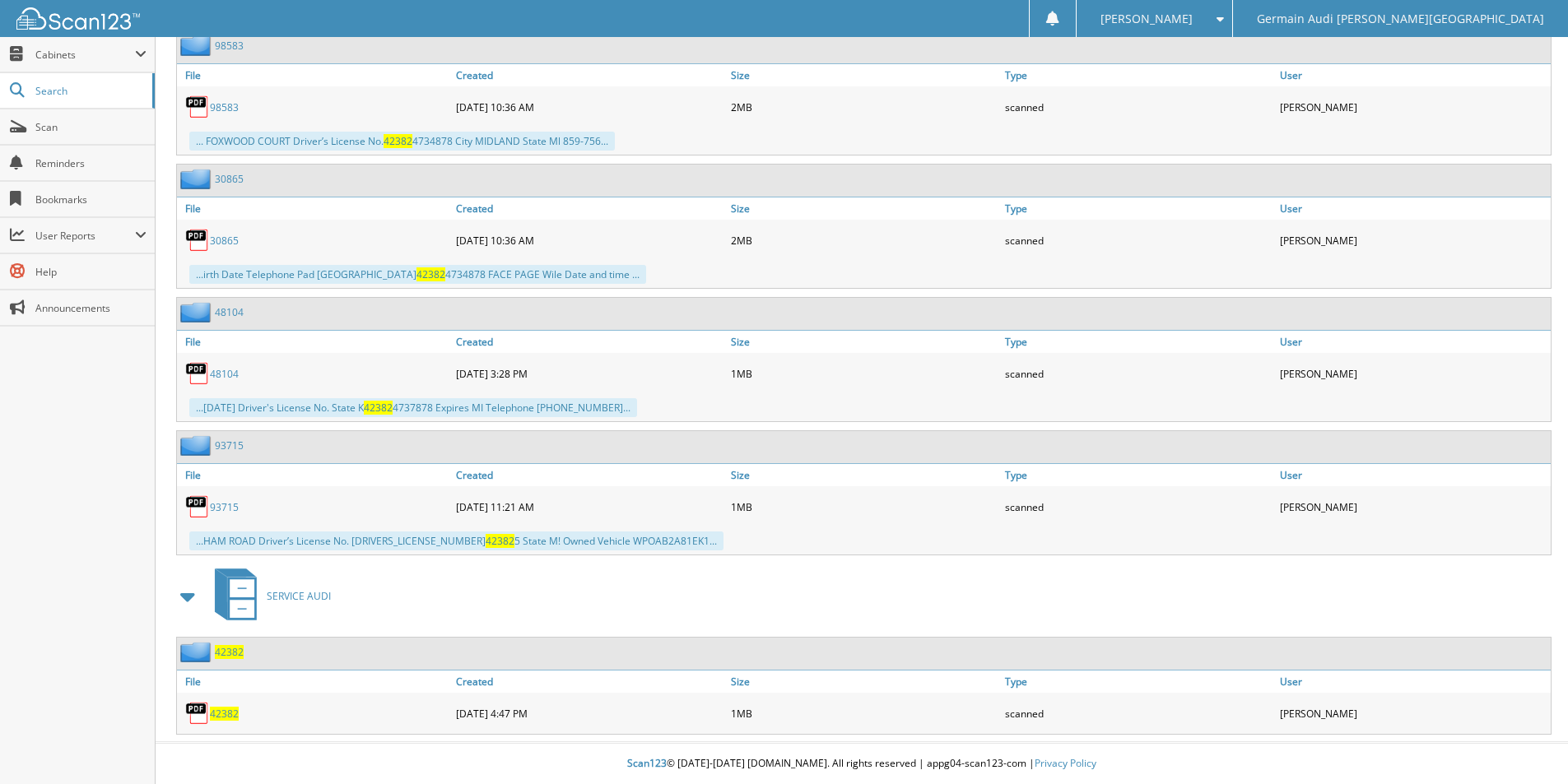
click at [224, 711] on span "42382" at bounding box center [224, 714] width 29 height 14
drag, startPoint x: 224, startPoint y: 711, endPoint x: 399, endPoint y: 654, distance: 184.0
click at [224, 707] on span "42382" at bounding box center [224, 714] width 29 height 14
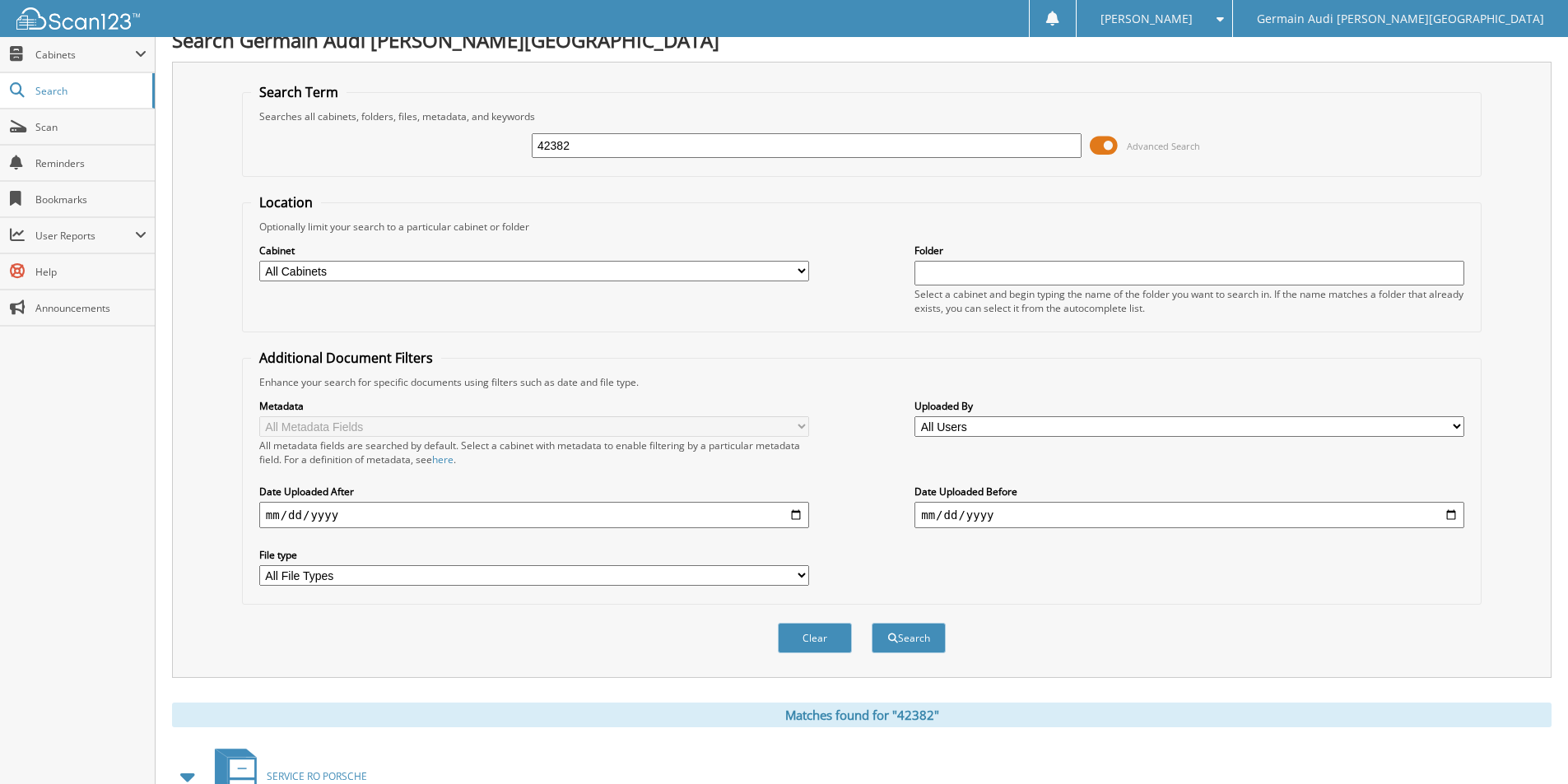
scroll to position [0, 0]
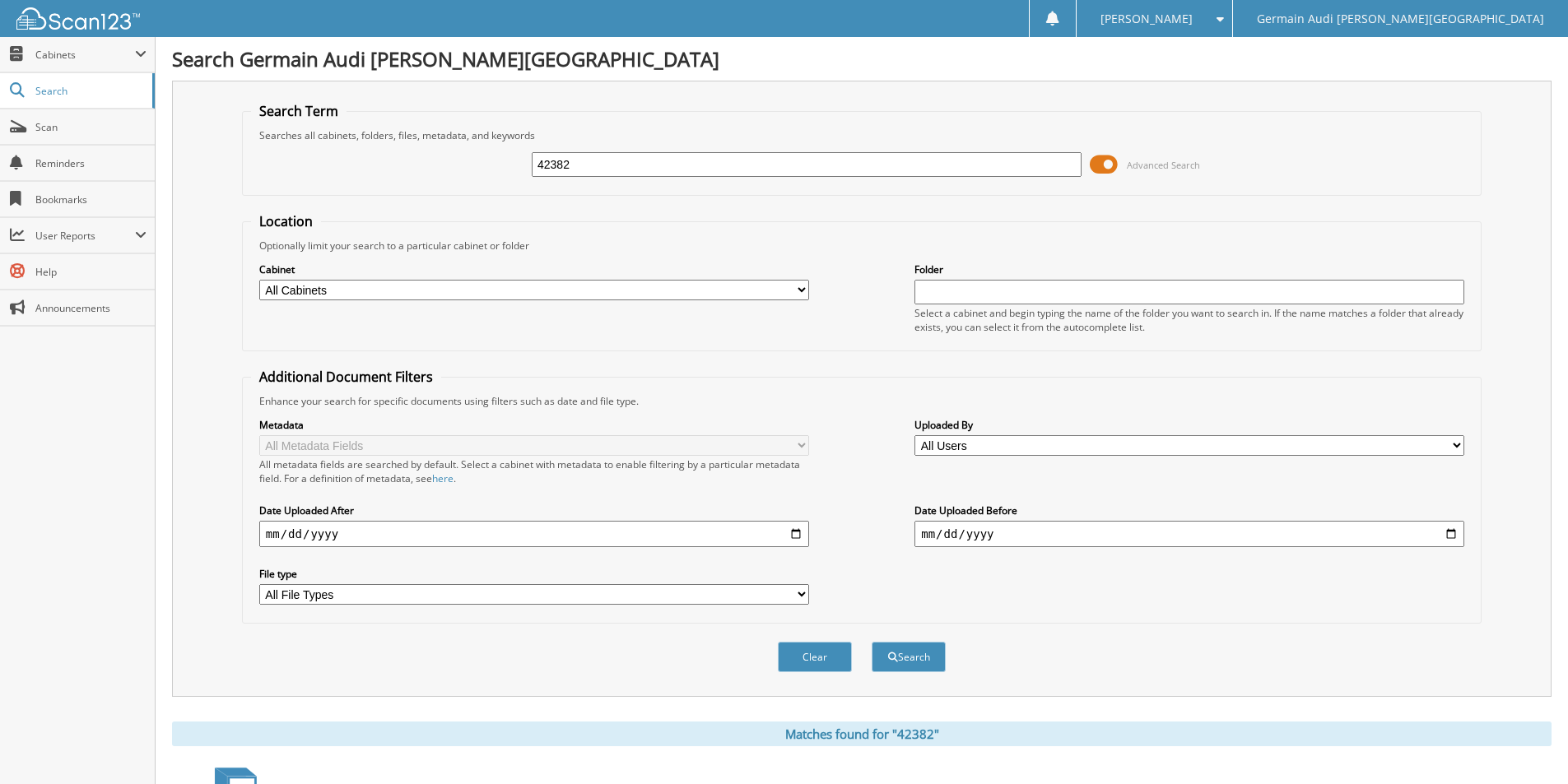
click at [587, 168] on input "42382" at bounding box center [806, 165] width 550 height 24
type input "42448"
click at [918, 664] on button "Search" at bounding box center [908, 657] width 74 height 30
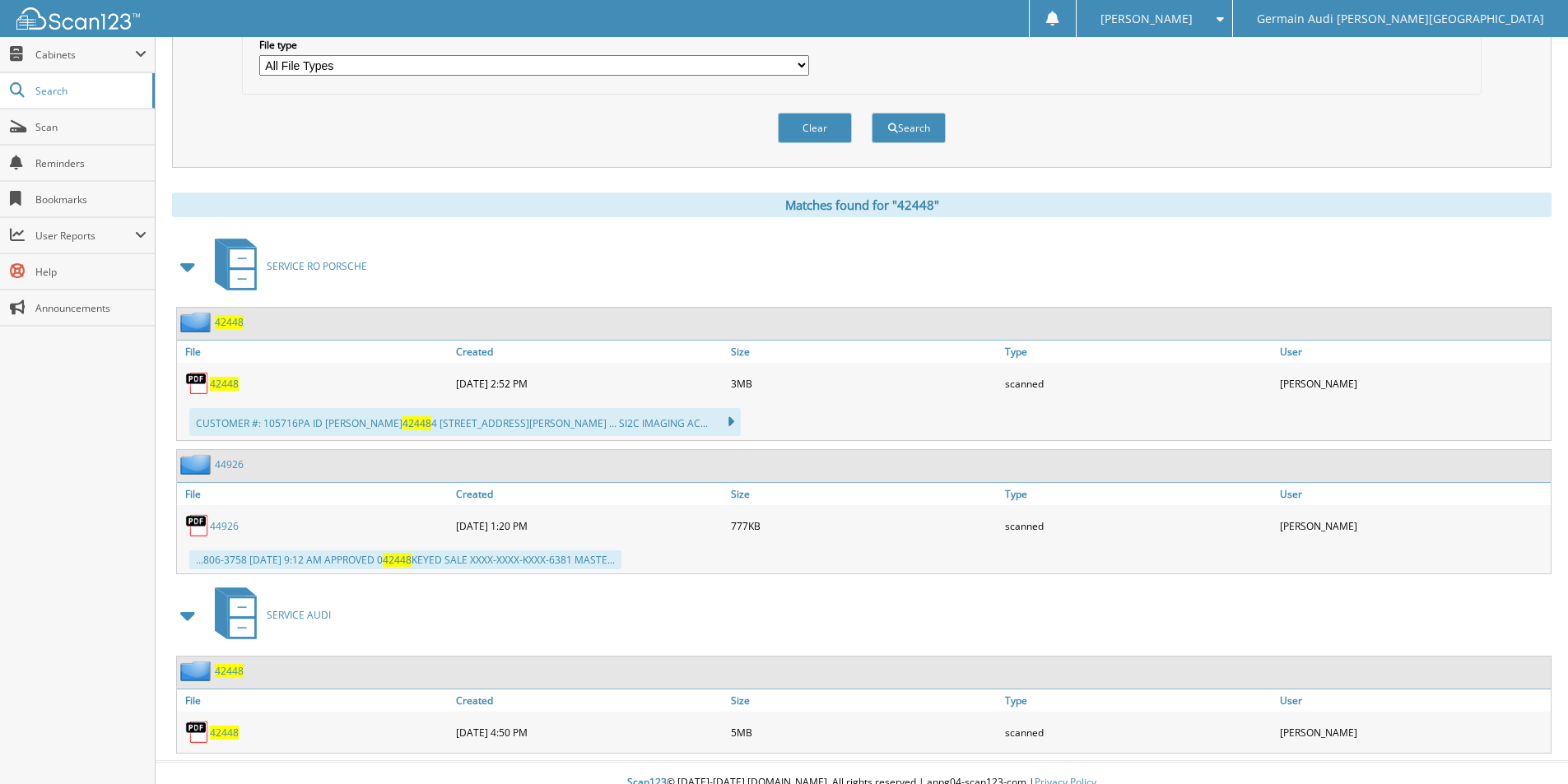
scroll to position [548, 0]
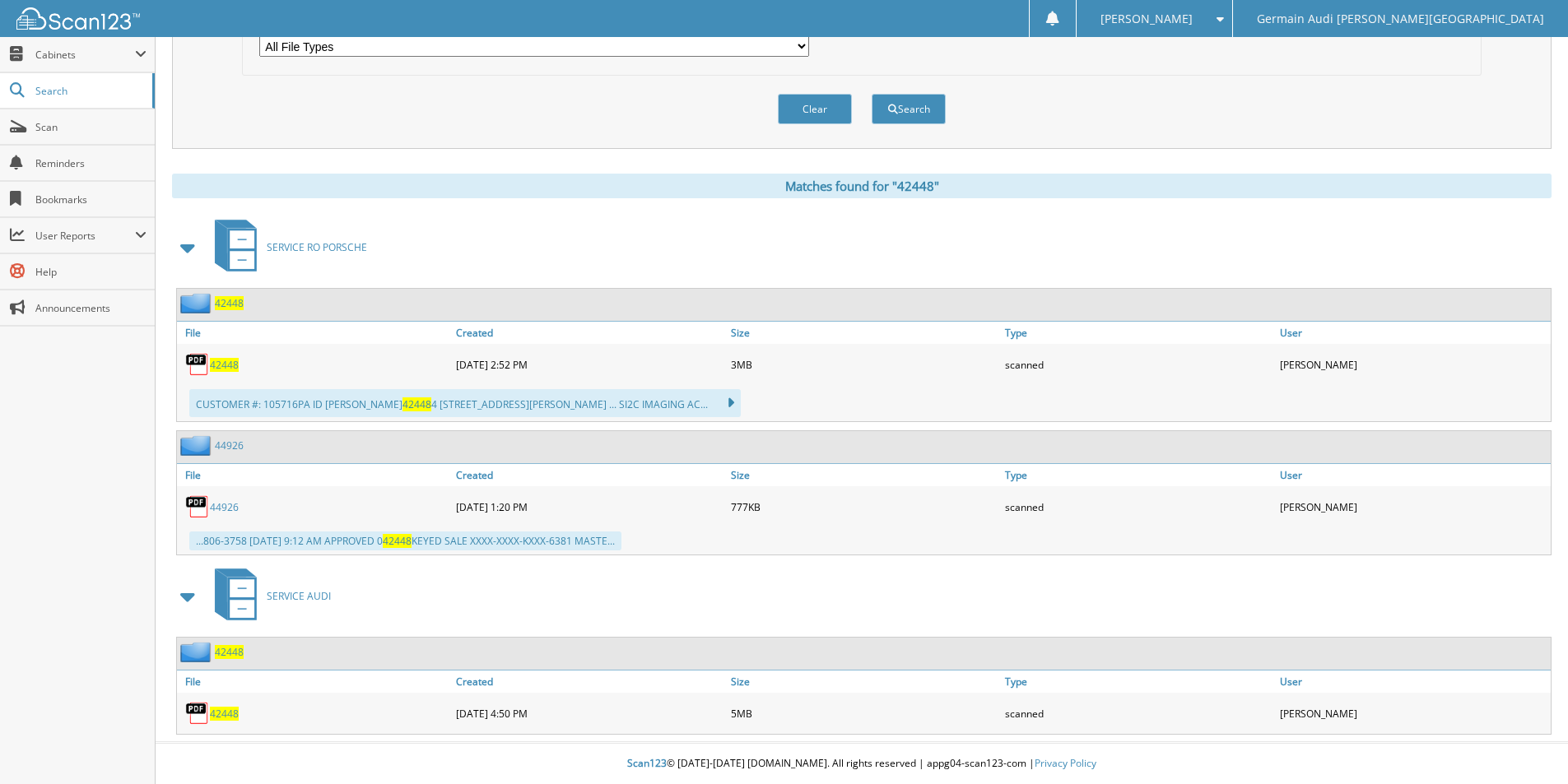
click at [225, 714] on span "42448" at bounding box center [224, 714] width 29 height 14
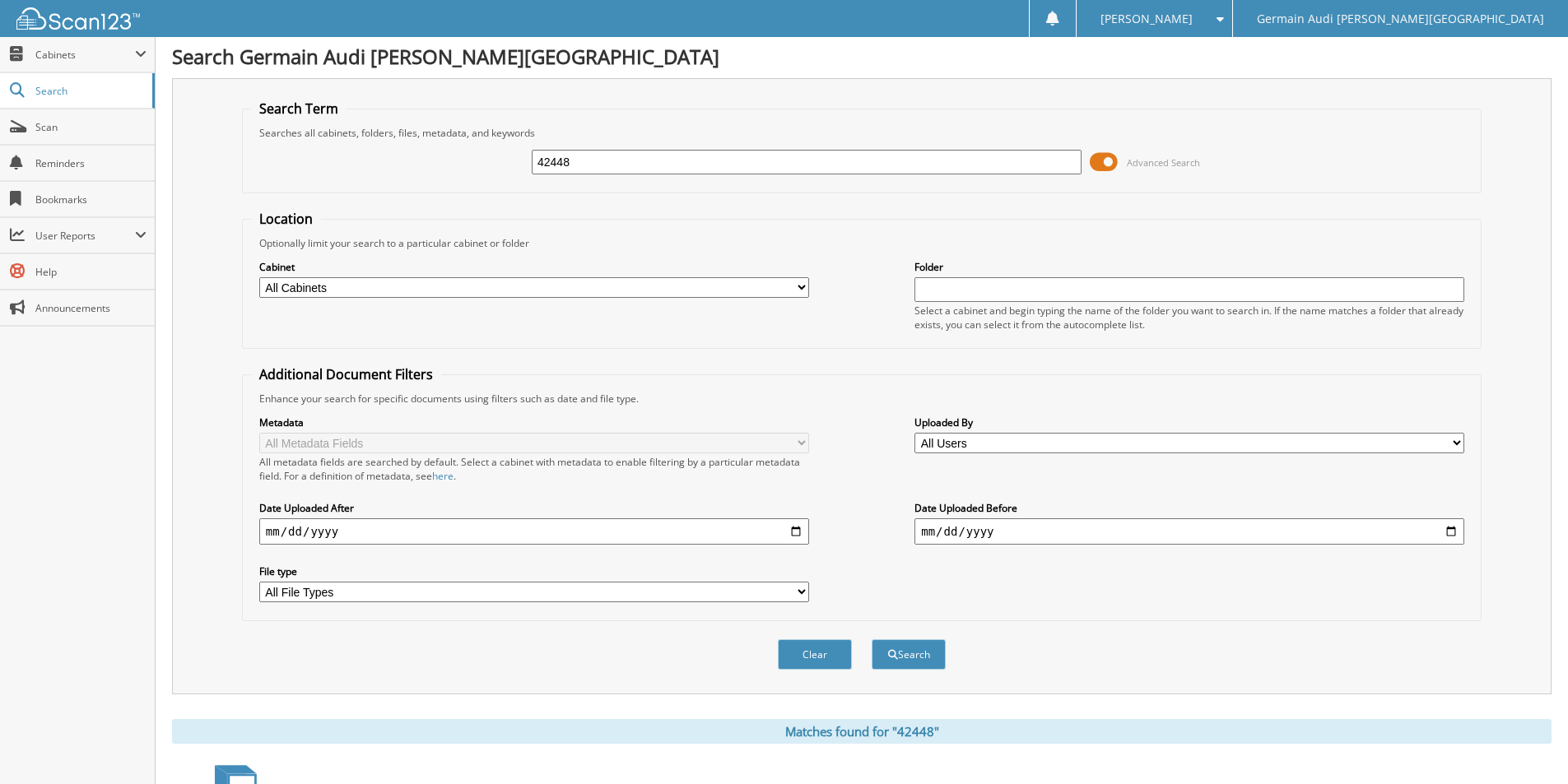
scroll to position [0, 0]
click at [582, 165] on input "42448" at bounding box center [806, 165] width 550 height 24
click at [582, 165] on input "42448" at bounding box center [806, 165] width 550 height 24
type input "42461"
click at [895, 649] on button "Search" at bounding box center [908, 657] width 74 height 30
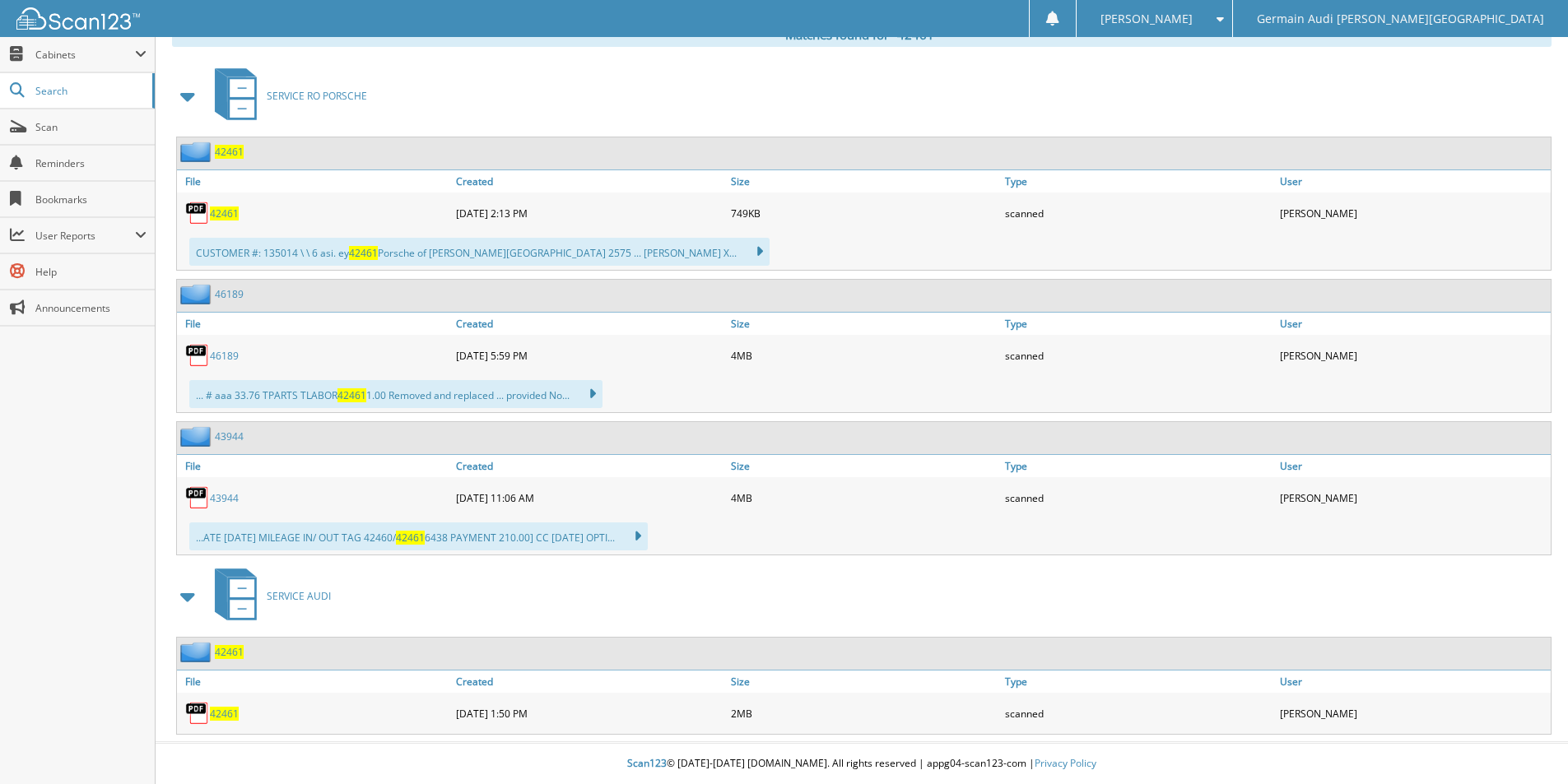
scroll to position [700, 0]
click at [220, 708] on span "42461" at bounding box center [224, 714] width 29 height 14
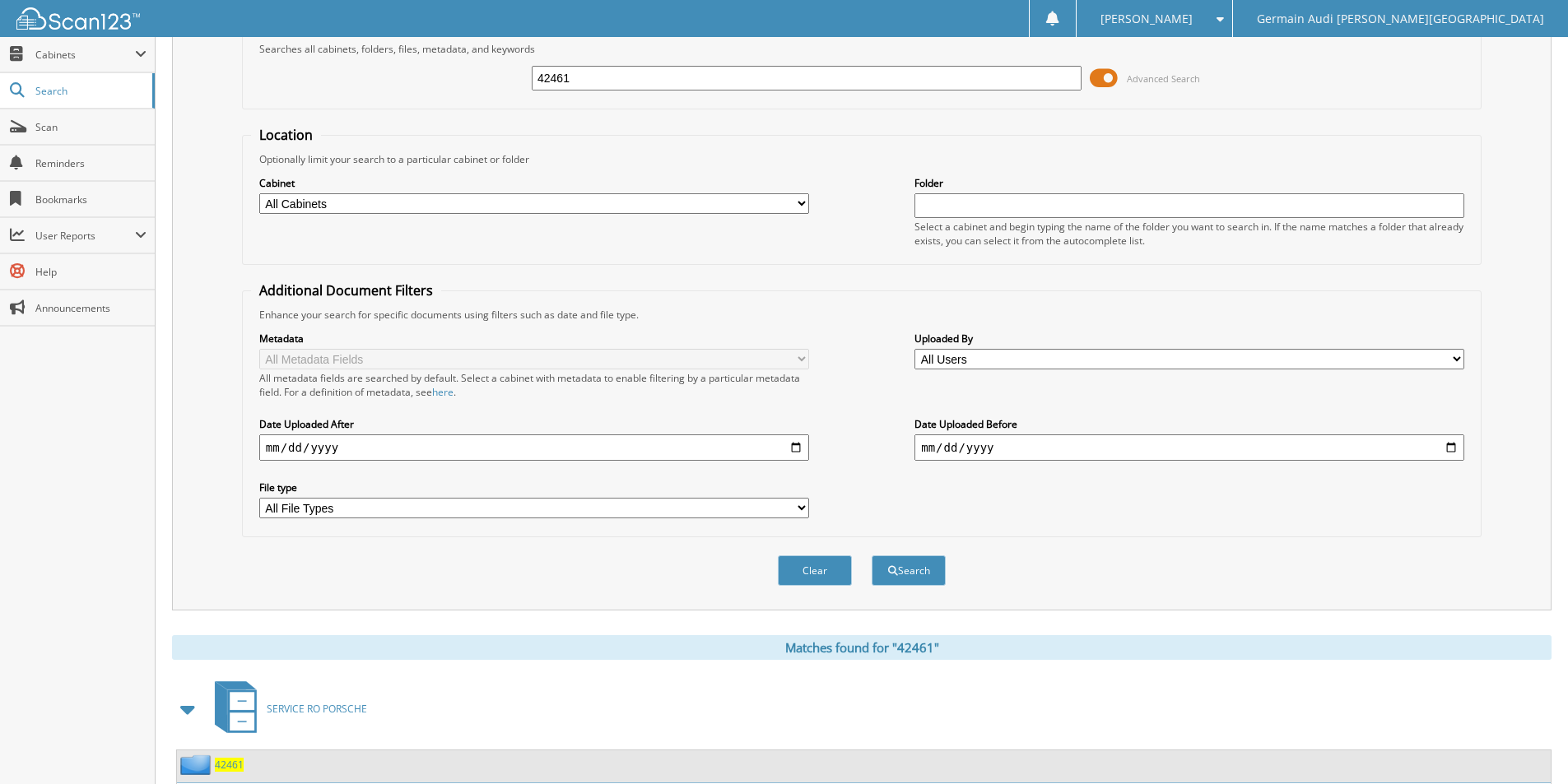
scroll to position [0, 0]
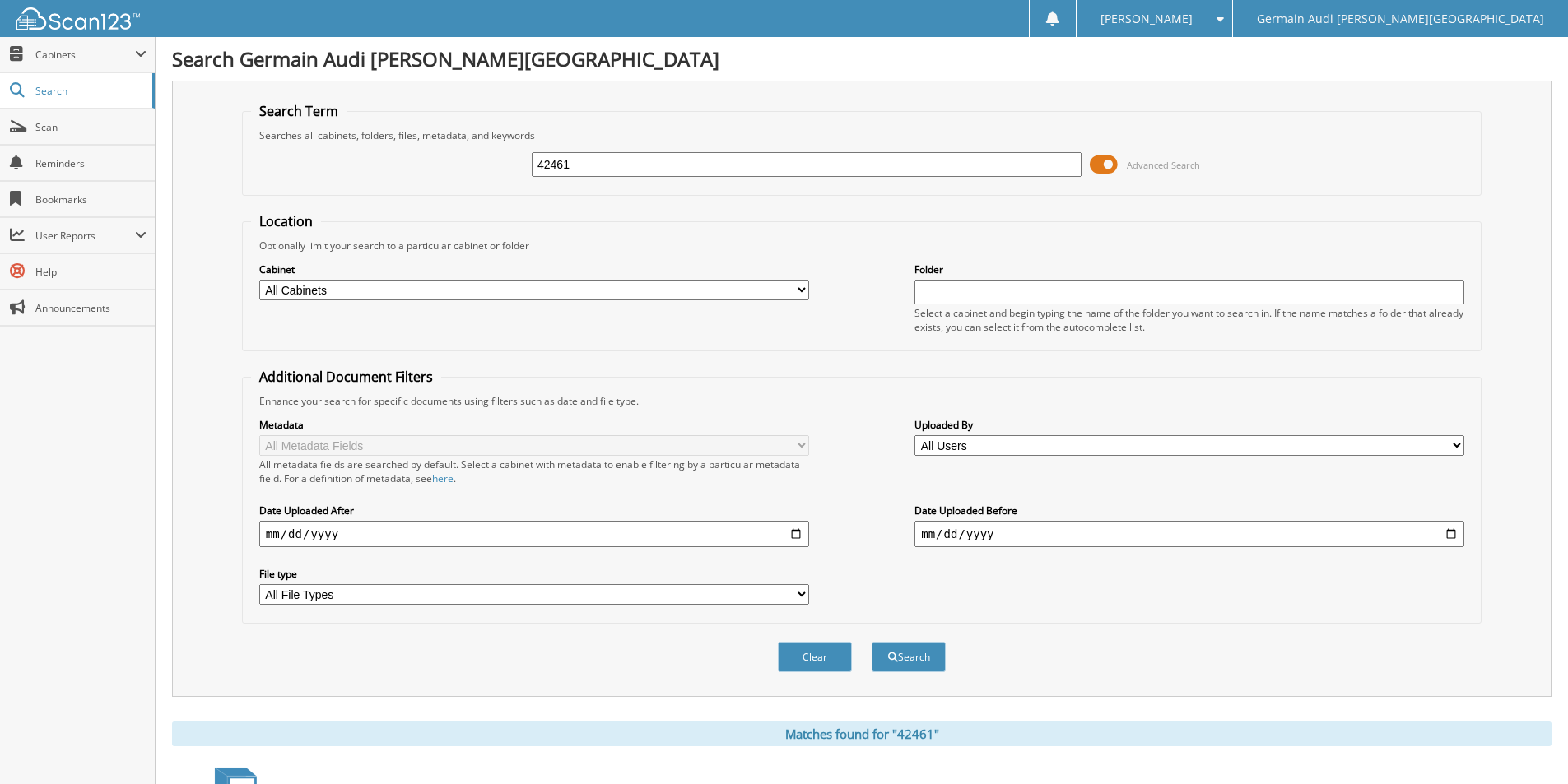
click at [597, 171] on input "42461" at bounding box center [806, 165] width 550 height 24
click at [596, 171] on input "42461" at bounding box center [806, 165] width 550 height 24
type input "42246"
click at [871, 642] on button "Search" at bounding box center [908, 657] width 74 height 30
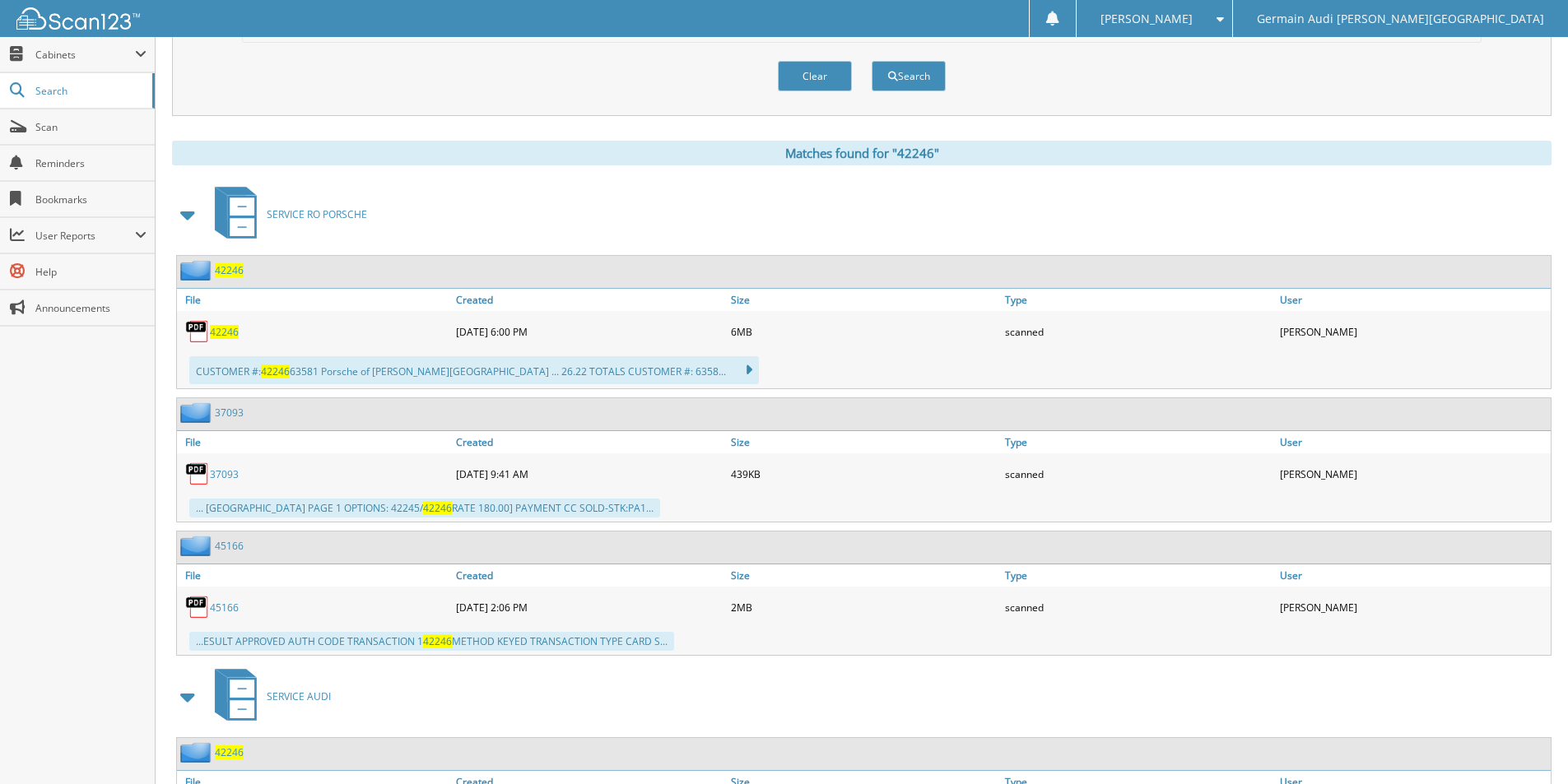
scroll to position [682, 0]
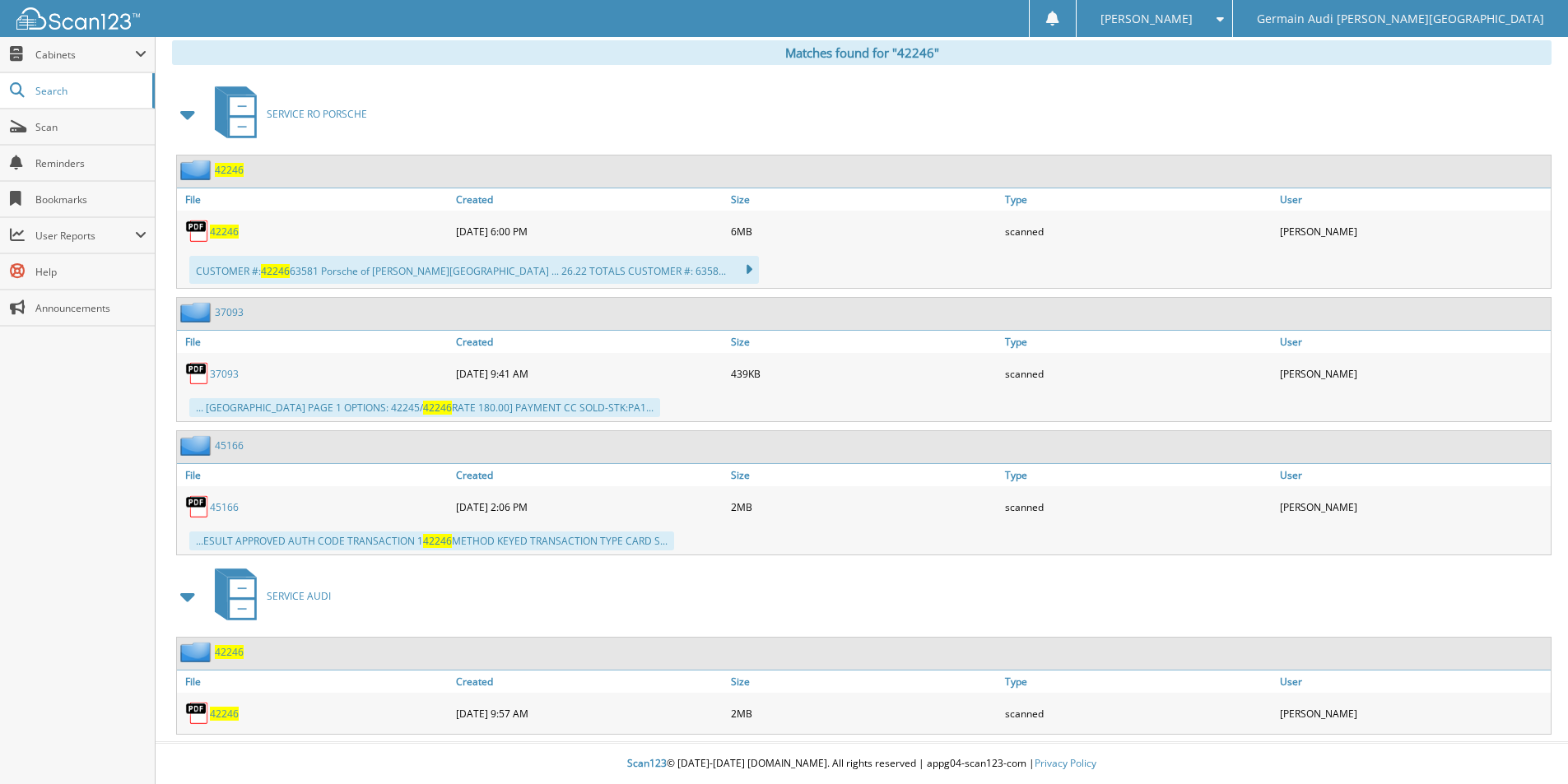
click at [221, 712] on span "42246" at bounding box center [224, 714] width 29 height 14
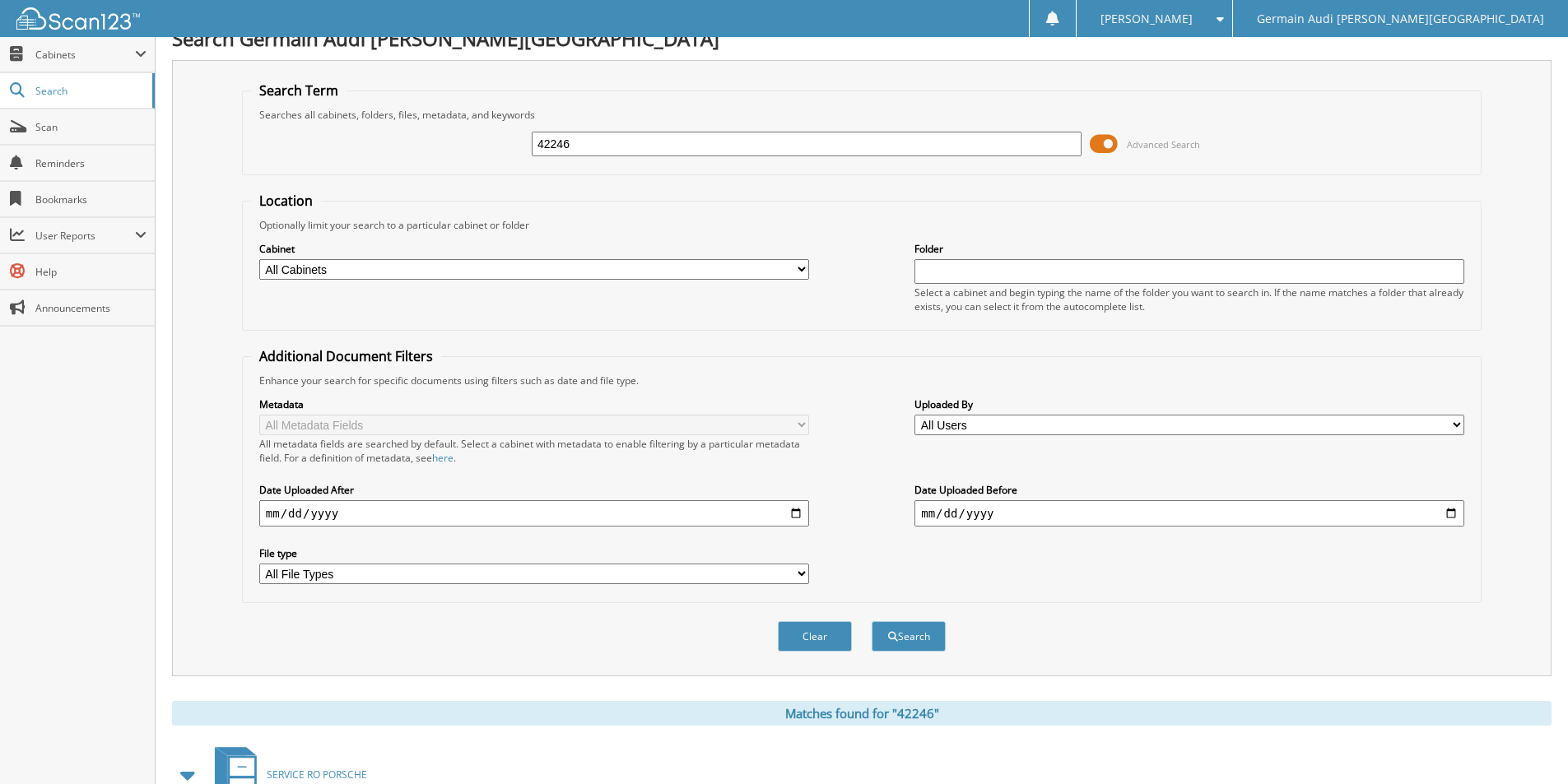
scroll to position [0, 0]
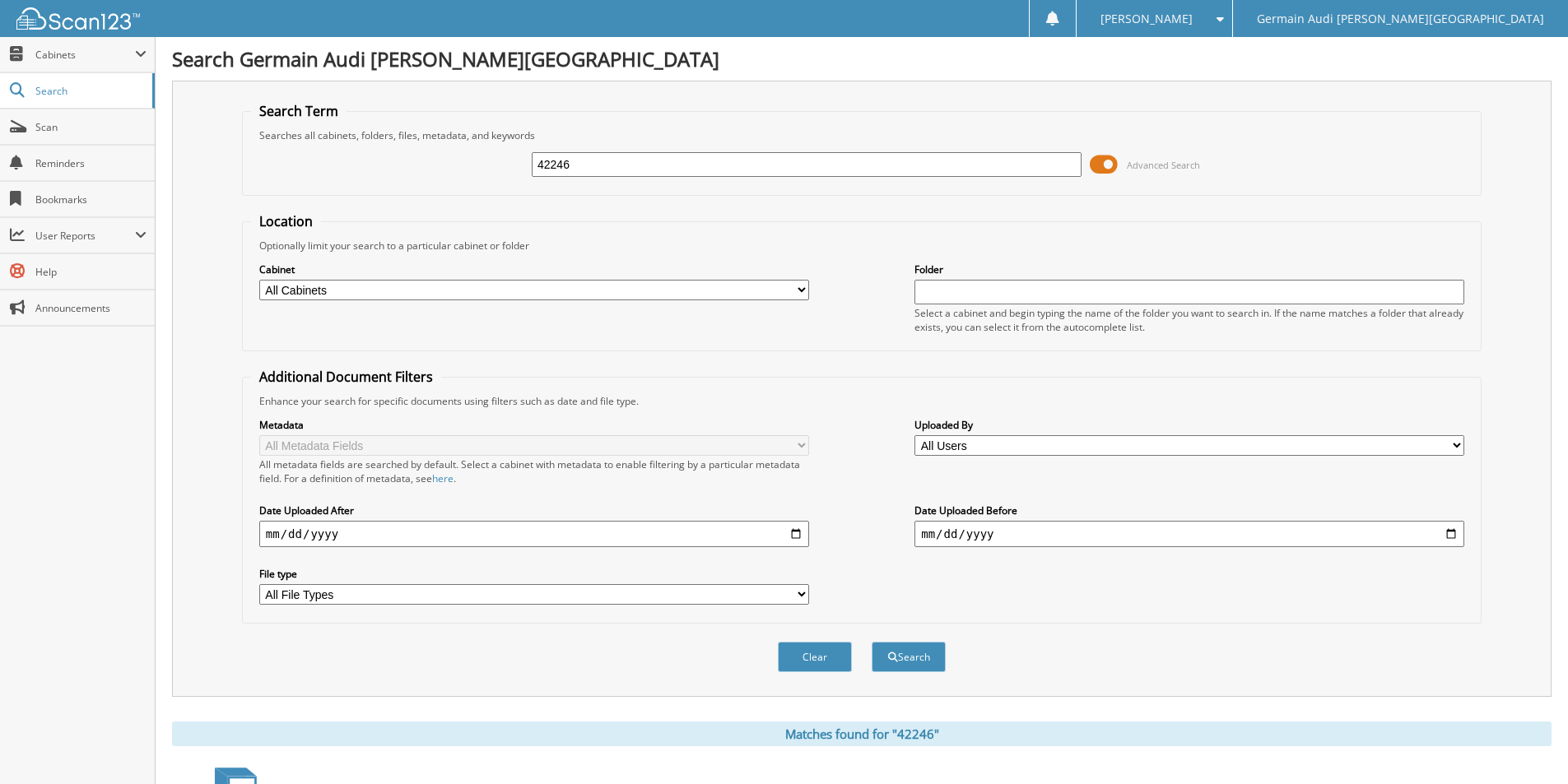
click at [606, 171] on input "42246" at bounding box center [806, 165] width 550 height 24
click at [605, 171] on input "42246" at bounding box center [806, 165] width 550 height 24
type input "42463"
click at [886, 662] on button "Search" at bounding box center [908, 657] width 74 height 30
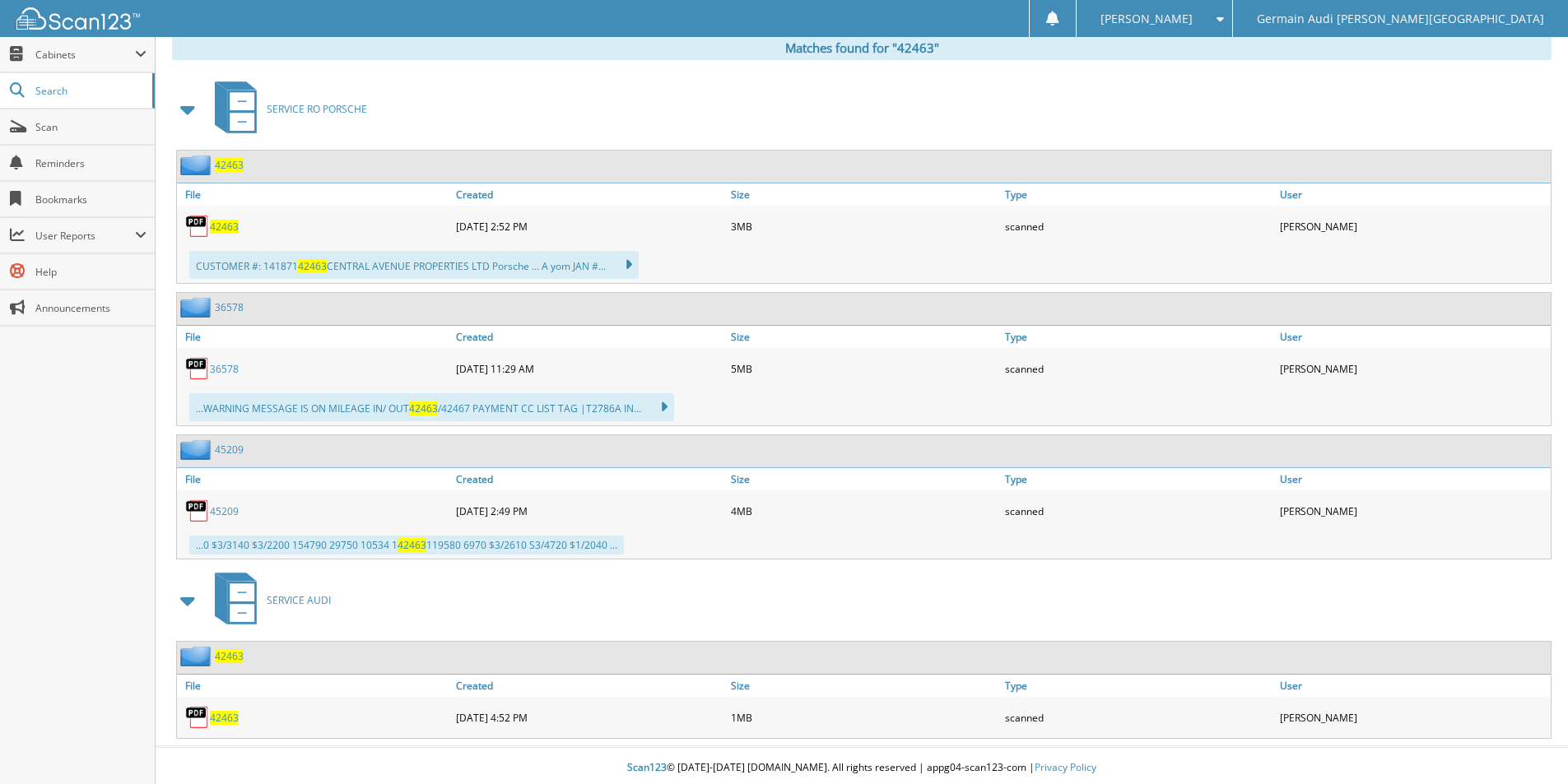
scroll to position [690, 0]
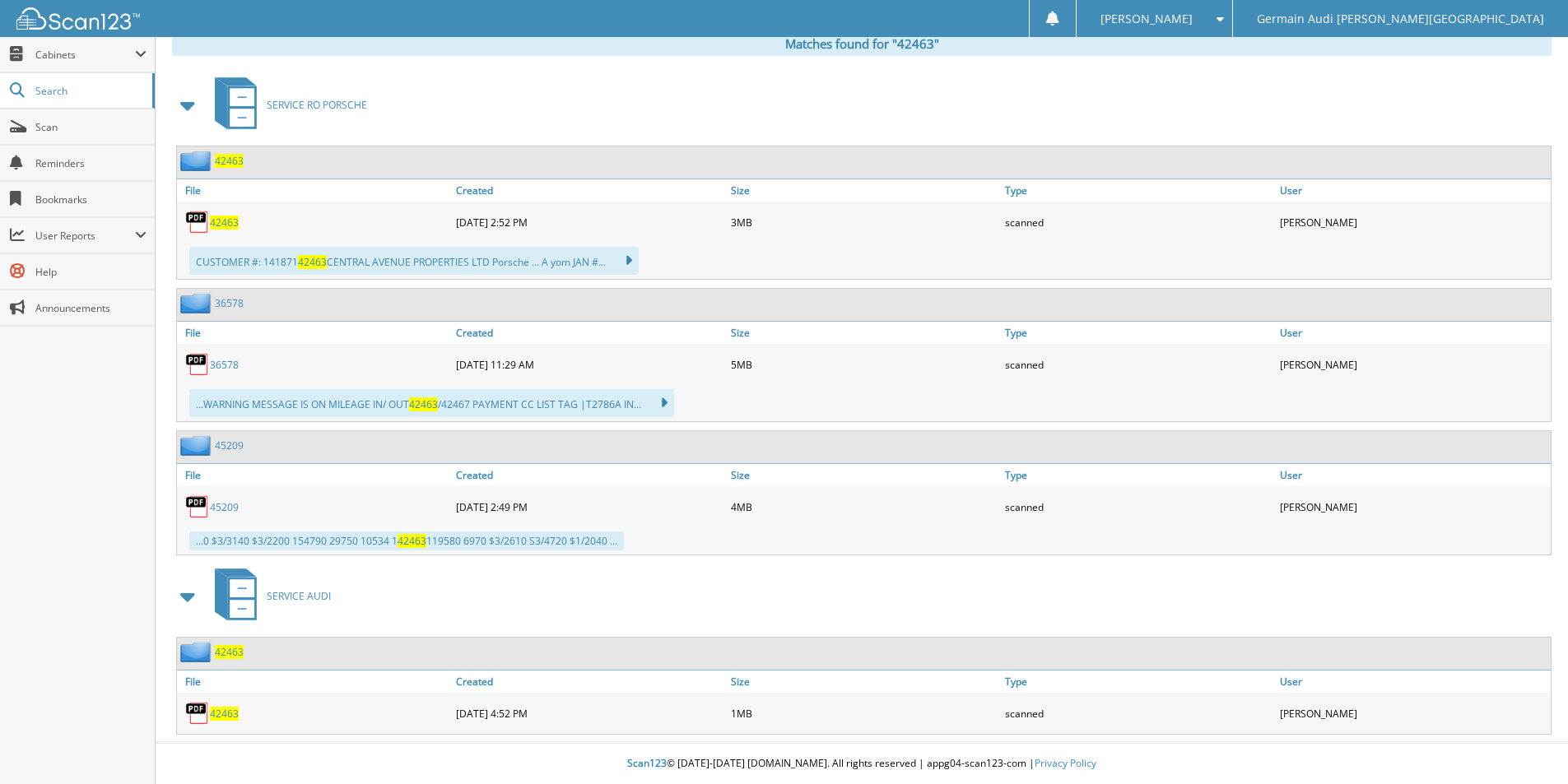
click at [229, 714] on span "42463" at bounding box center [224, 714] width 29 height 14
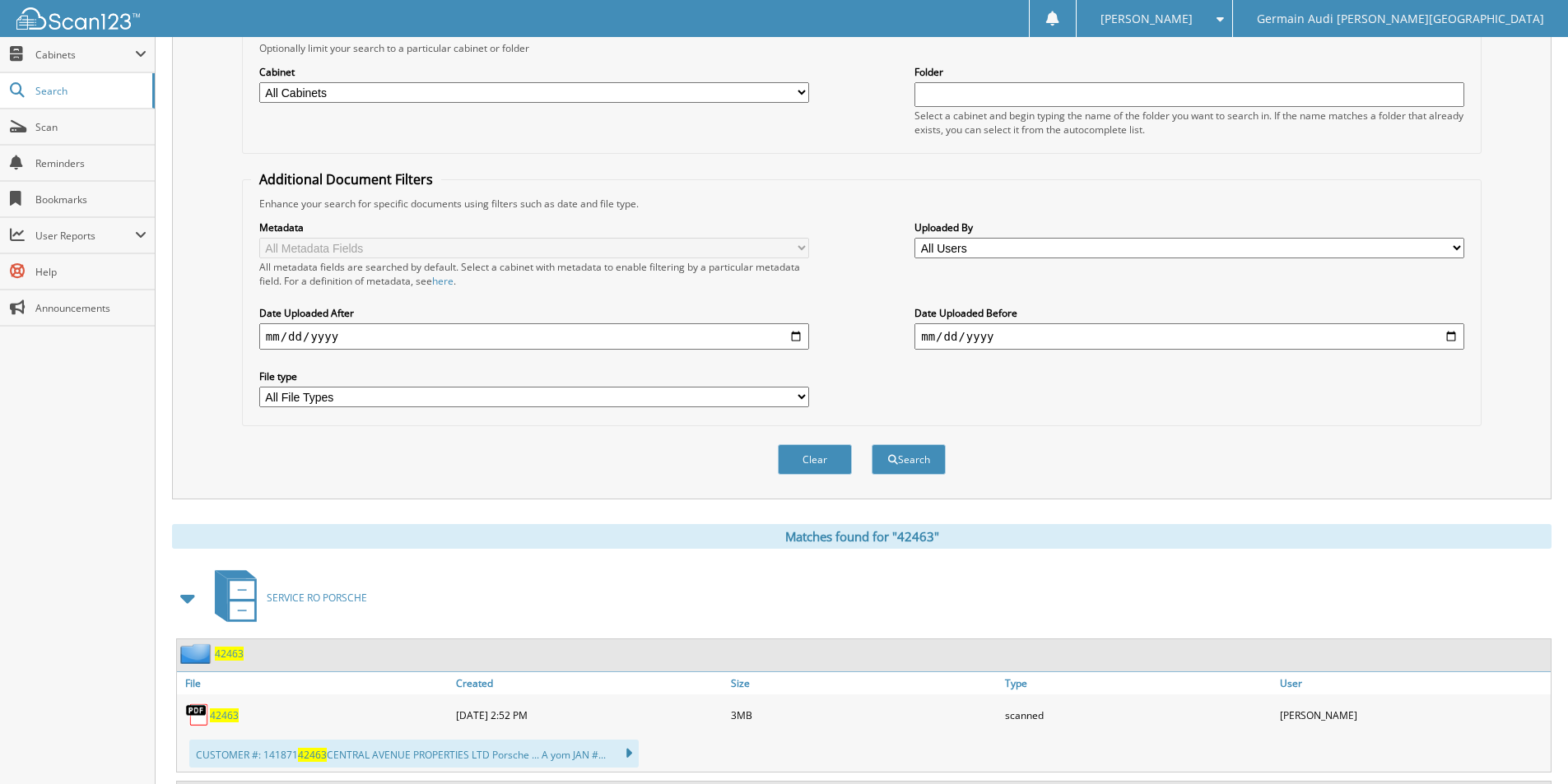
scroll to position [0, 0]
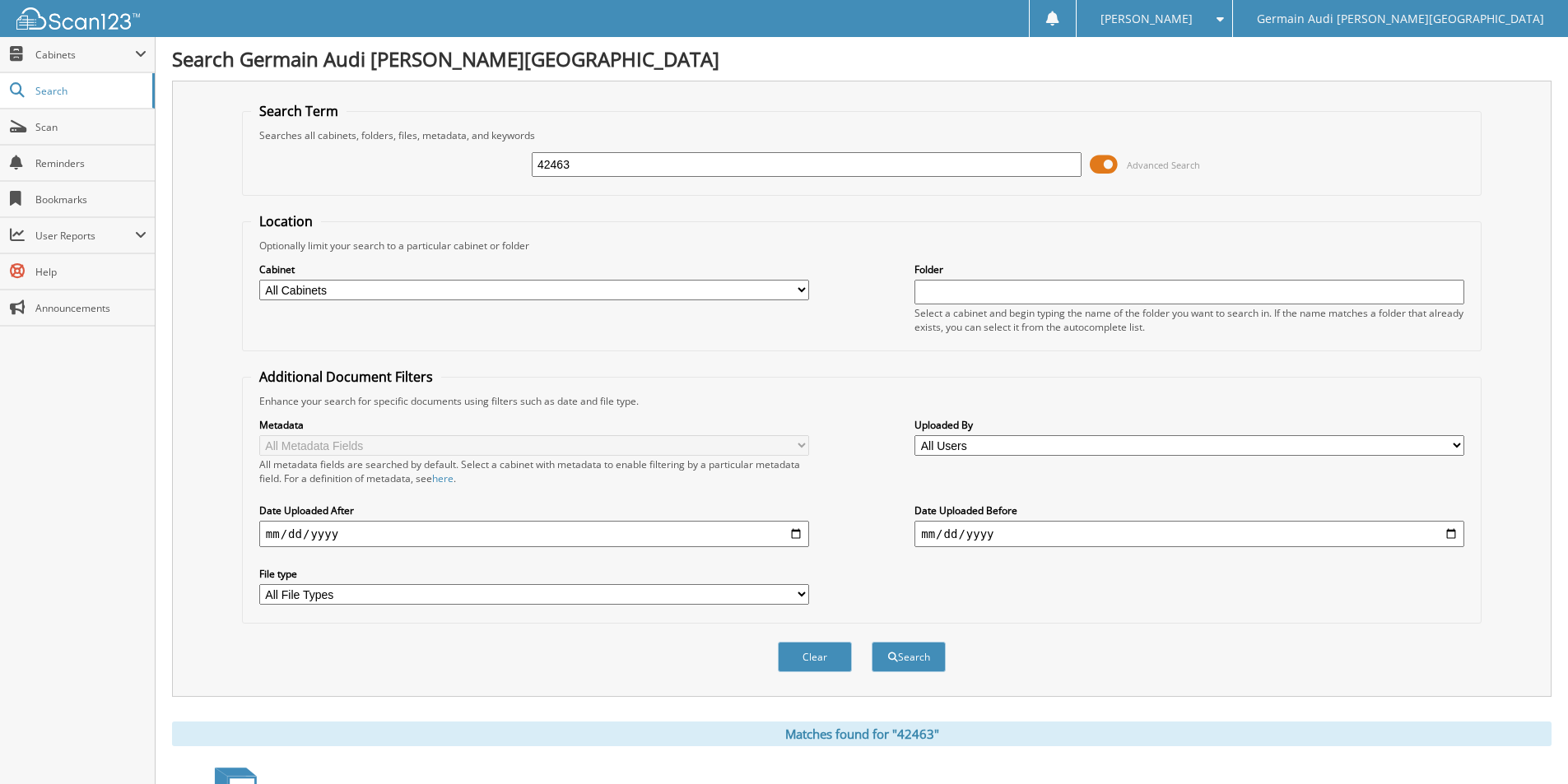
click at [580, 172] on input "42463" at bounding box center [806, 165] width 550 height 24
type input "42422"
click at [871, 642] on button "Search" at bounding box center [908, 657] width 74 height 30
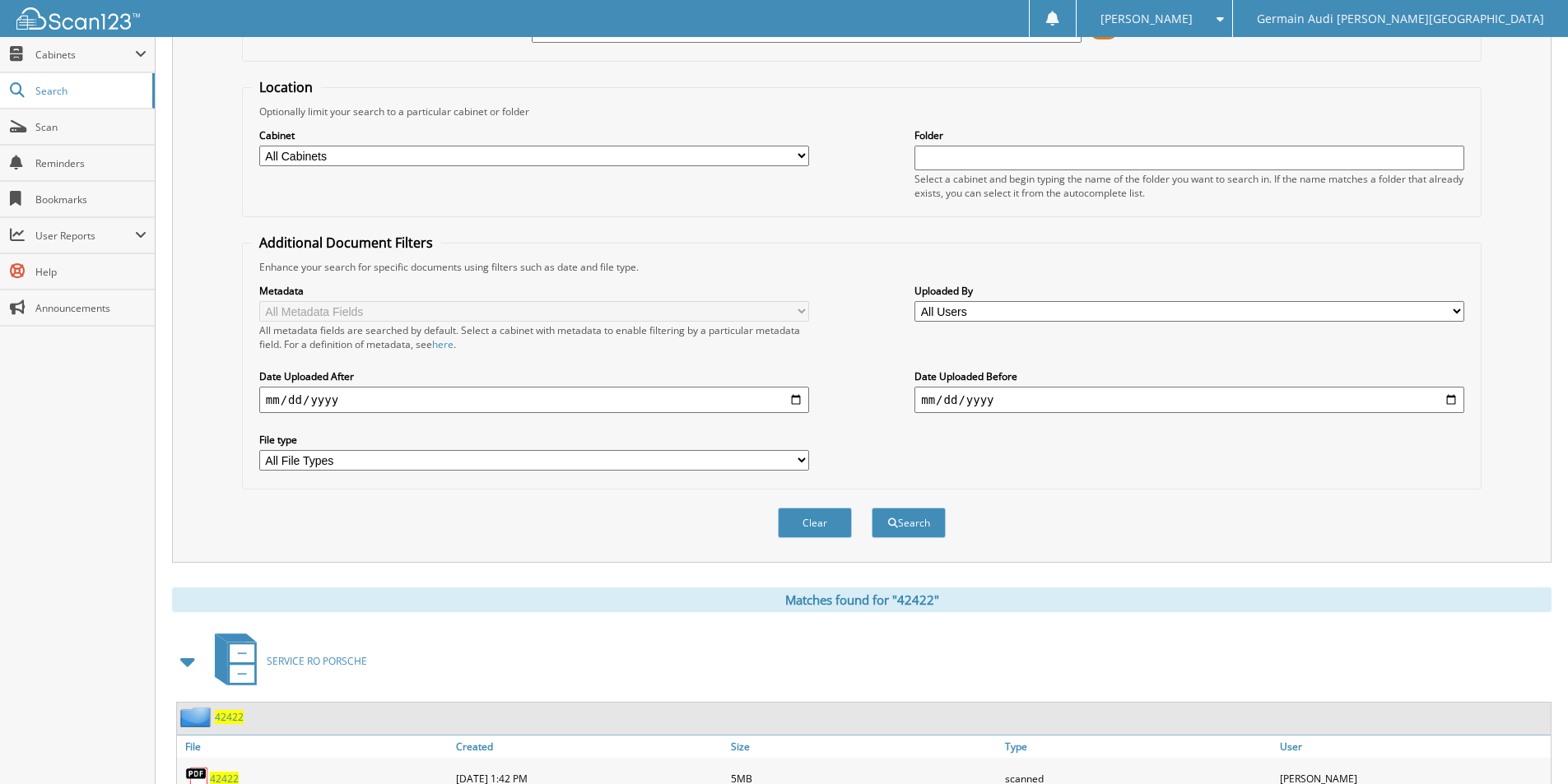
scroll to position [494, 0]
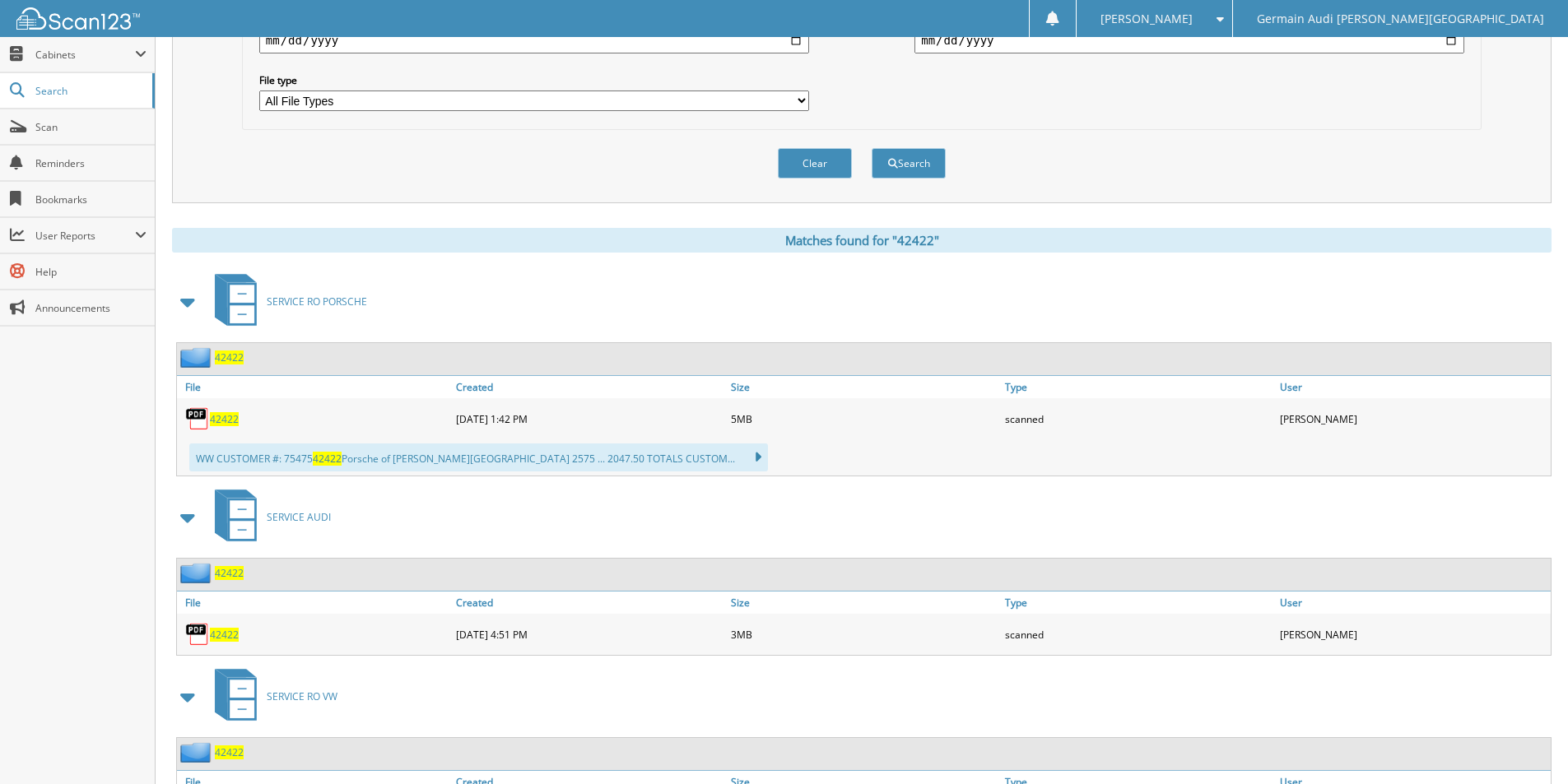
click at [235, 632] on span "42422" at bounding box center [224, 634] width 29 height 14
click at [234, 632] on span "42422" at bounding box center [224, 634] width 29 height 14
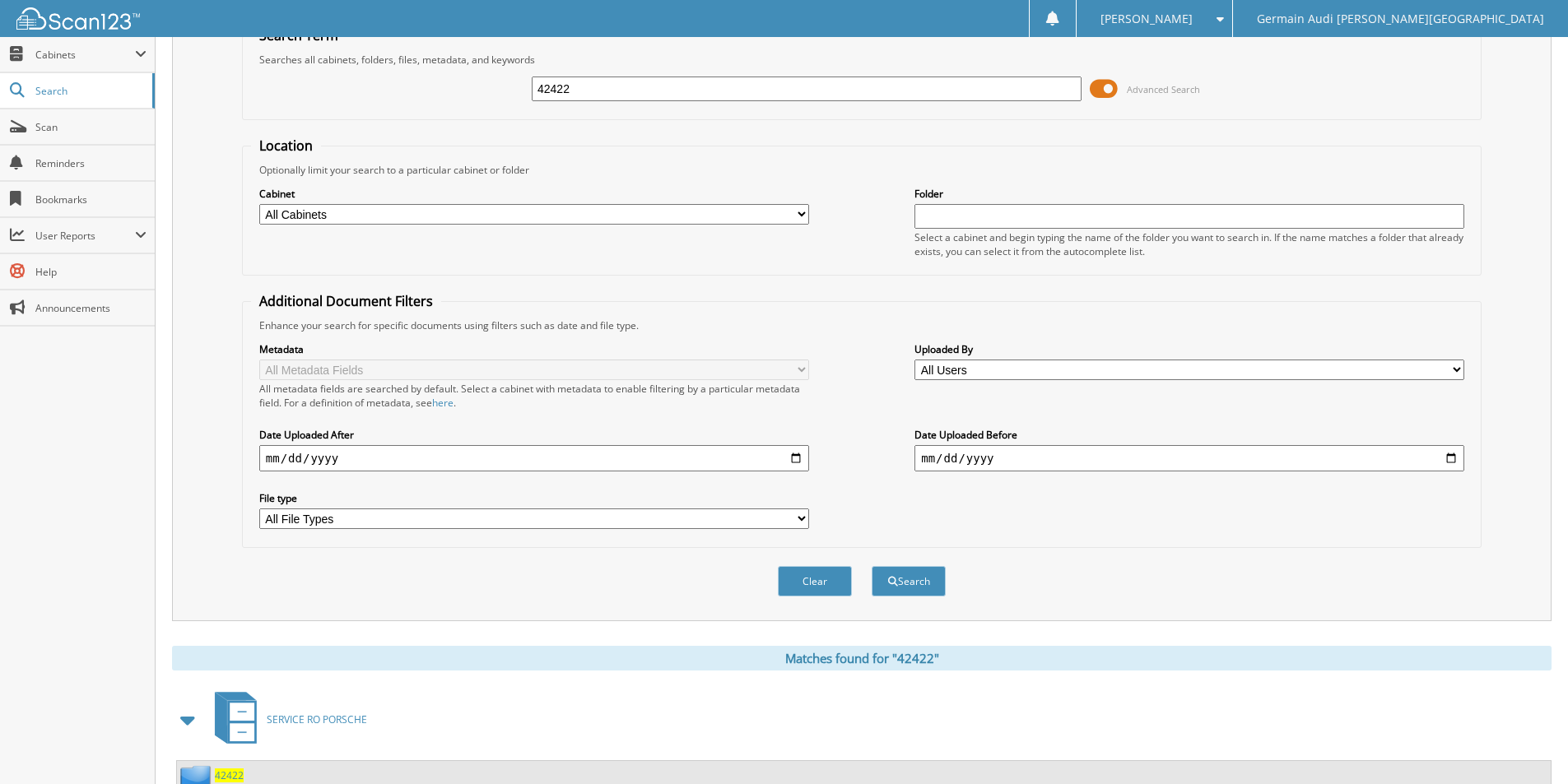
scroll to position [0, 0]
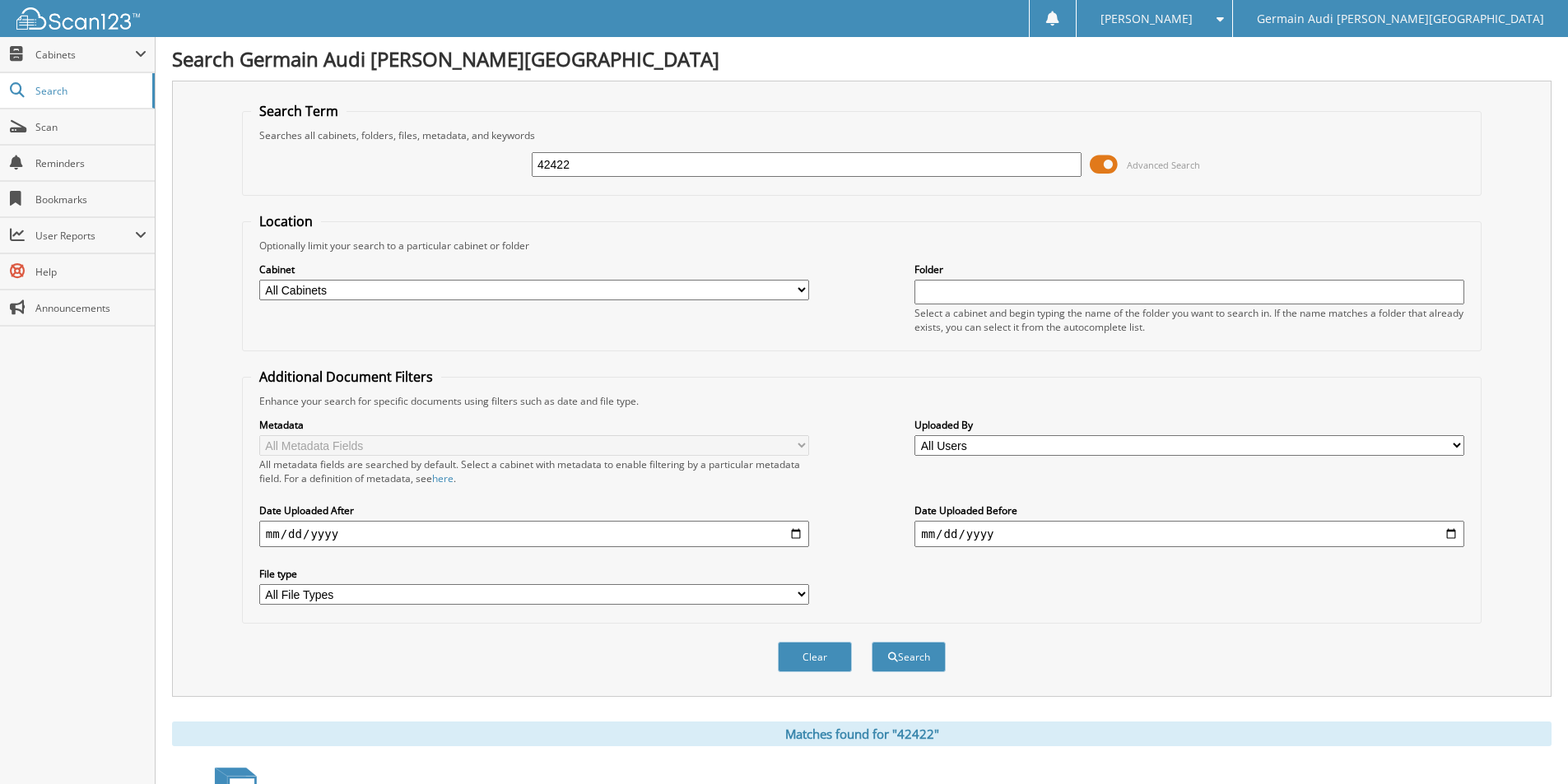
click at [580, 166] on input "42422" at bounding box center [806, 165] width 550 height 24
type input "42461"
click at [918, 658] on button "Search" at bounding box center [908, 657] width 74 height 30
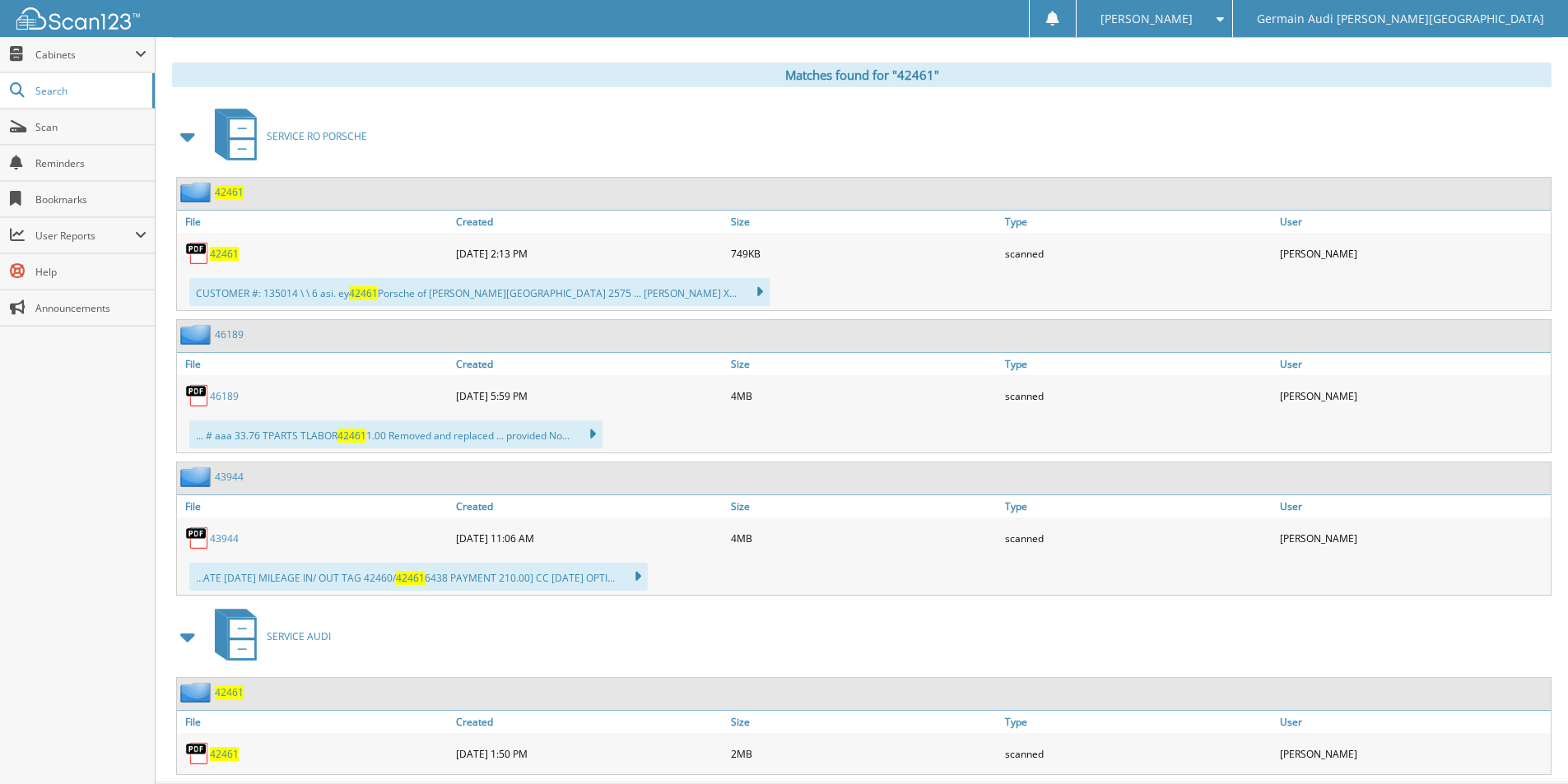
scroll to position [700, 0]
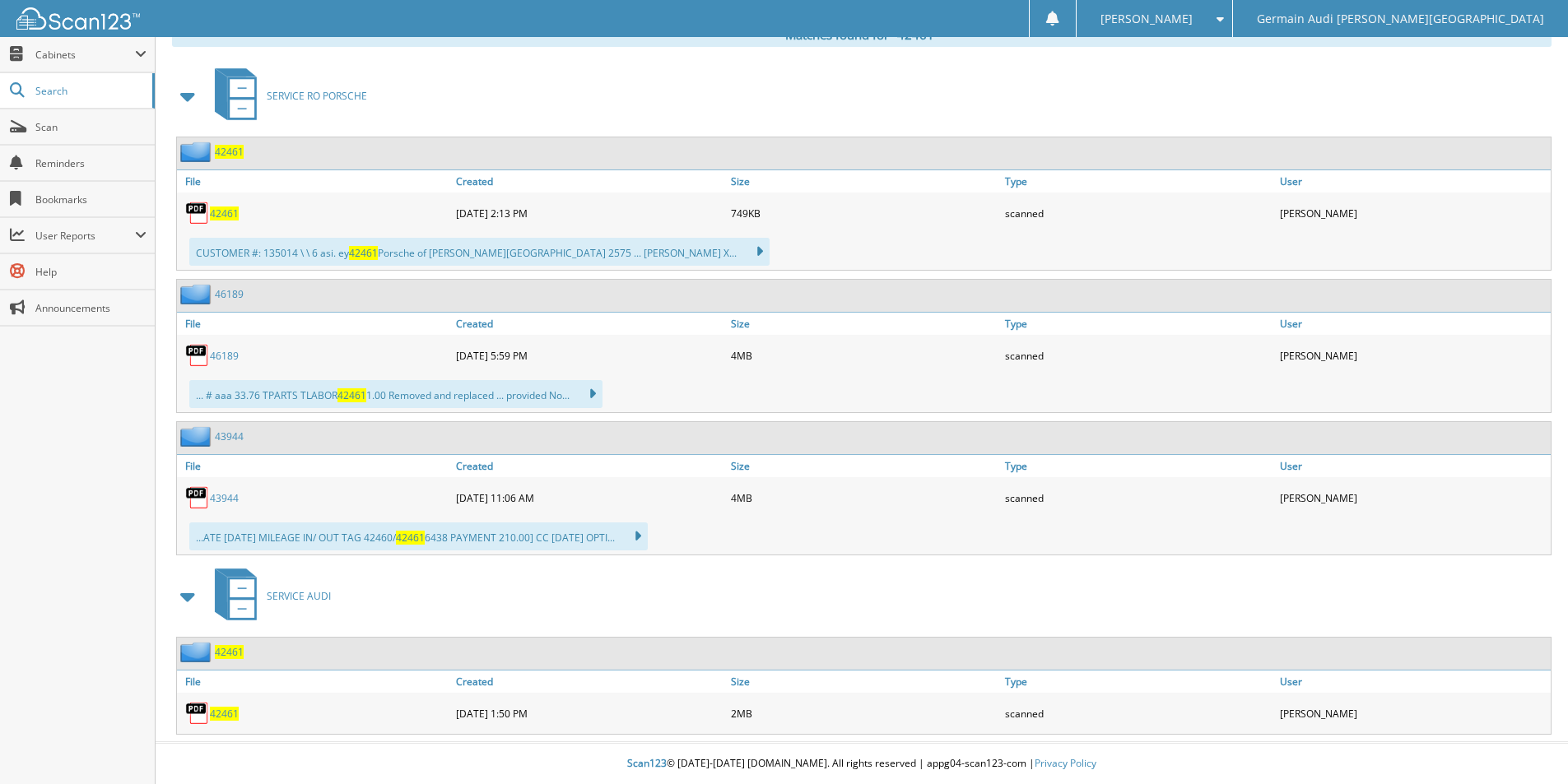
click at [224, 711] on span "42461" at bounding box center [224, 714] width 29 height 14
click at [224, 710] on span "42461" at bounding box center [224, 714] width 29 height 14
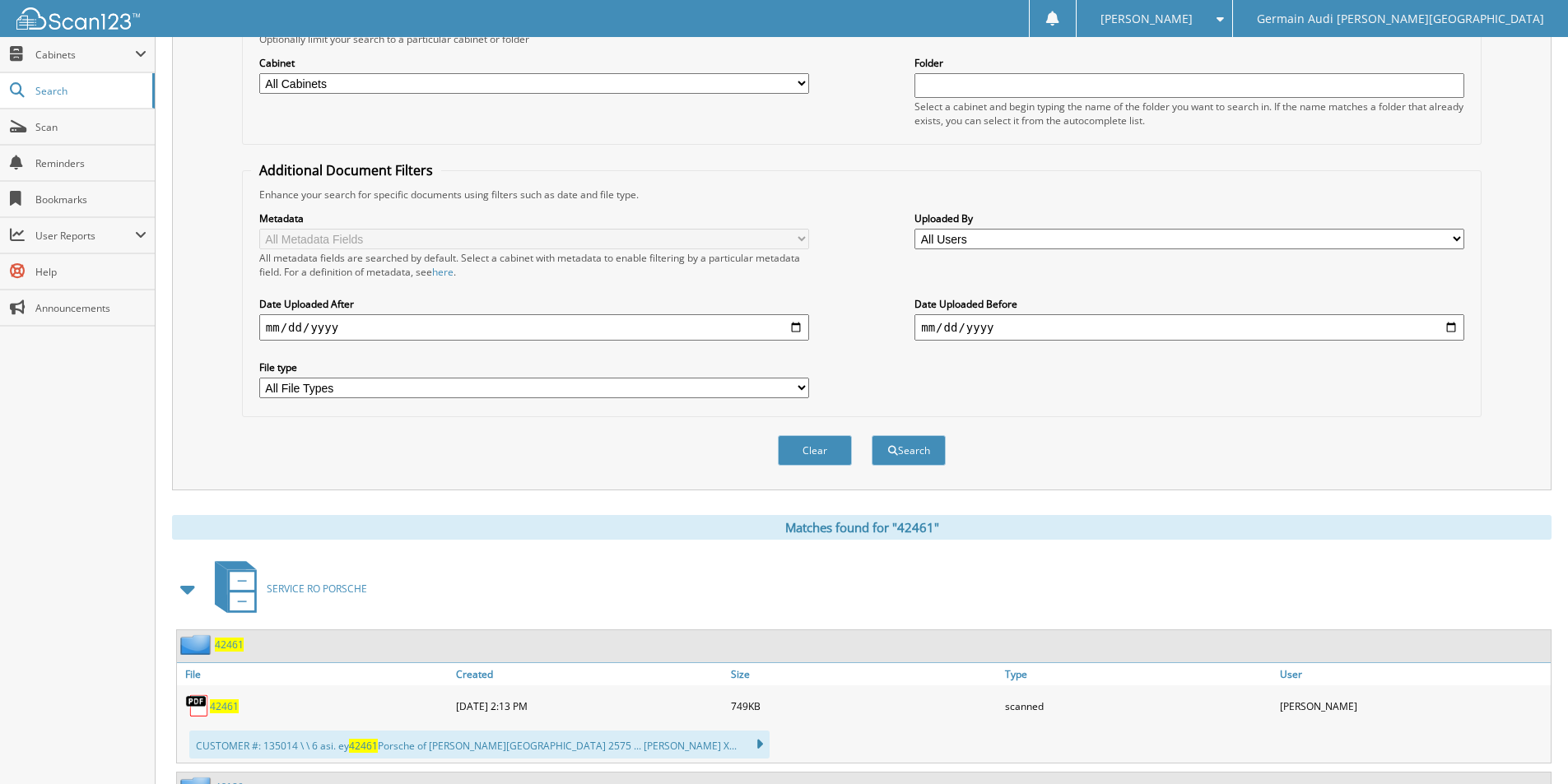
scroll to position [0, 0]
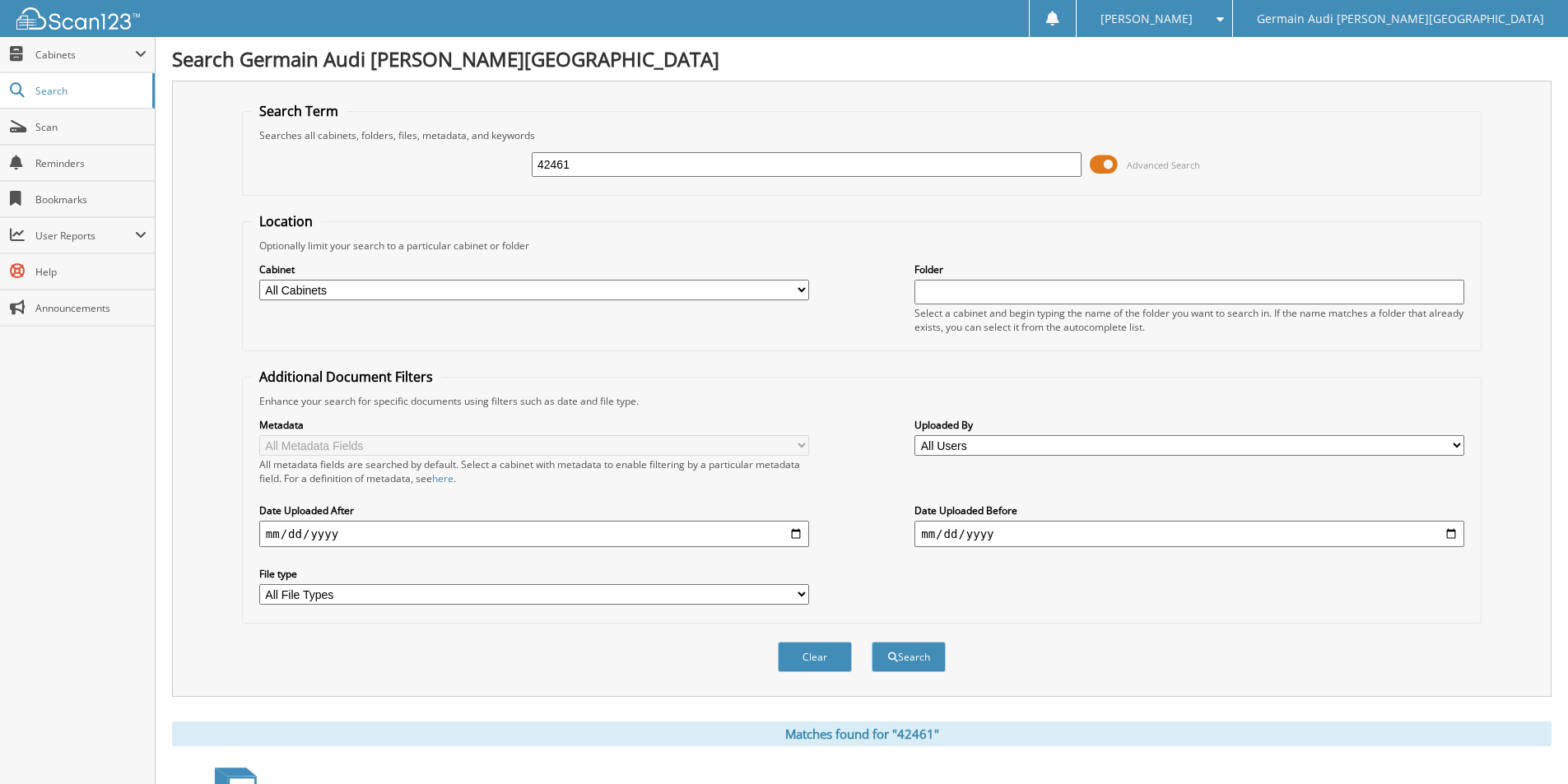
click at [592, 170] on input "42461" at bounding box center [806, 165] width 550 height 24
type input "42473"
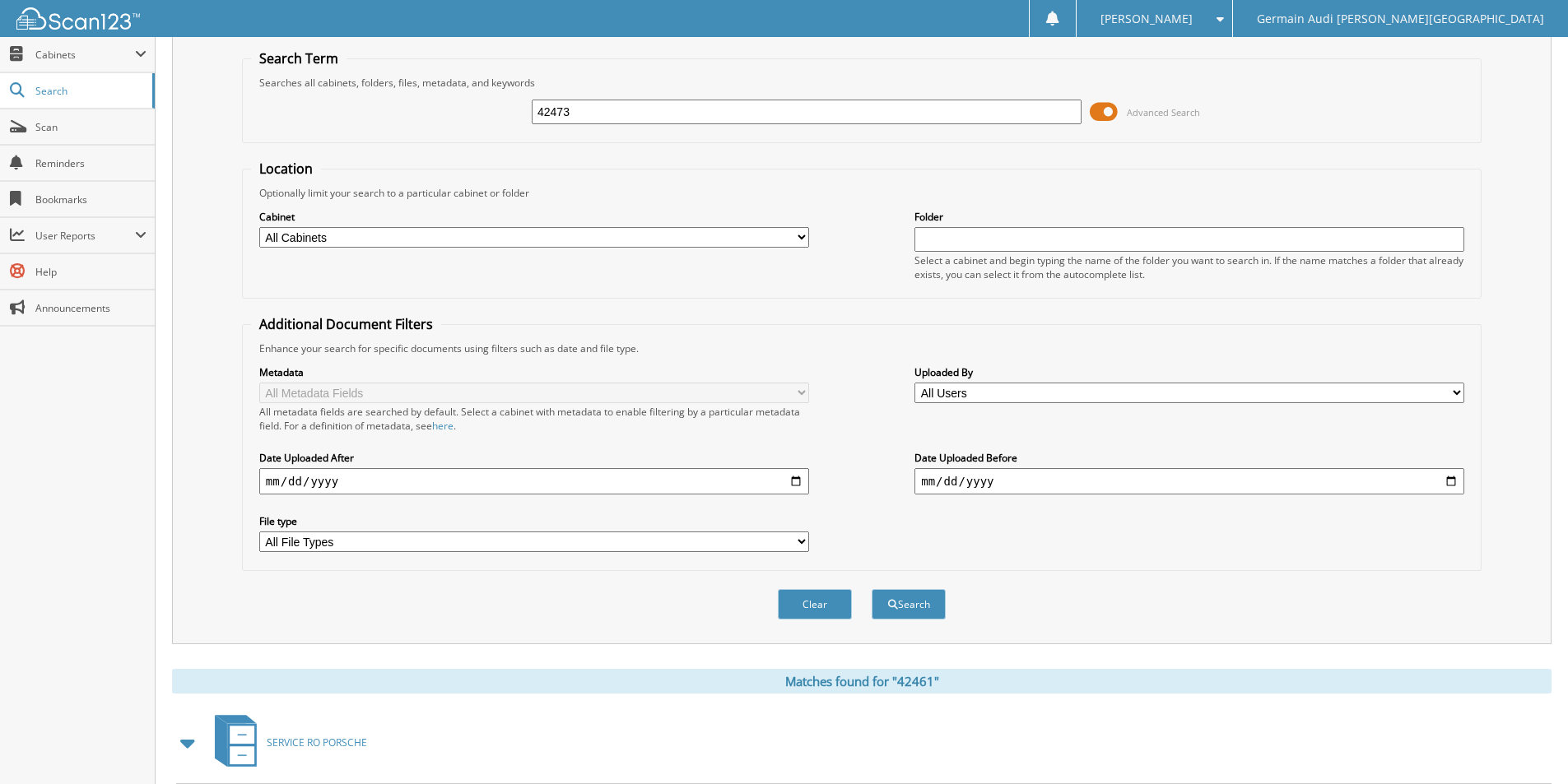
scroll to position [82, 0]
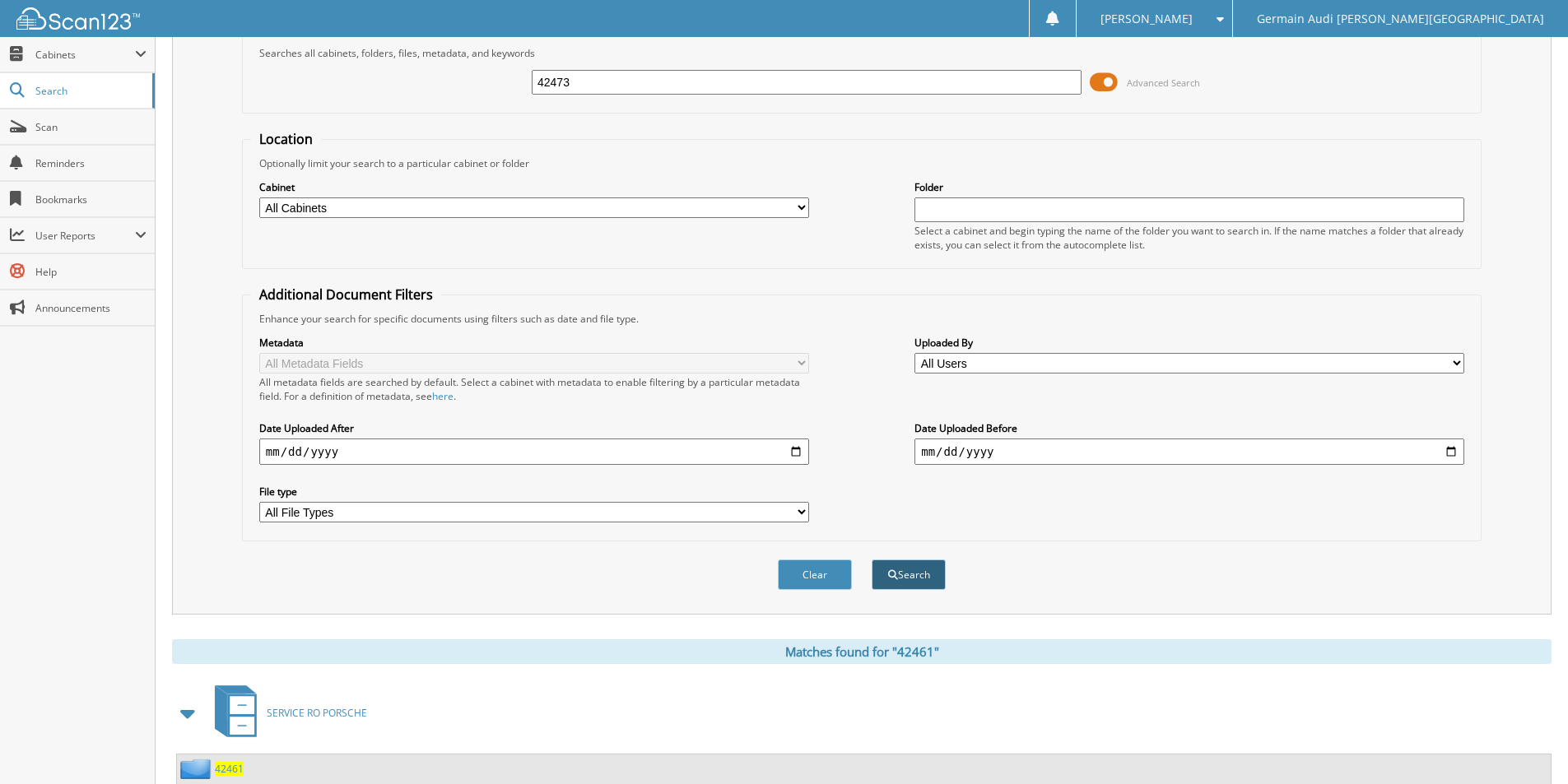
click at [902, 572] on button "Search" at bounding box center [908, 574] width 74 height 30
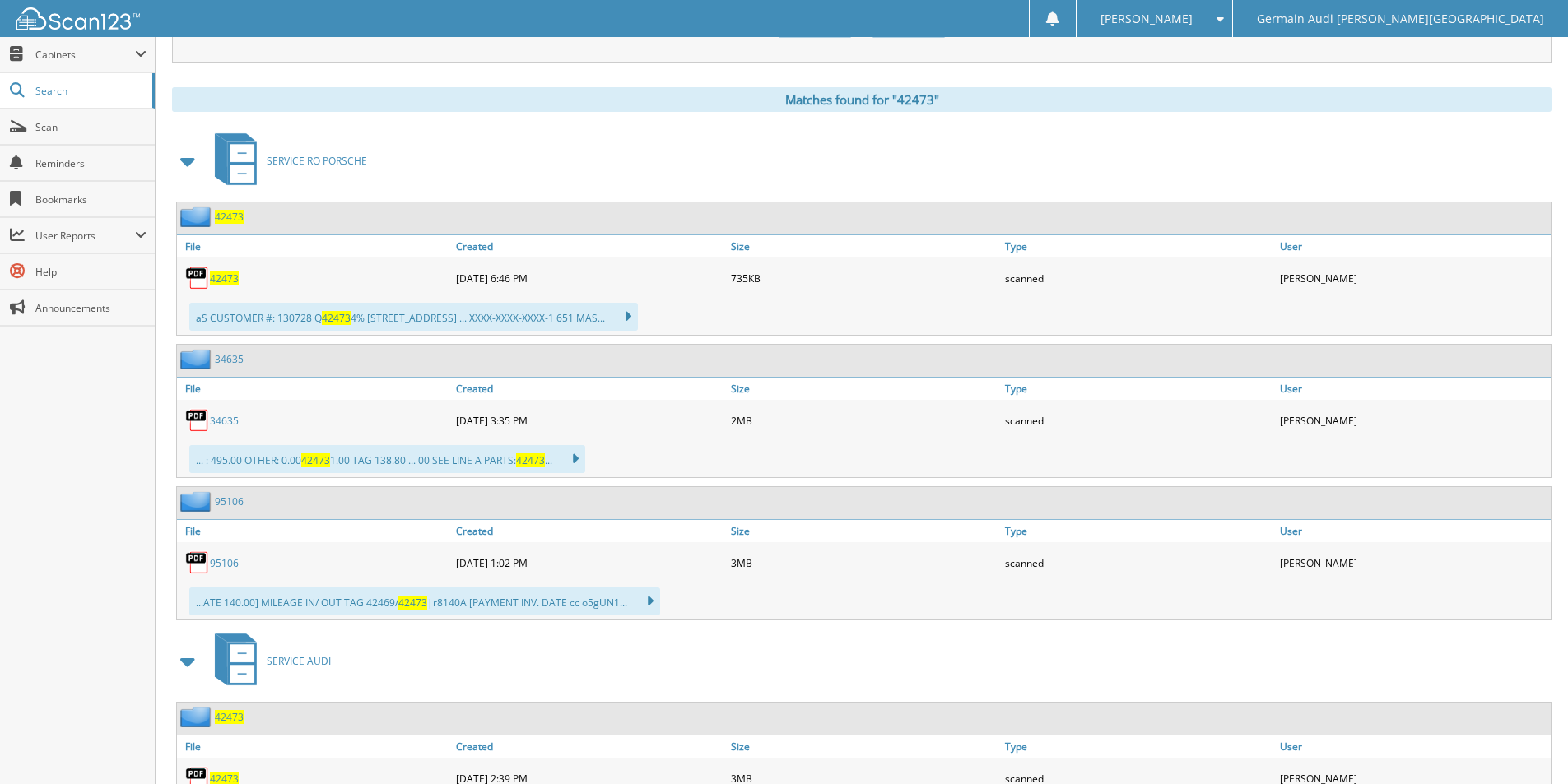
scroll to position [700, 0]
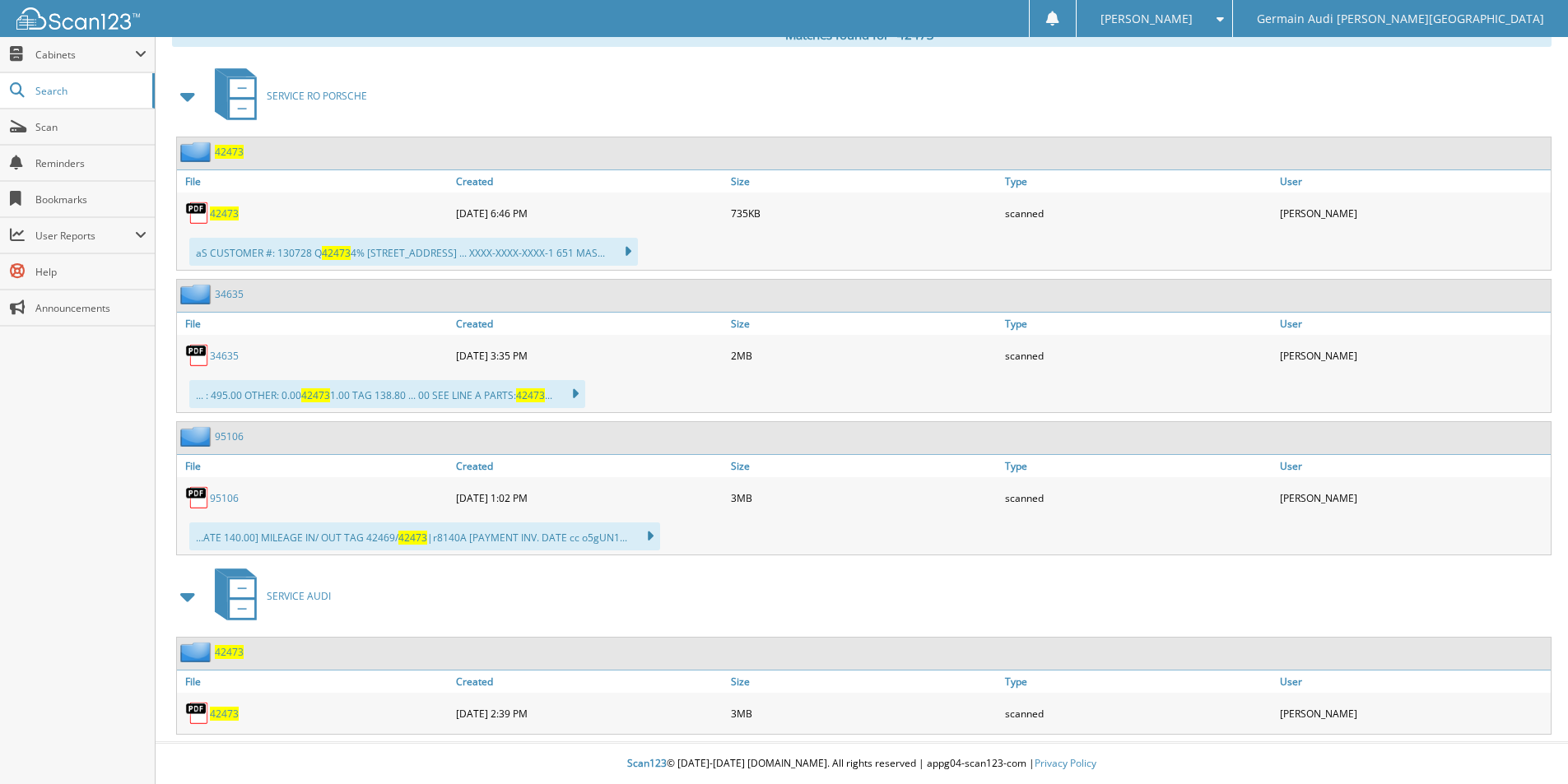
click at [218, 709] on span "42473" at bounding box center [224, 714] width 29 height 14
